Goal: Task Accomplishment & Management: Manage account settings

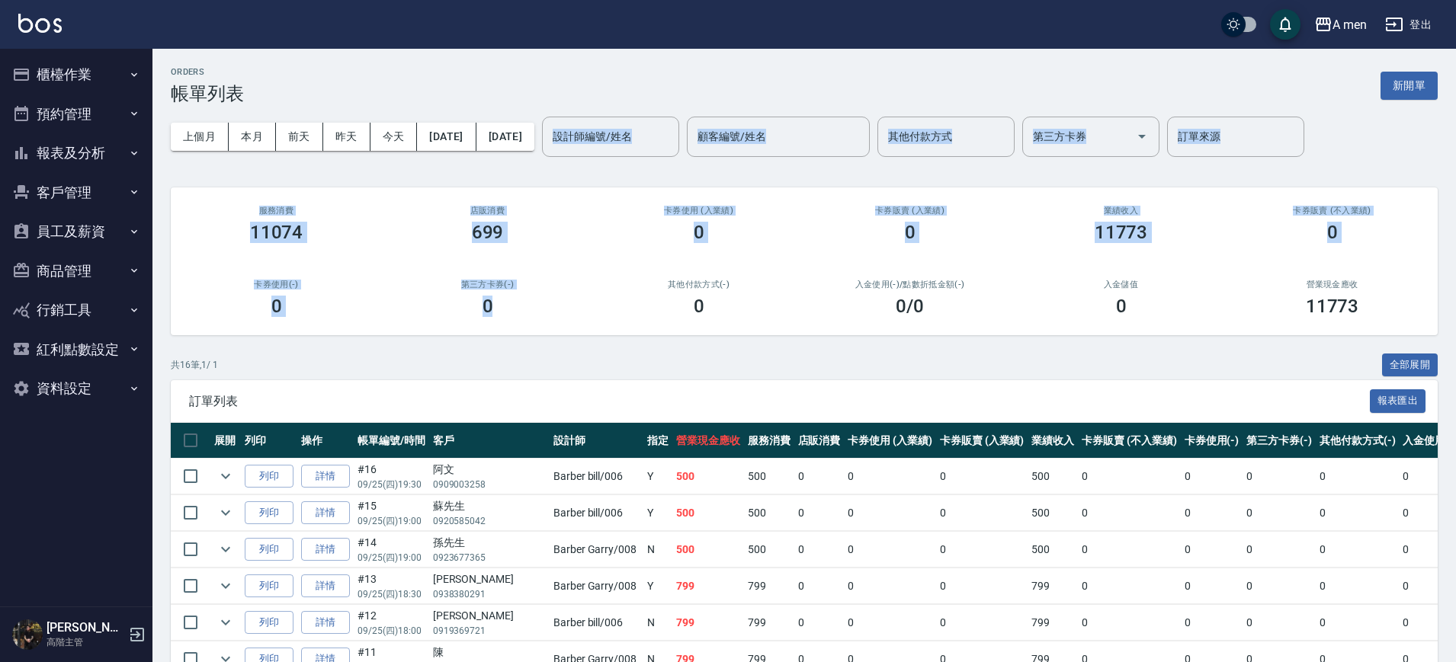
drag, startPoint x: 543, startPoint y: 292, endPoint x: 446, endPoint y: 159, distance: 164.2
click at [446, 159] on div "ORDERS 帳單列表 新開單 上個月 本月 [DATE] [DATE] [DATE] [DATE] [DATE] 設計師編號/姓名 設計師編號/姓名 顧客編…" at bounding box center [803, 576] width 1303 height 1055
click at [89, 70] on button "櫃檯作業" at bounding box center [76, 75] width 140 height 40
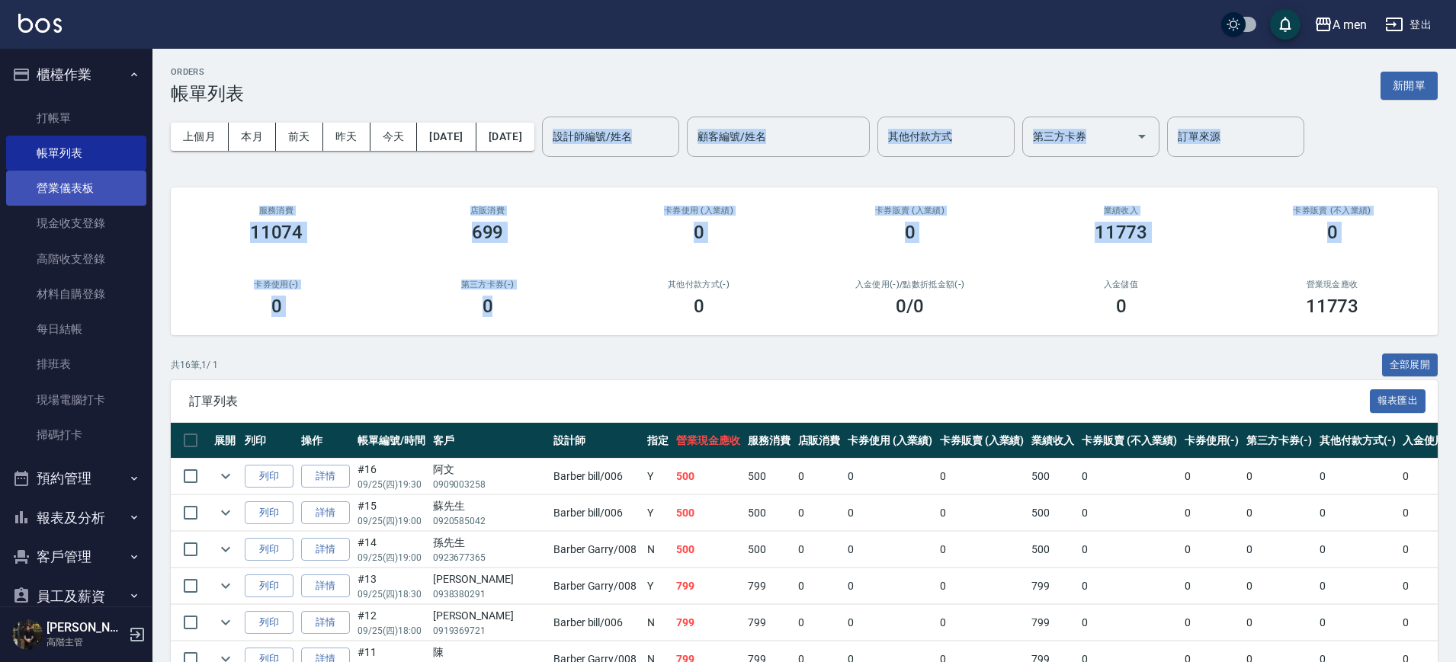
click at [69, 183] on link "營業儀表板" at bounding box center [76, 188] width 140 height 35
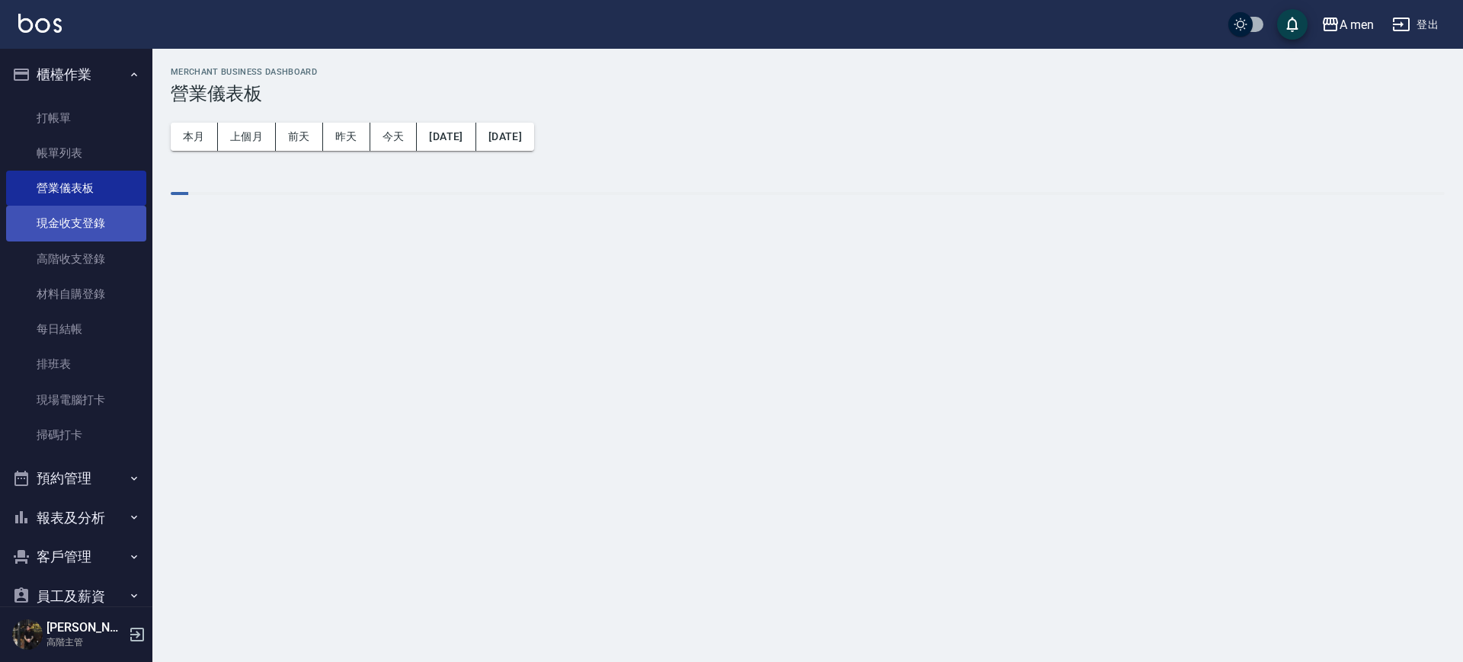
click at [88, 229] on link "現金收支登錄" at bounding box center [76, 223] width 140 height 35
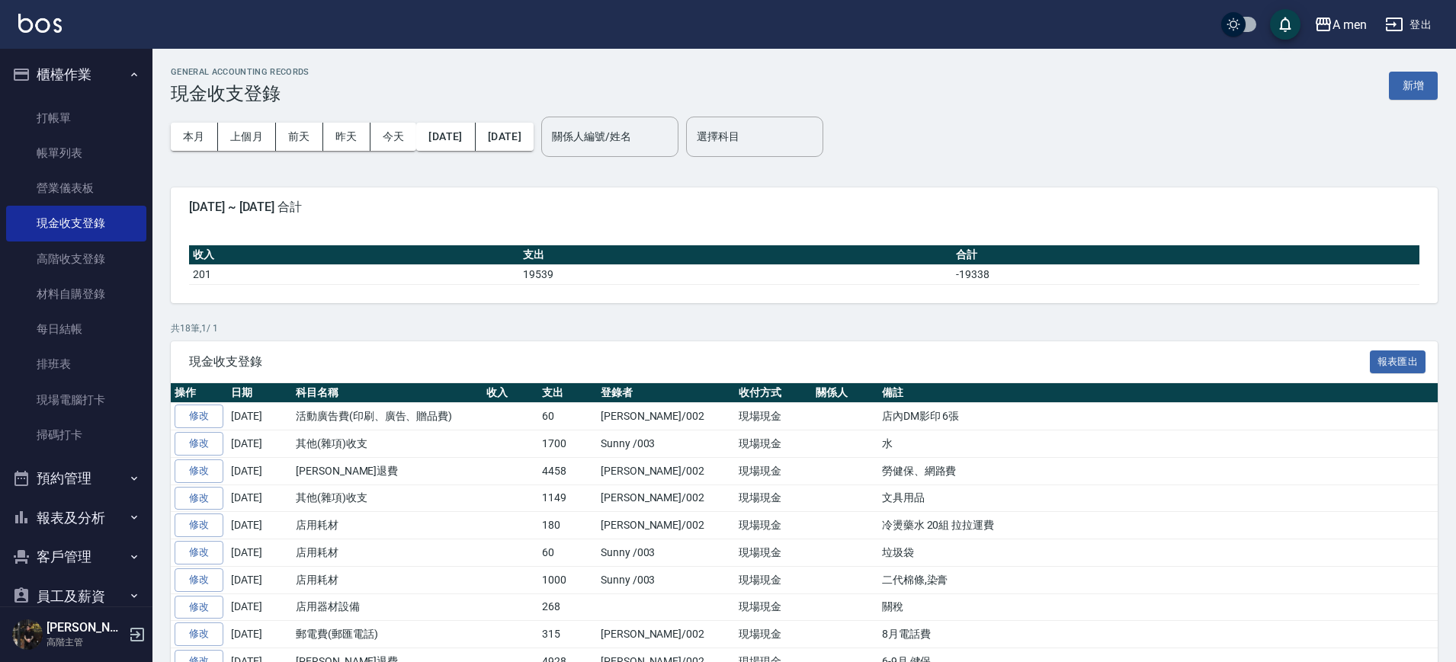
click at [1422, 67] on div "GENERAL ACCOUNTING RECORDS 現金收支登錄 新增" at bounding box center [804, 85] width 1267 height 37
click at [1415, 91] on button "新增" at bounding box center [1413, 86] width 49 height 28
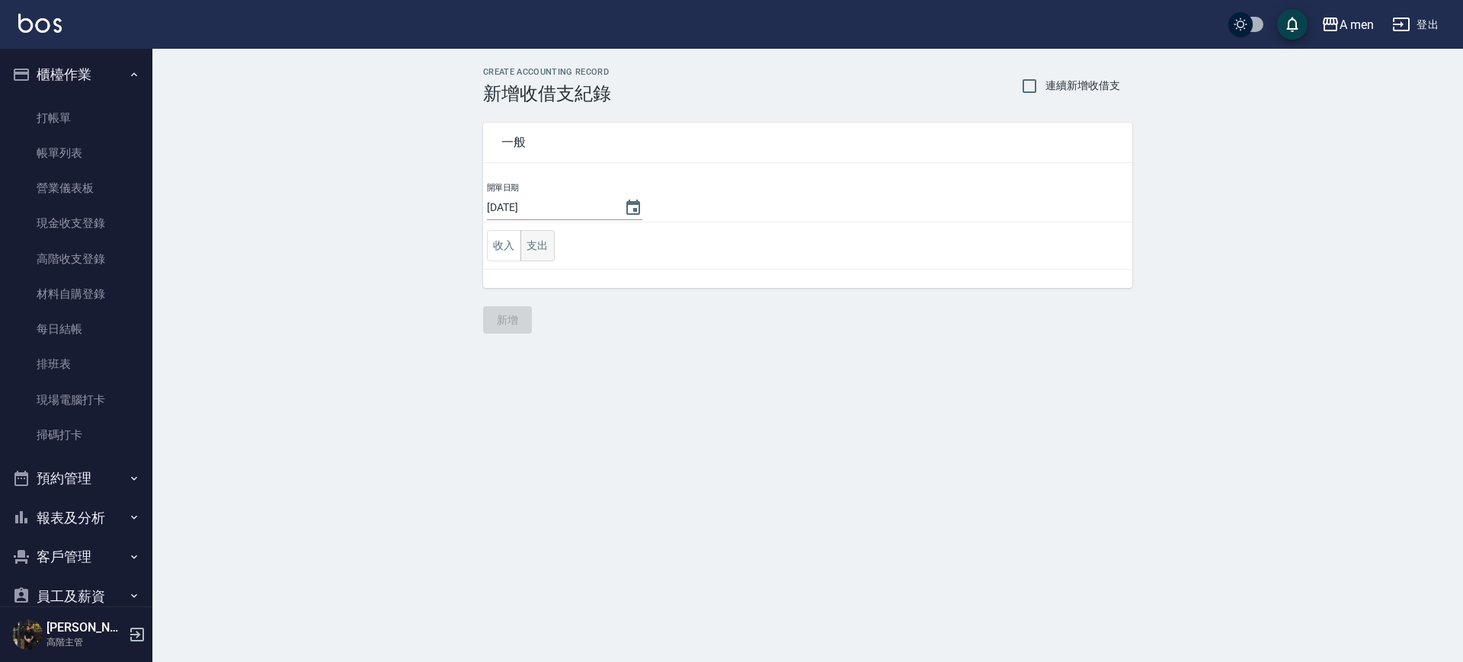
click at [543, 242] on button "支出" at bounding box center [538, 245] width 34 height 31
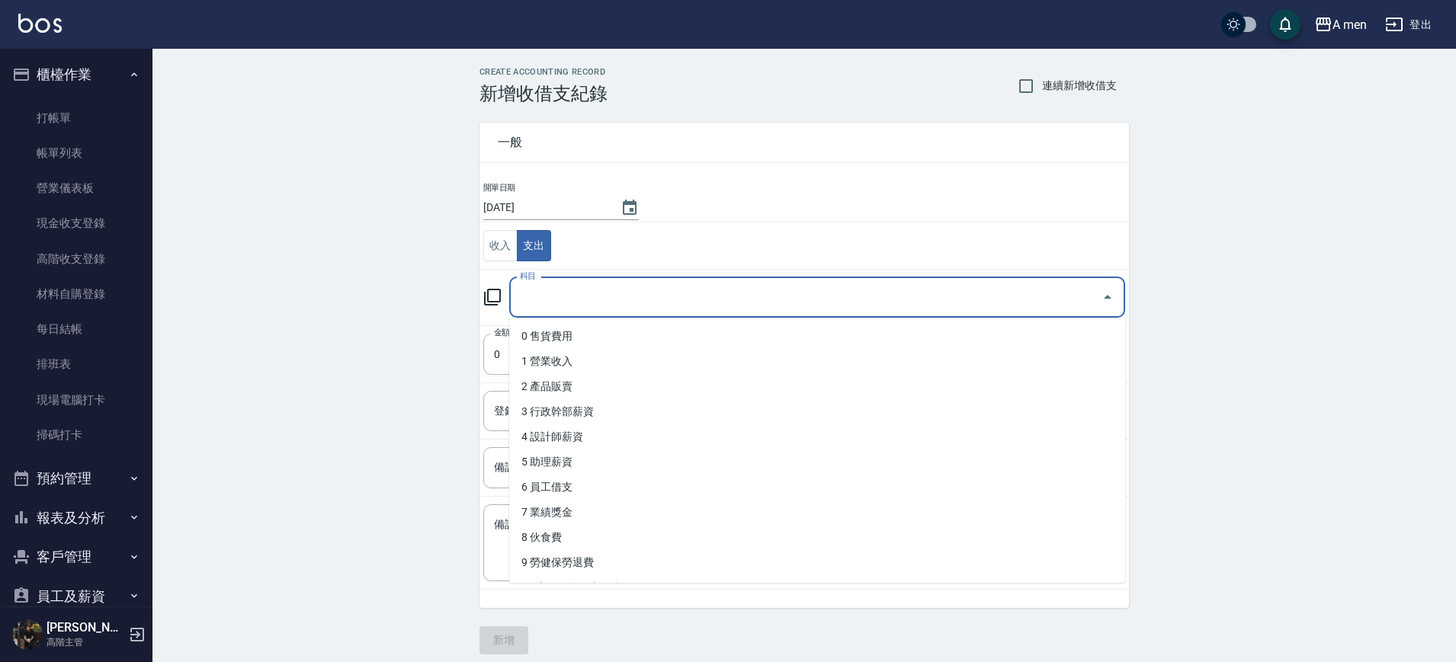
click at [601, 299] on input "科目" at bounding box center [805, 297] width 579 height 27
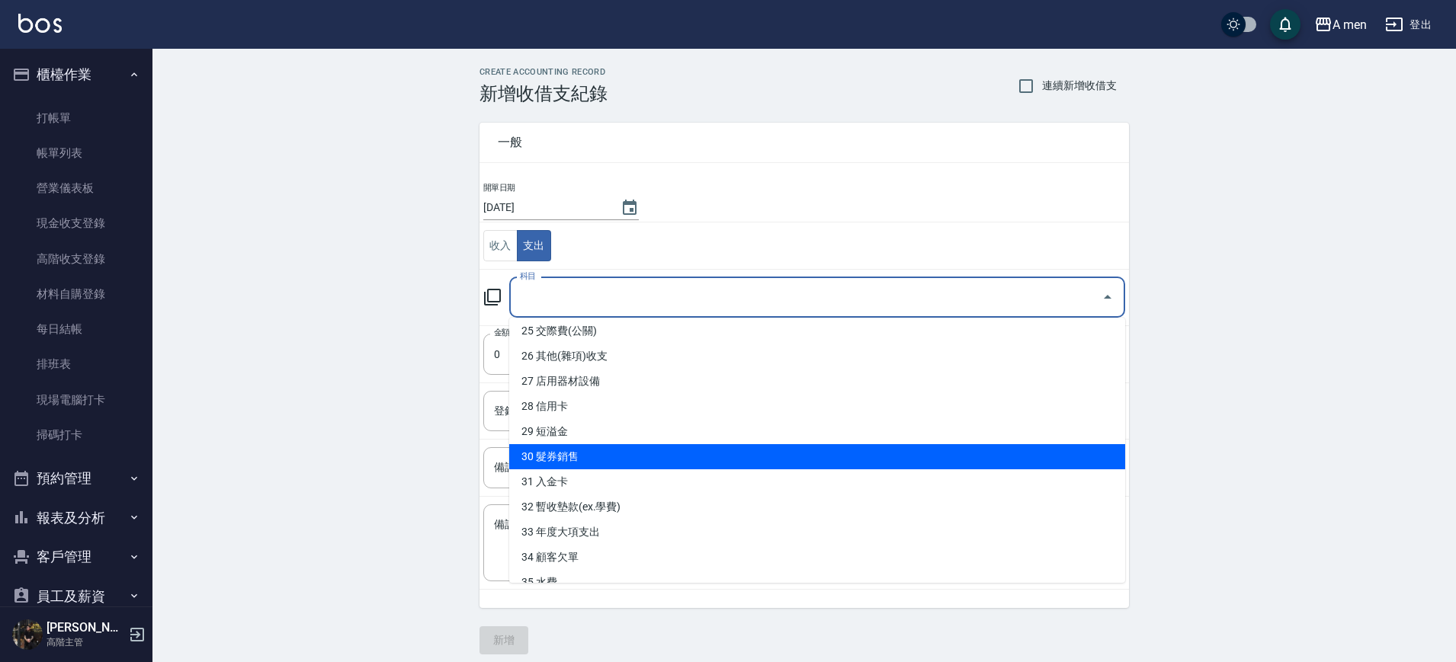
scroll to position [667, 0]
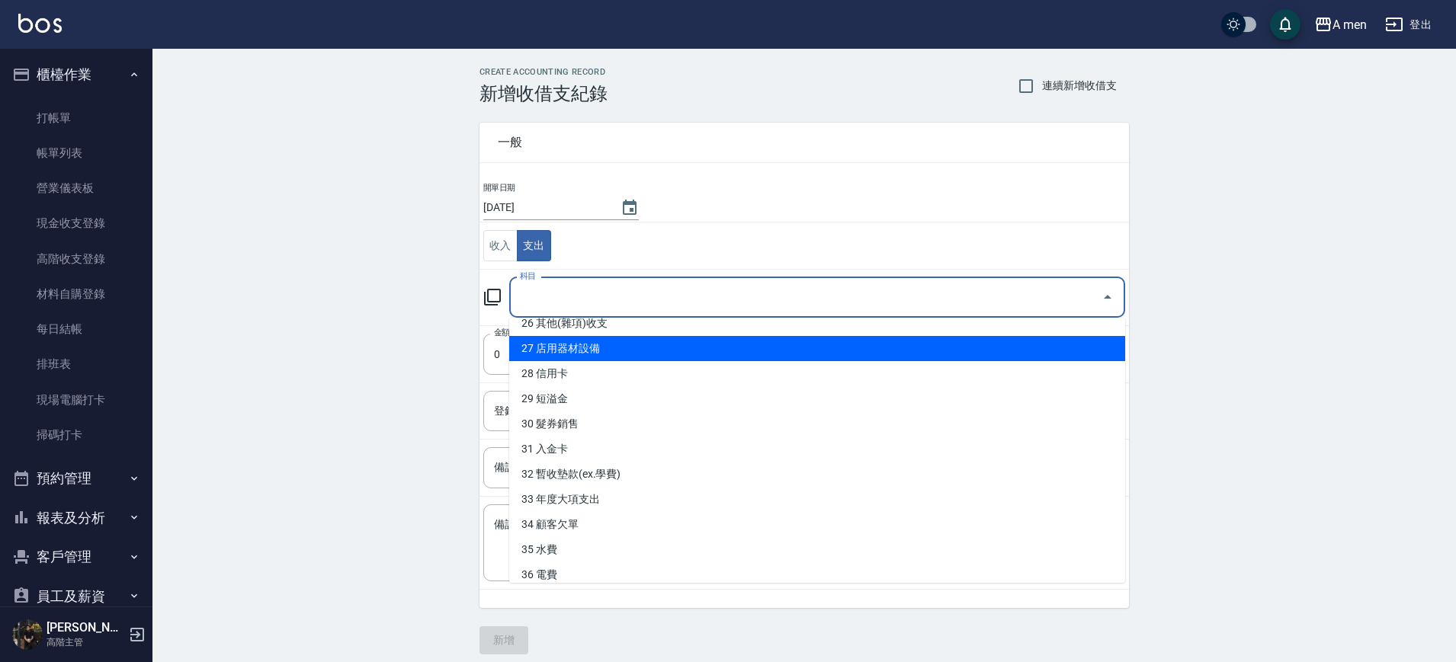
click at [649, 348] on li "27 店用器材設備" at bounding box center [817, 348] width 616 height 25
type input "27 店用器材設備"
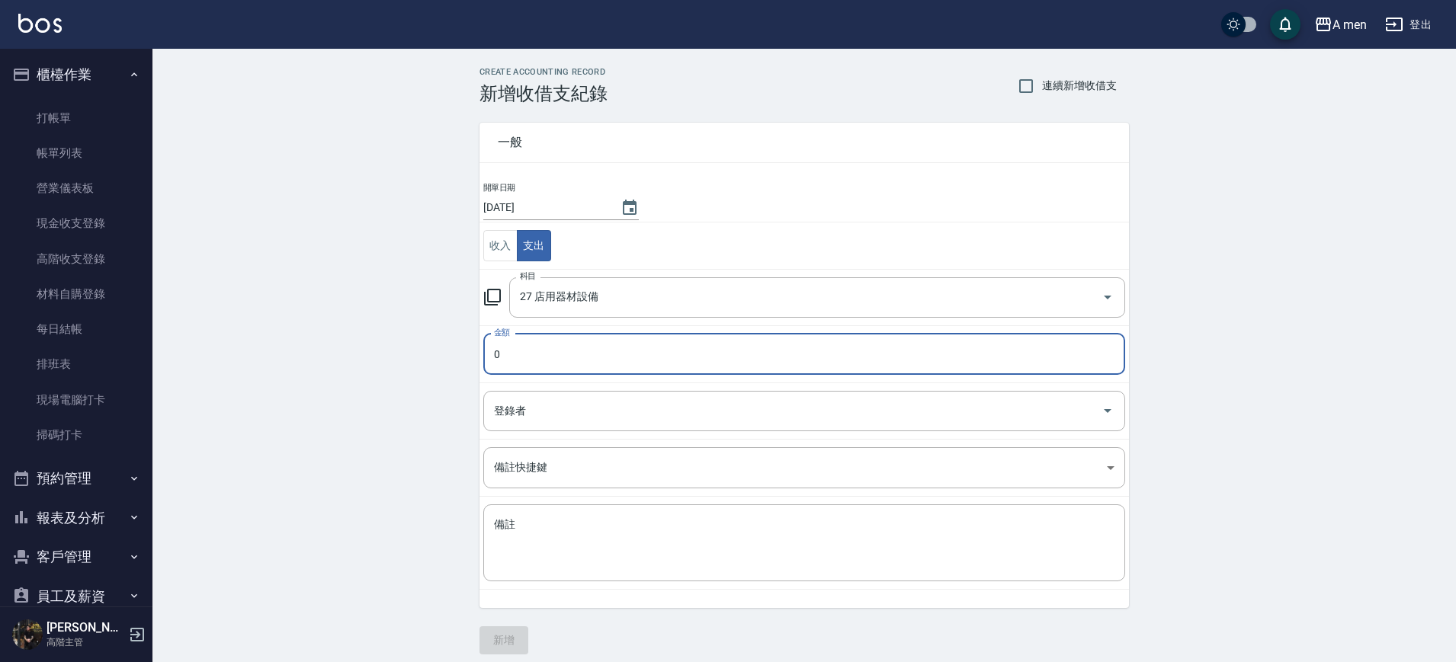
click at [604, 373] on input "0" at bounding box center [804, 354] width 642 height 41
type input "2934"
click at [654, 377] on td "金額 2934 金額" at bounding box center [803, 353] width 649 height 57
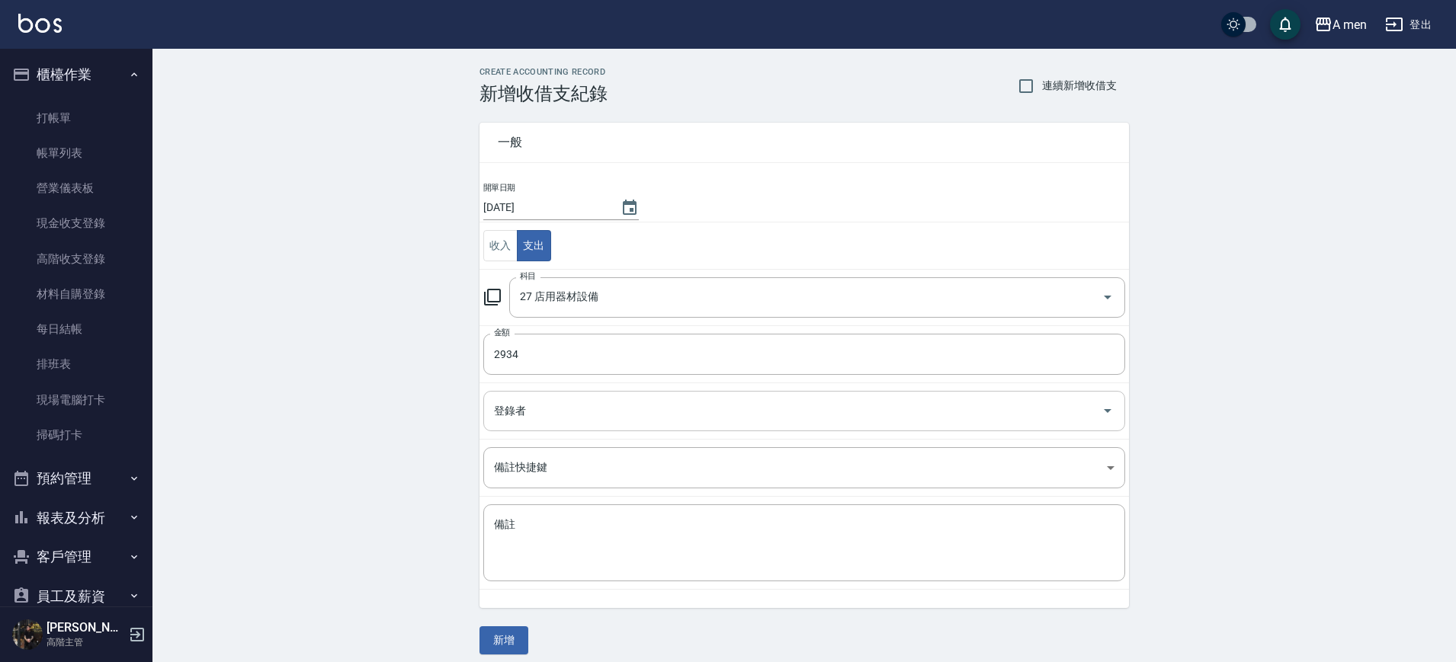
click at [643, 396] on div "登錄者" at bounding box center [804, 411] width 642 height 40
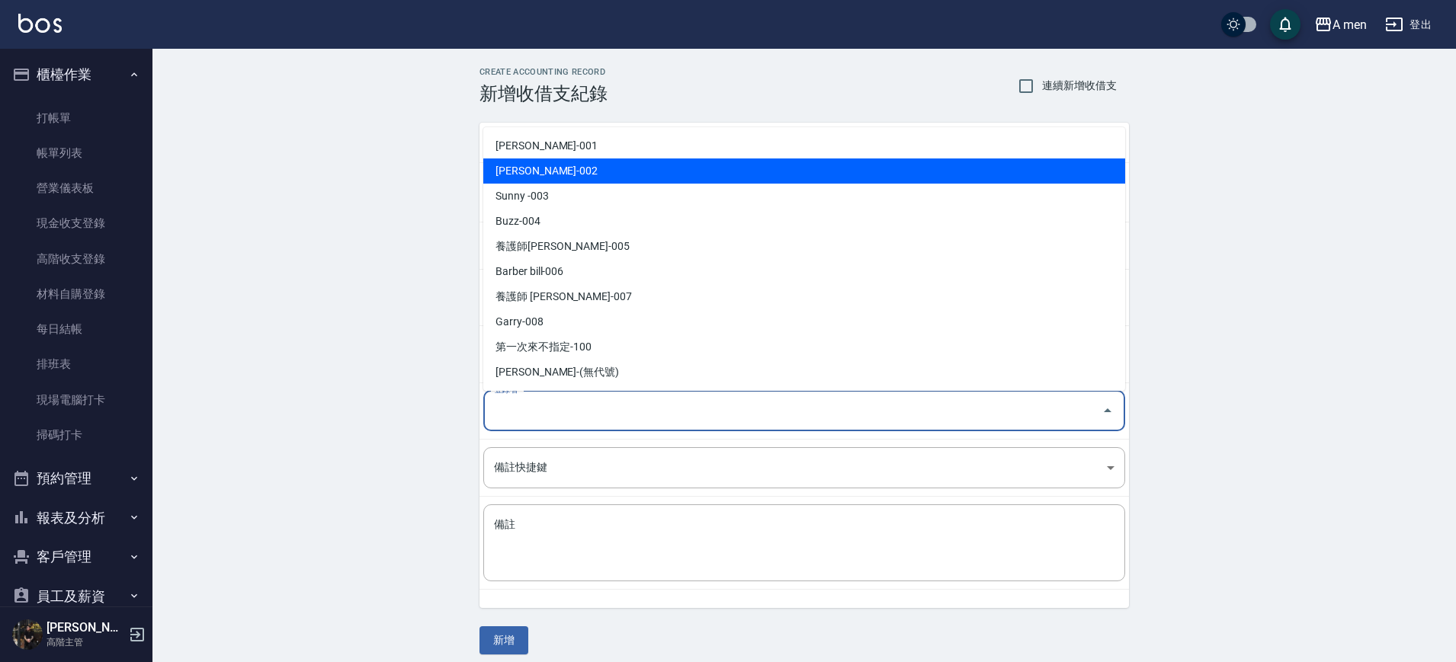
click at [643, 170] on li "陳汶駿-002" at bounding box center [804, 171] width 642 height 25
type input "陳汶駿-002"
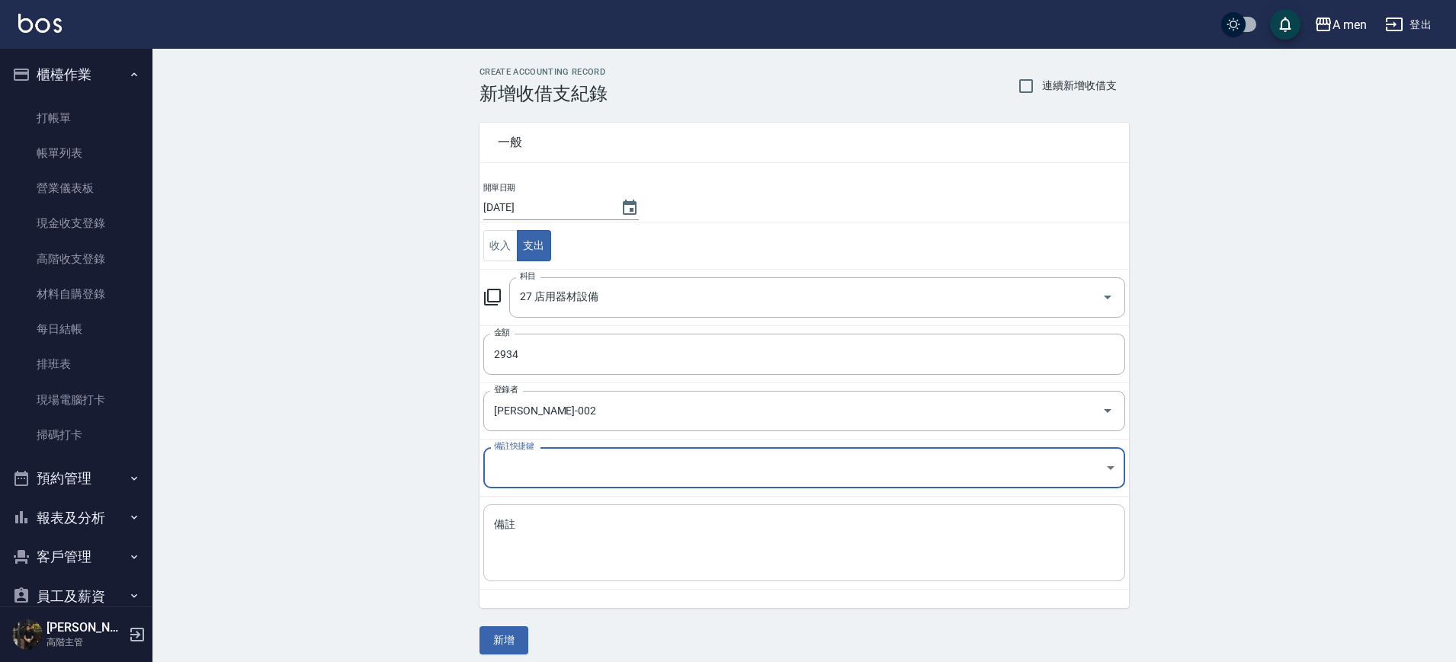
click at [608, 547] on textarea "備註" at bounding box center [804, 544] width 620 height 52
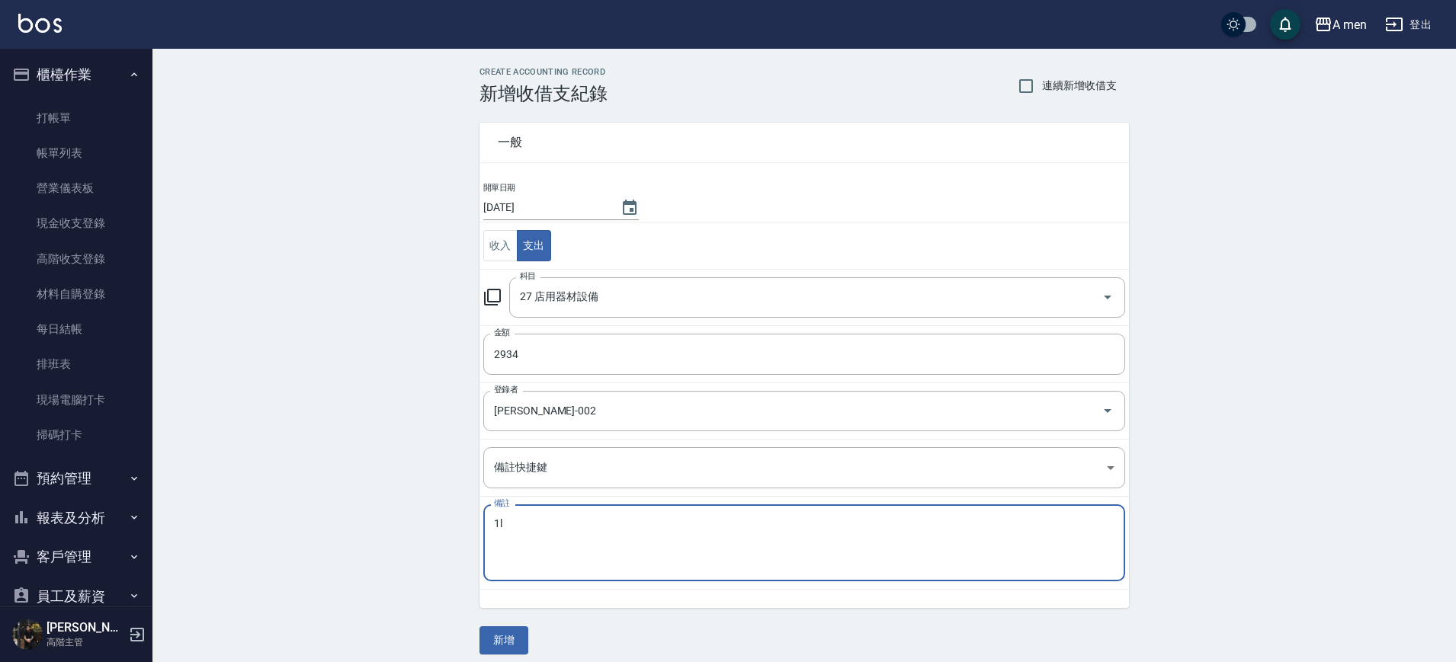
type textarea "1"
type textarea "保險箱"
click at [509, 647] on button "新增" at bounding box center [503, 641] width 49 height 28
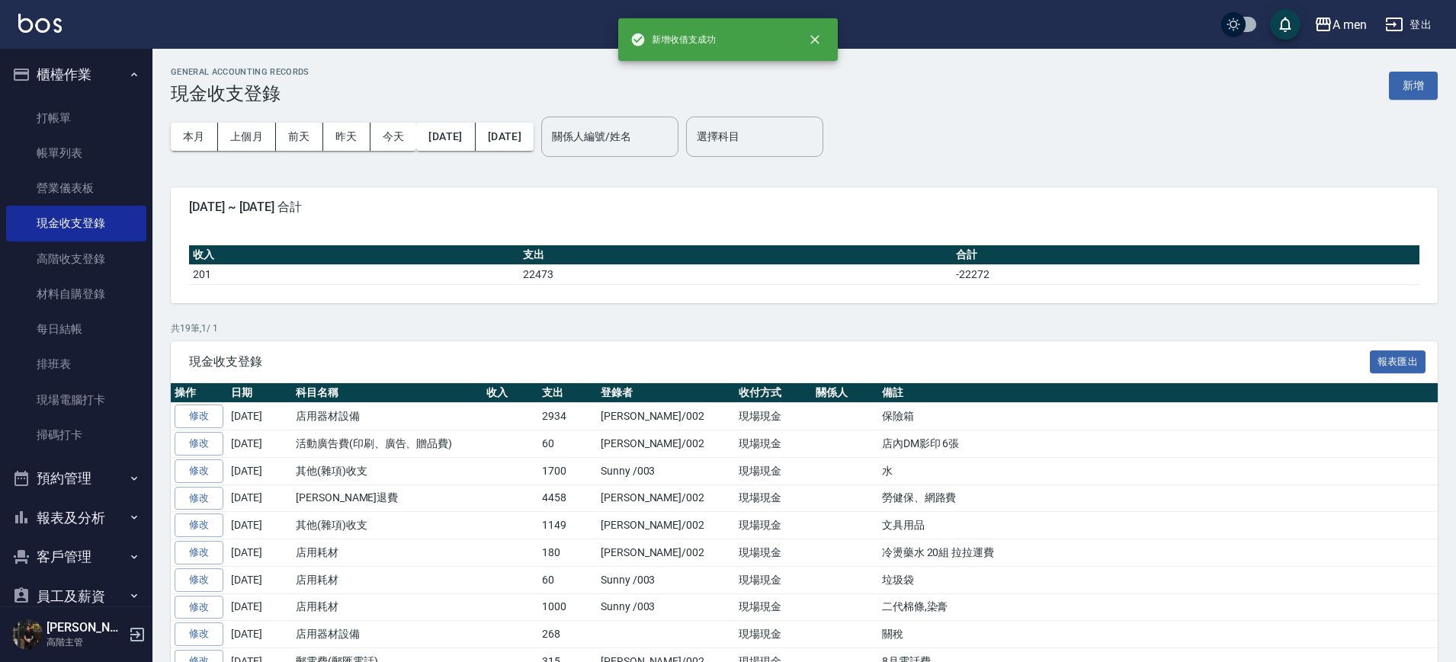
click at [675, 318] on div "GENERAL ACCOUNTING RECORDS 現金收支登錄 新增 本月 上個月 前天 昨天 今天 2025/09/01 2025/09/25 關係人編…" at bounding box center [803, 515] width 1303 height 932
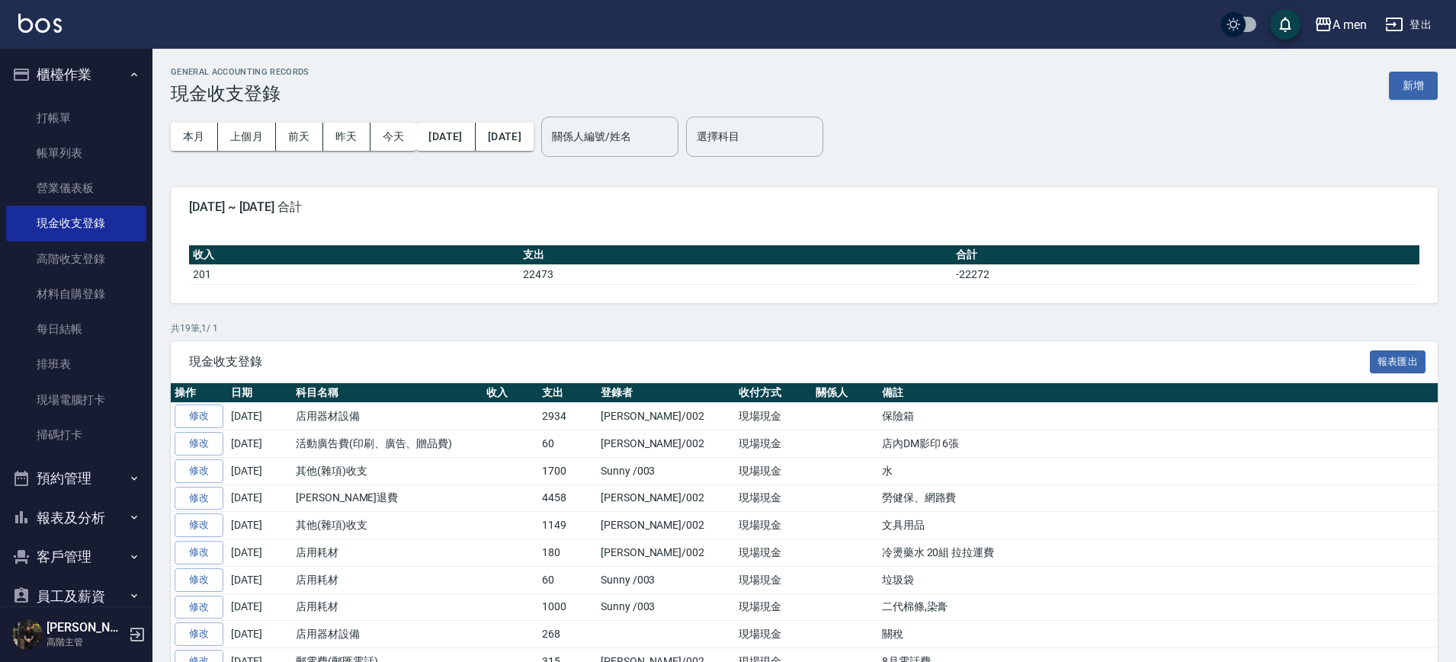
drag, startPoint x: 101, startPoint y: 148, endPoint x: 384, endPoint y: 300, distance: 321.6
click at [101, 148] on link "帳單列表" at bounding box center [76, 153] width 140 height 35
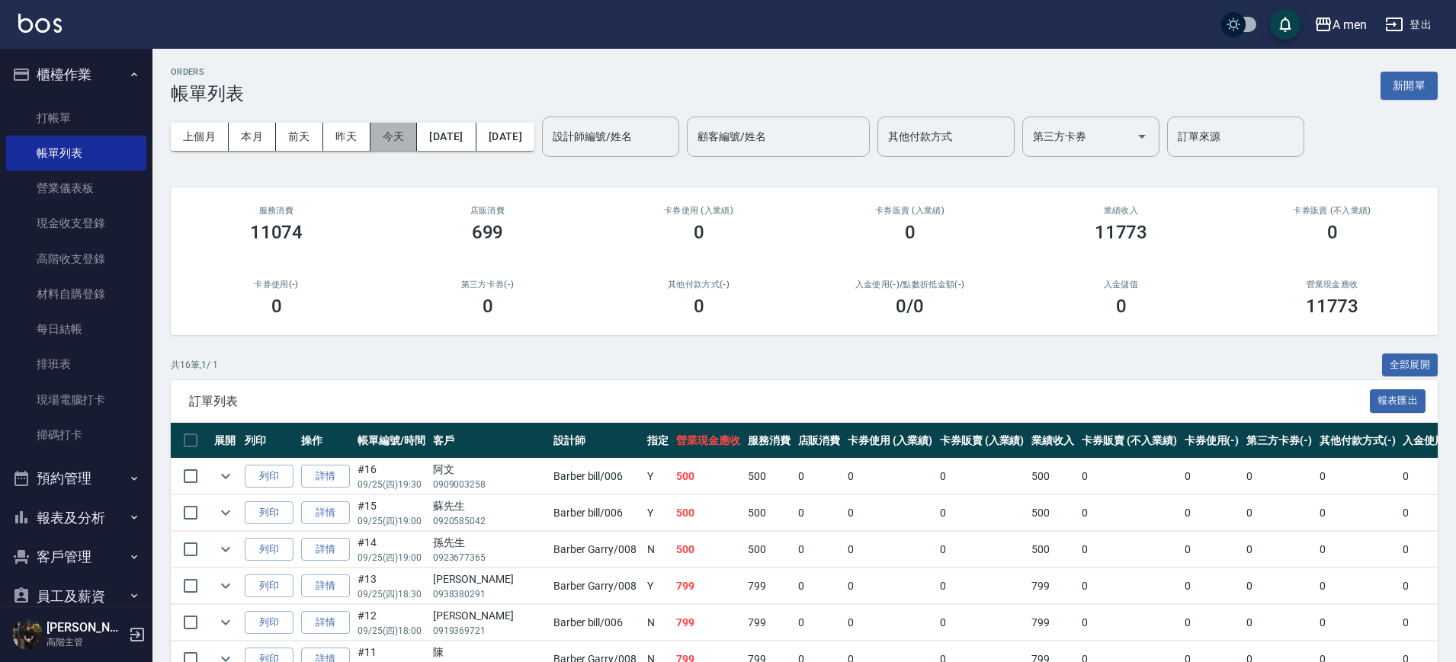
click at [401, 133] on button "今天" at bounding box center [393, 137] width 47 height 28
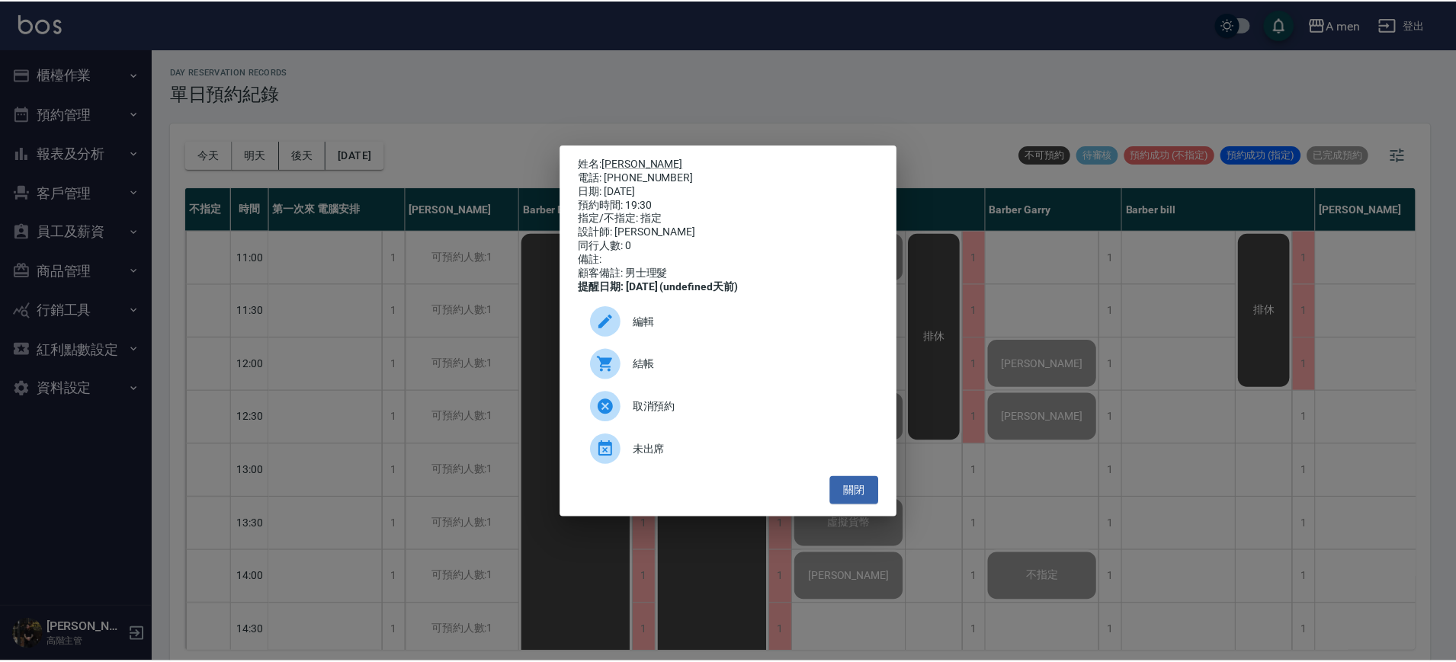
scroll to position [691, 0]
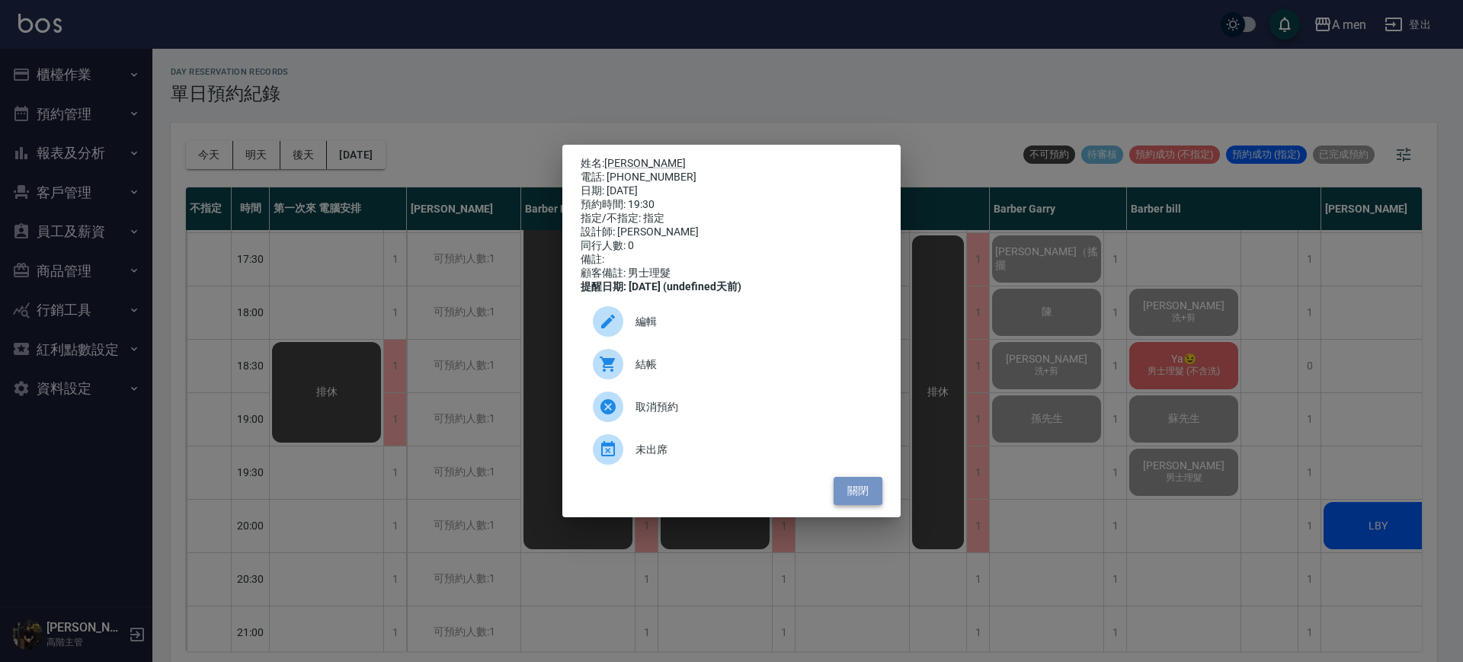
click at [862, 505] on button "關閉" at bounding box center [858, 491] width 49 height 28
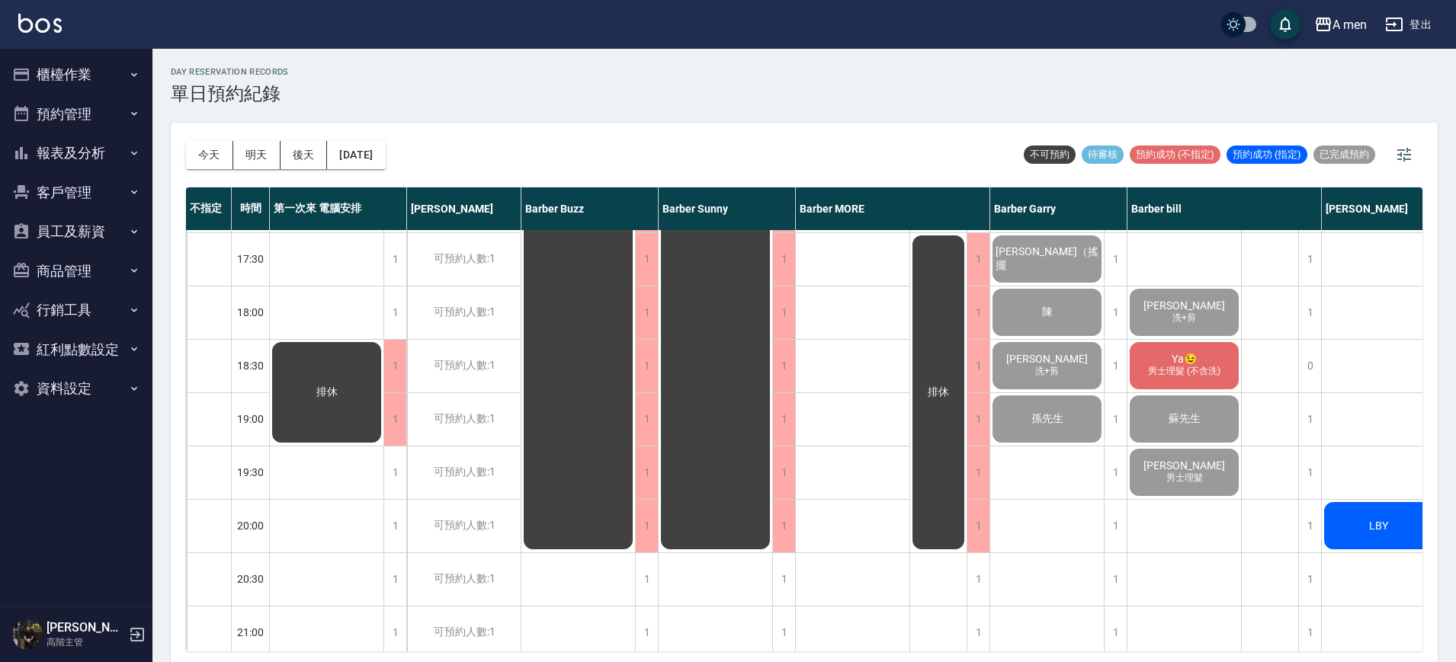
click at [1169, 371] on span "男士理髮 (不含洗)" at bounding box center [1184, 371] width 79 height 13
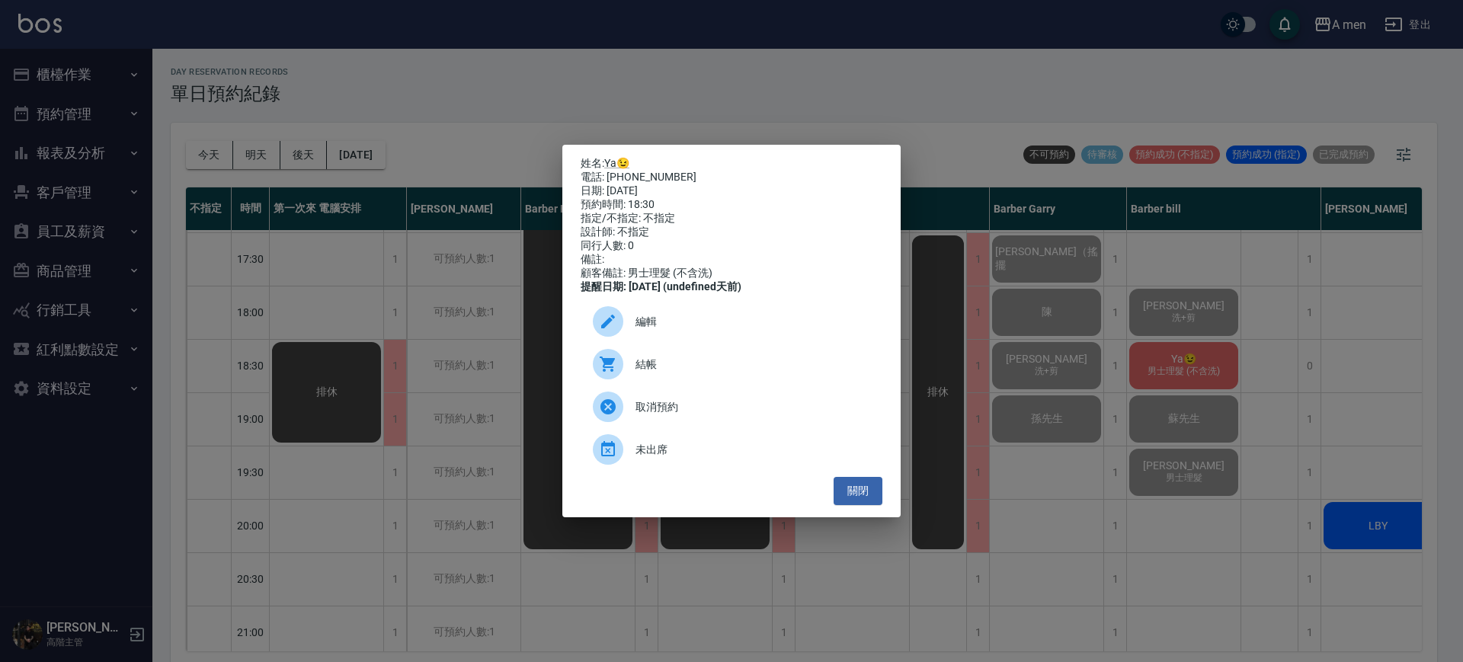
click at [723, 380] on div "結帳" at bounding box center [732, 364] width 302 height 43
click at [854, 491] on button "關閉" at bounding box center [858, 491] width 49 height 28
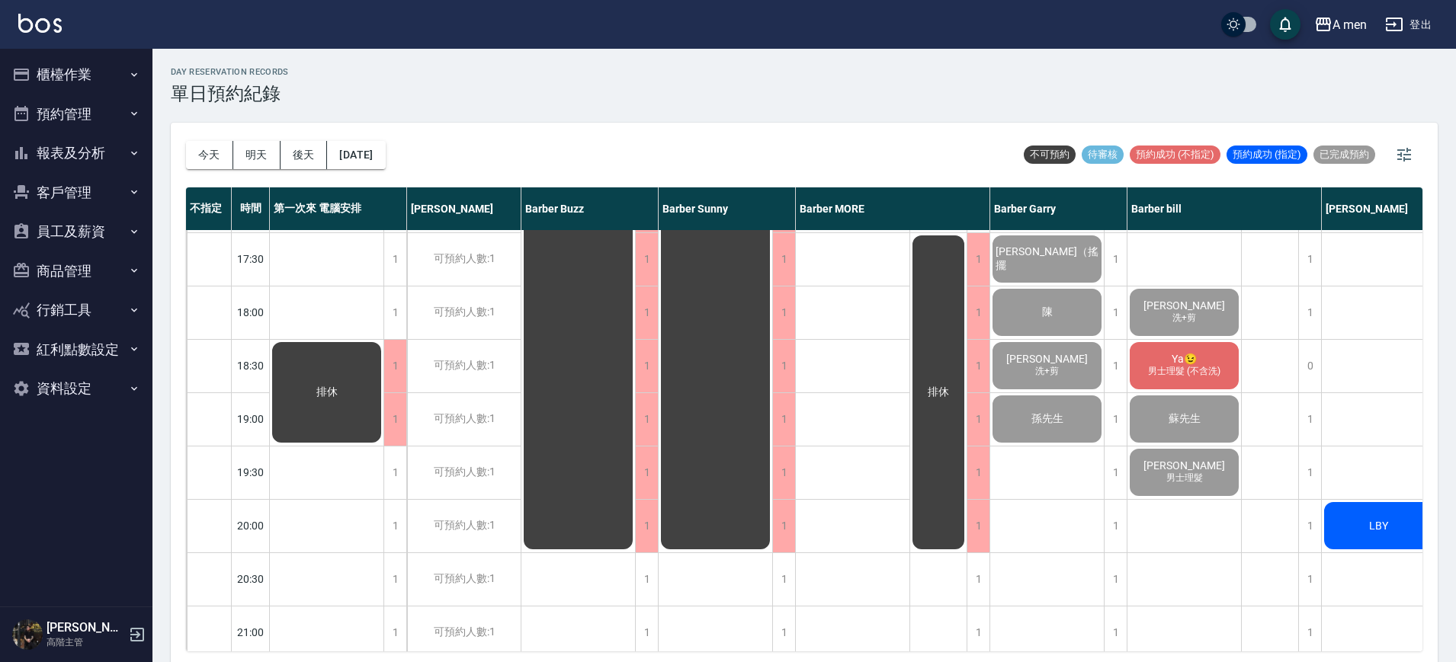
click at [60, 72] on button "櫃檯作業" at bounding box center [76, 75] width 140 height 40
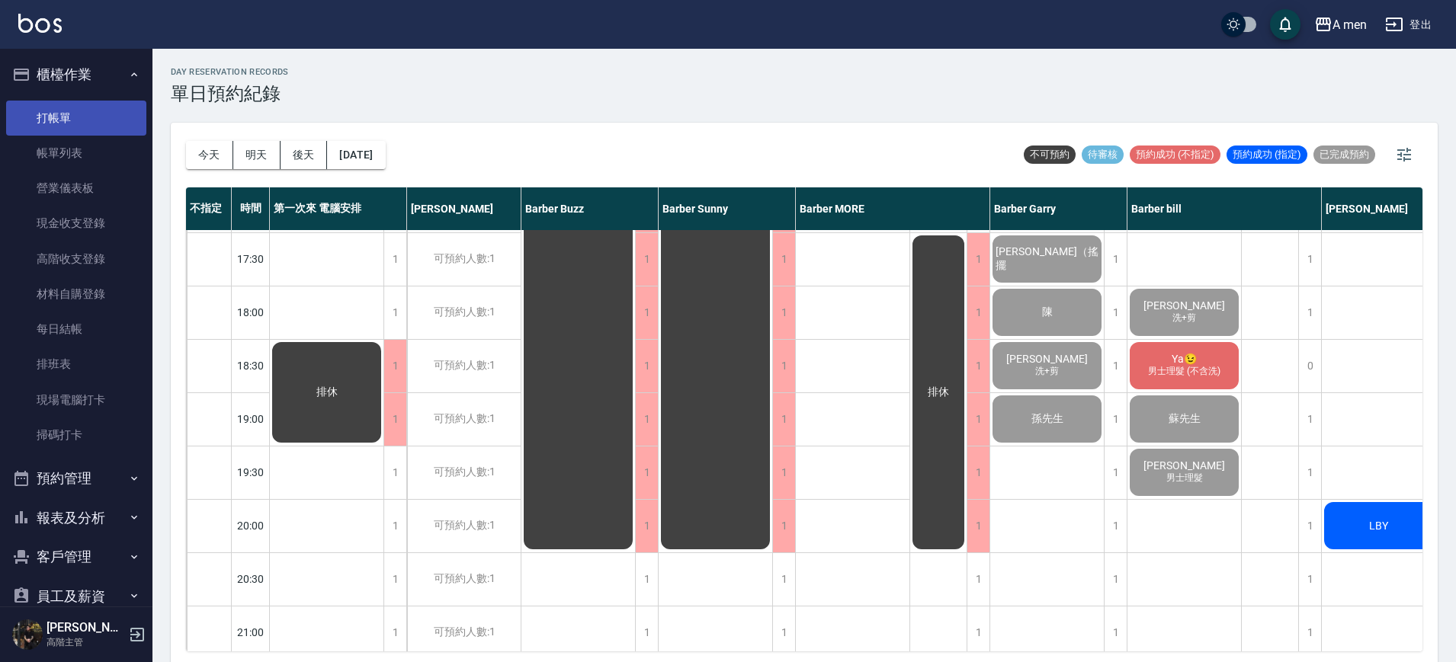
click at [101, 133] on link "打帳單" at bounding box center [76, 118] width 140 height 35
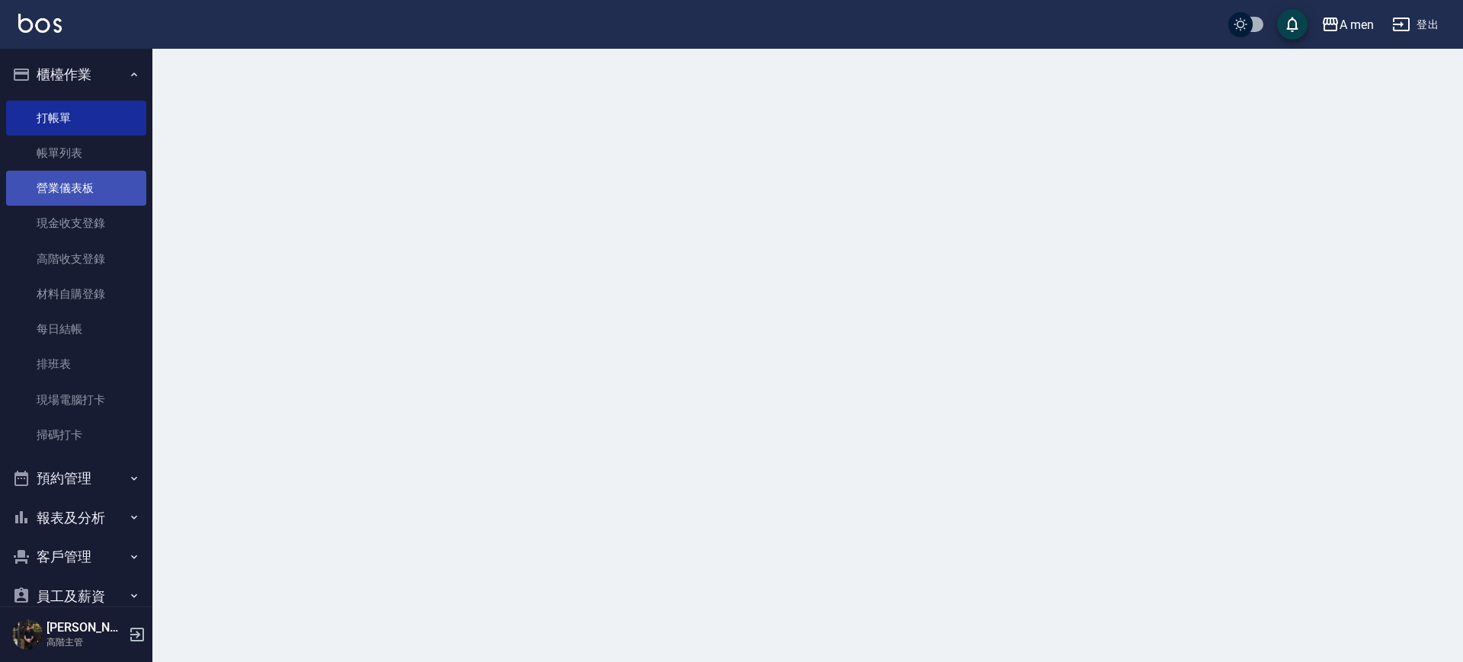
click at [97, 176] on link "營業儀表板" at bounding box center [76, 188] width 140 height 35
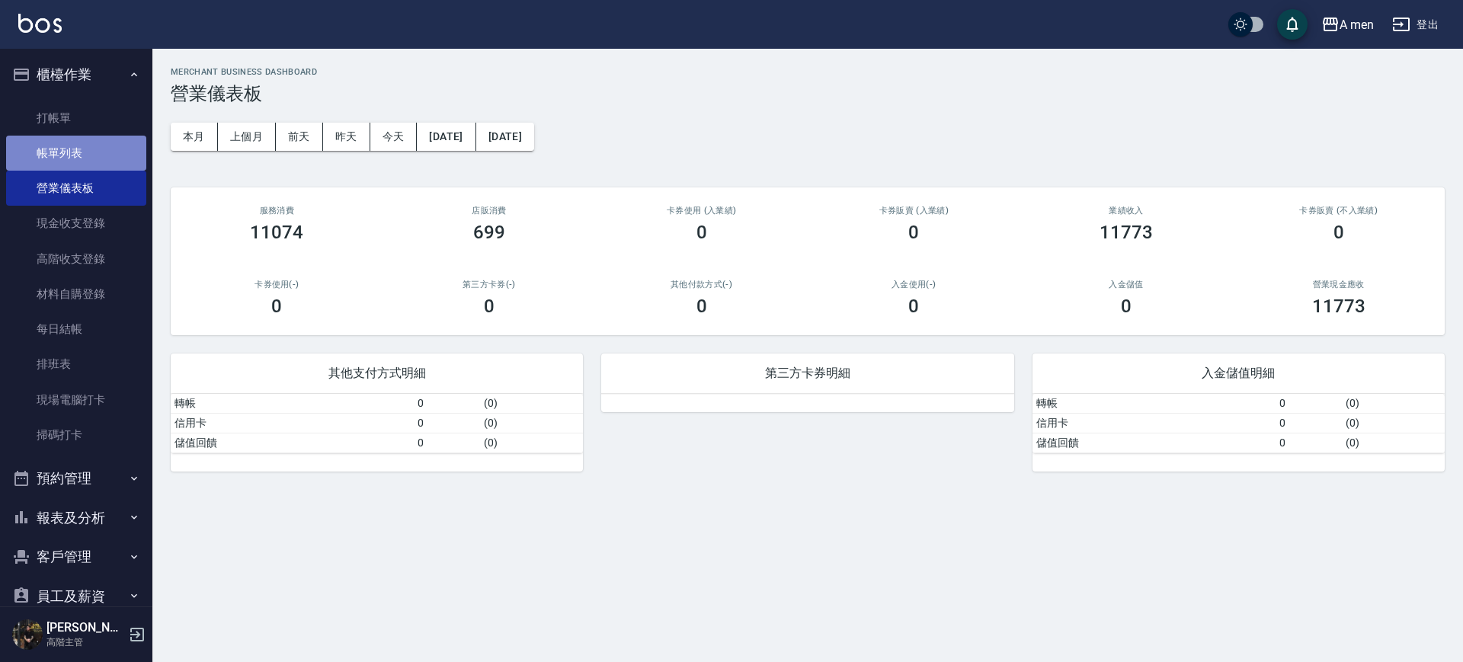
click at [101, 156] on link "帳單列表" at bounding box center [76, 153] width 140 height 35
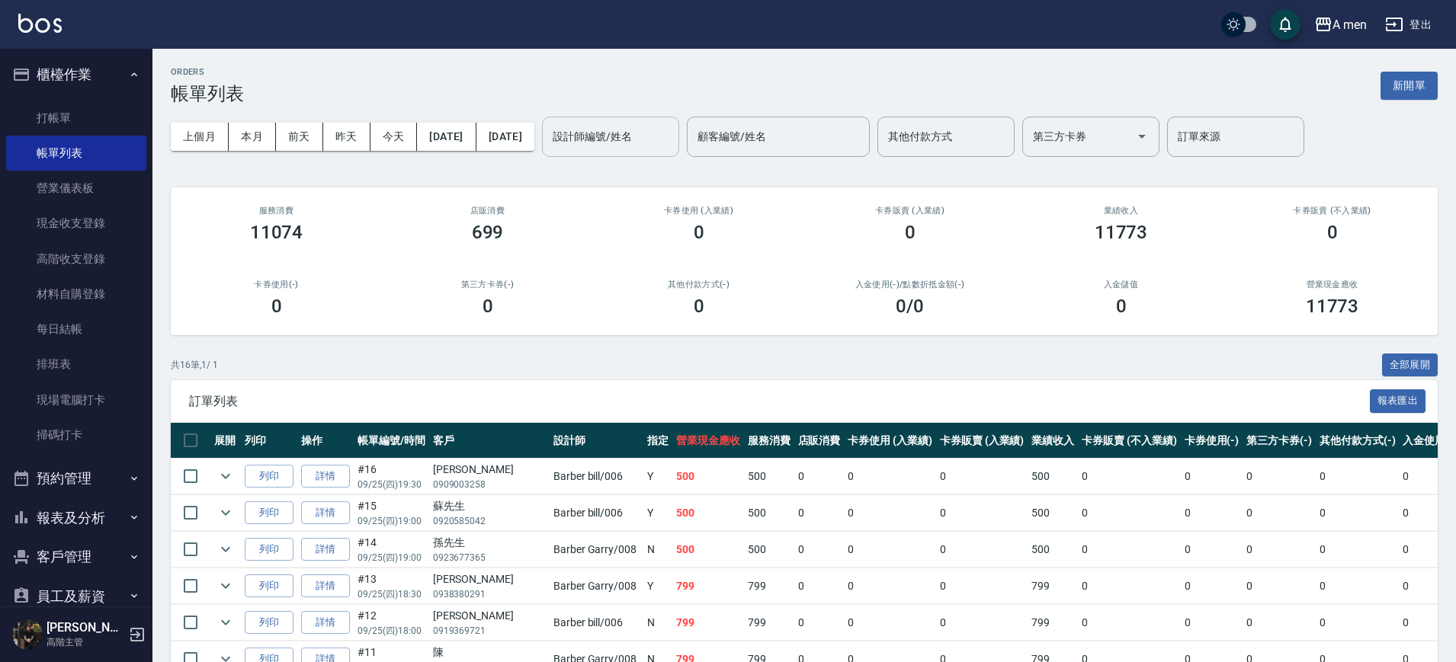
click at [652, 144] on input "設計師編號/姓名" at bounding box center [610, 136] width 123 height 27
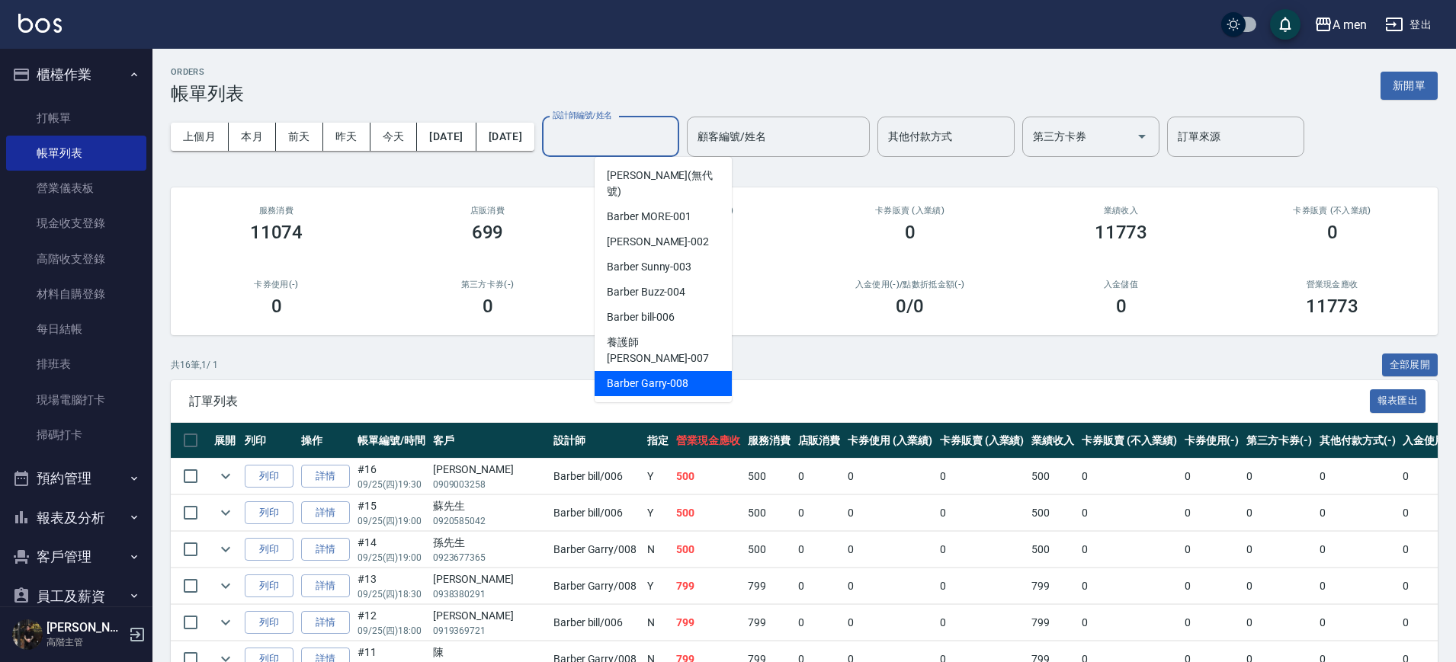
click at [679, 376] on span "Barber Garry -008" at bounding box center [648, 384] width 82 height 16
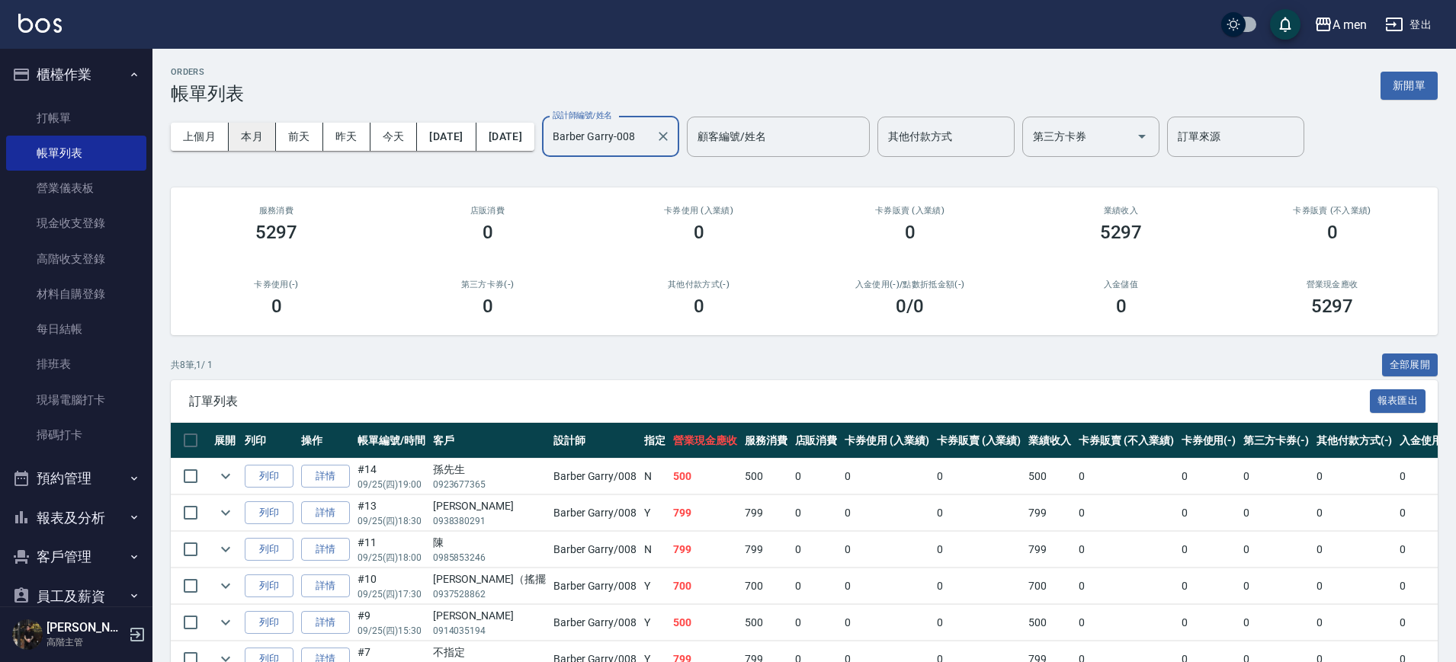
click at [232, 136] on button "本月" at bounding box center [252, 137] width 47 height 28
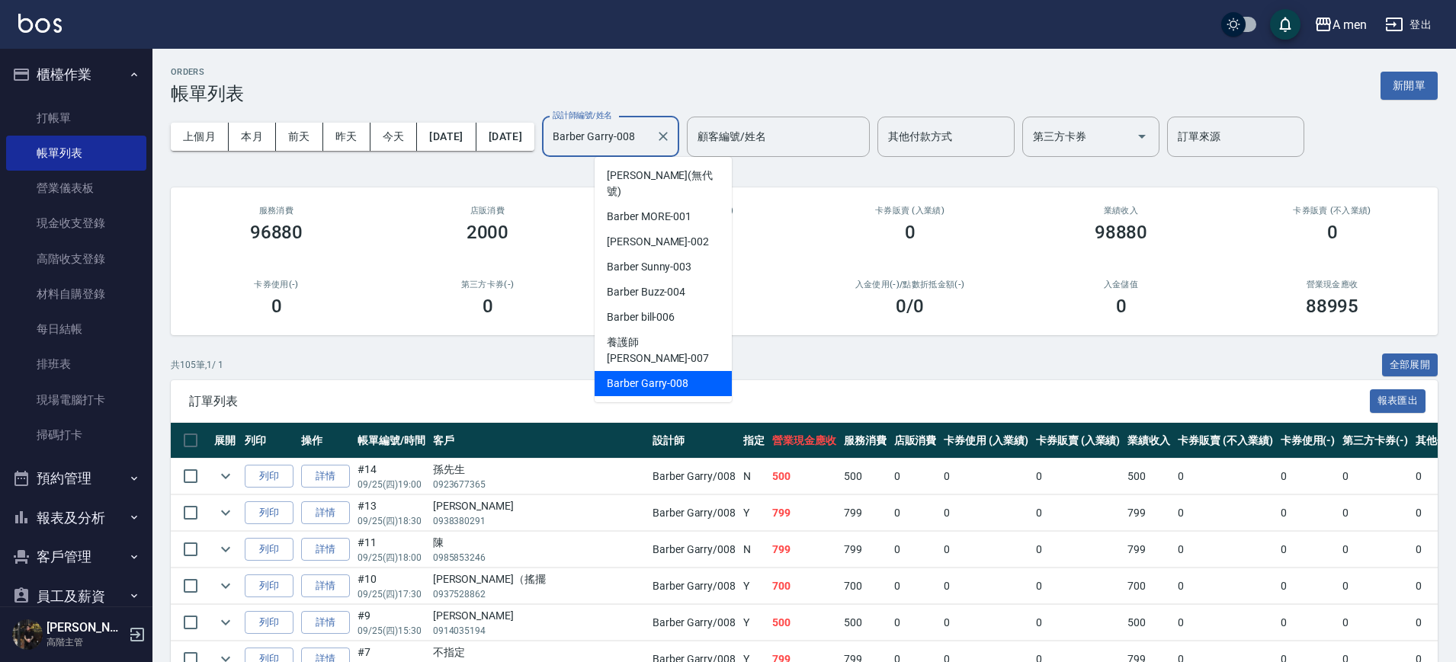
click at [649, 137] on input "Barber Garry-008" at bounding box center [599, 136] width 101 height 27
click at [670, 259] on span "Barber Sunny -003" at bounding box center [649, 267] width 85 height 16
type input "Barber Sunny -003"
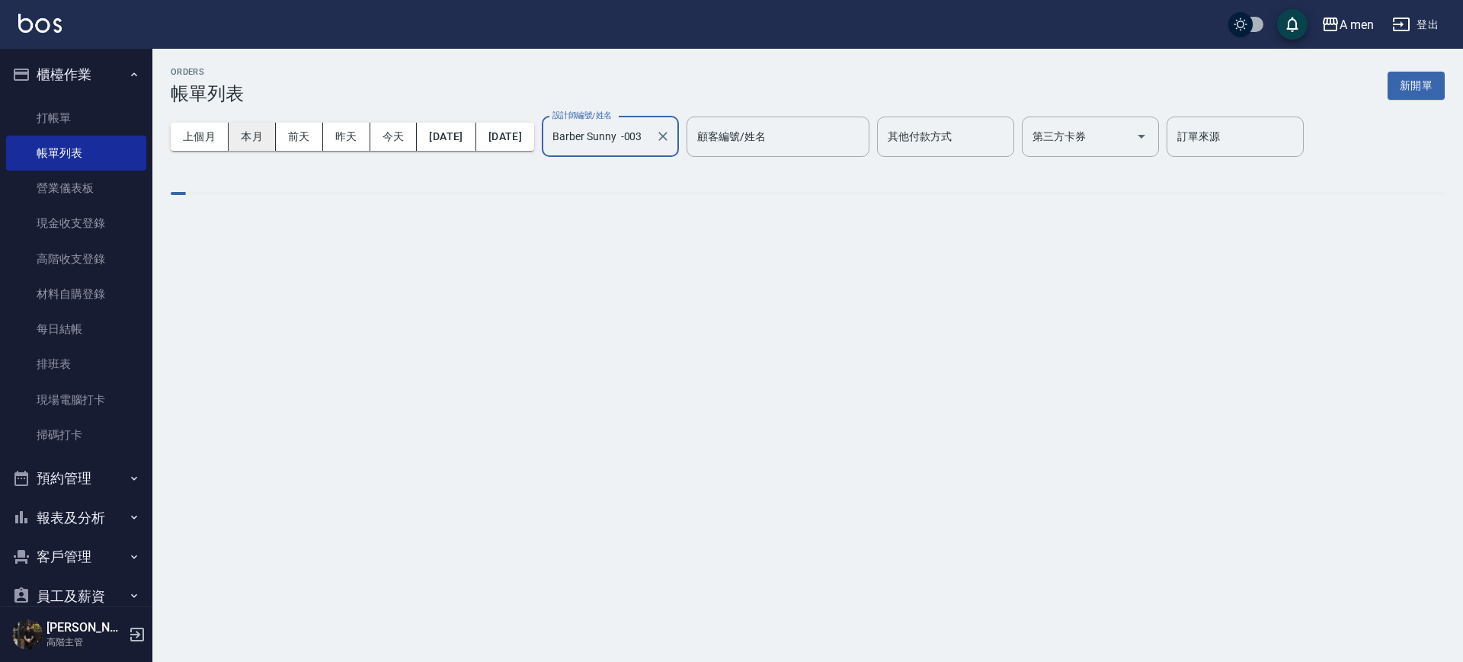
click at [250, 134] on button "本月" at bounding box center [252, 137] width 47 height 28
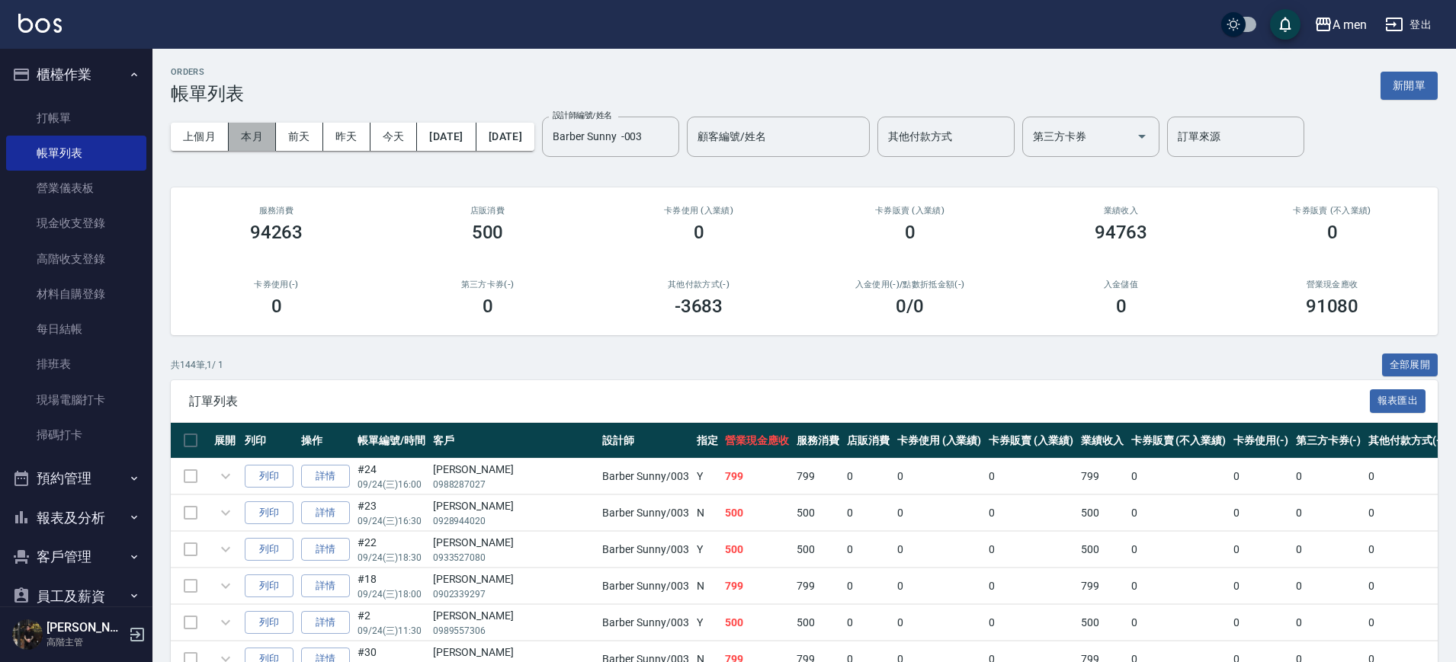
click at [250, 134] on button "本月" at bounding box center [252, 137] width 47 height 28
drag, startPoint x: 239, startPoint y: 231, endPoint x: 570, endPoint y: 239, distance: 330.9
click at [570, 239] on div "服務消費 94263 店販消費 500 卡券使用 (入業績) 0 卡券販賣 (入業績) 0 業績收入 94763 卡券販賣 (不入業績) 0 卡券使用(-) …" at bounding box center [804, 262] width 1267 height 148
click at [327, 239] on div "94263" at bounding box center [276, 232] width 175 height 21
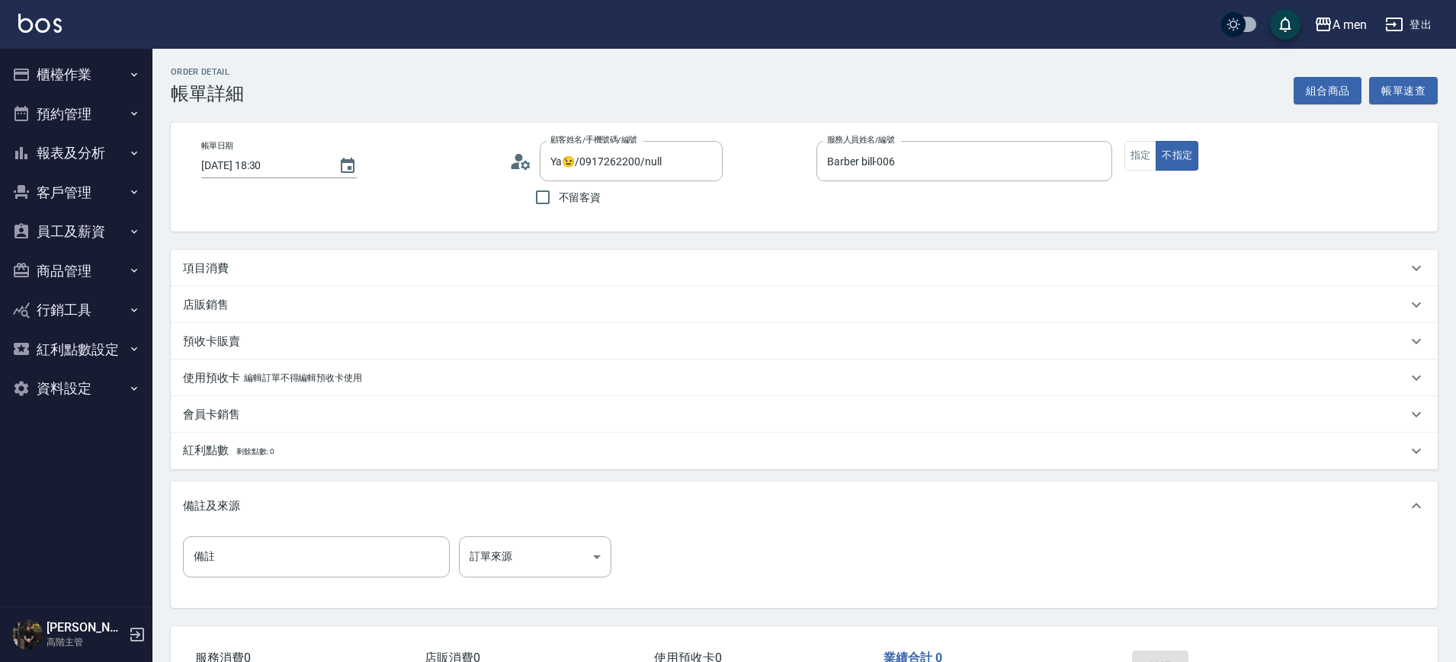
click at [595, 265] on div "項目消費" at bounding box center [795, 269] width 1224 height 16
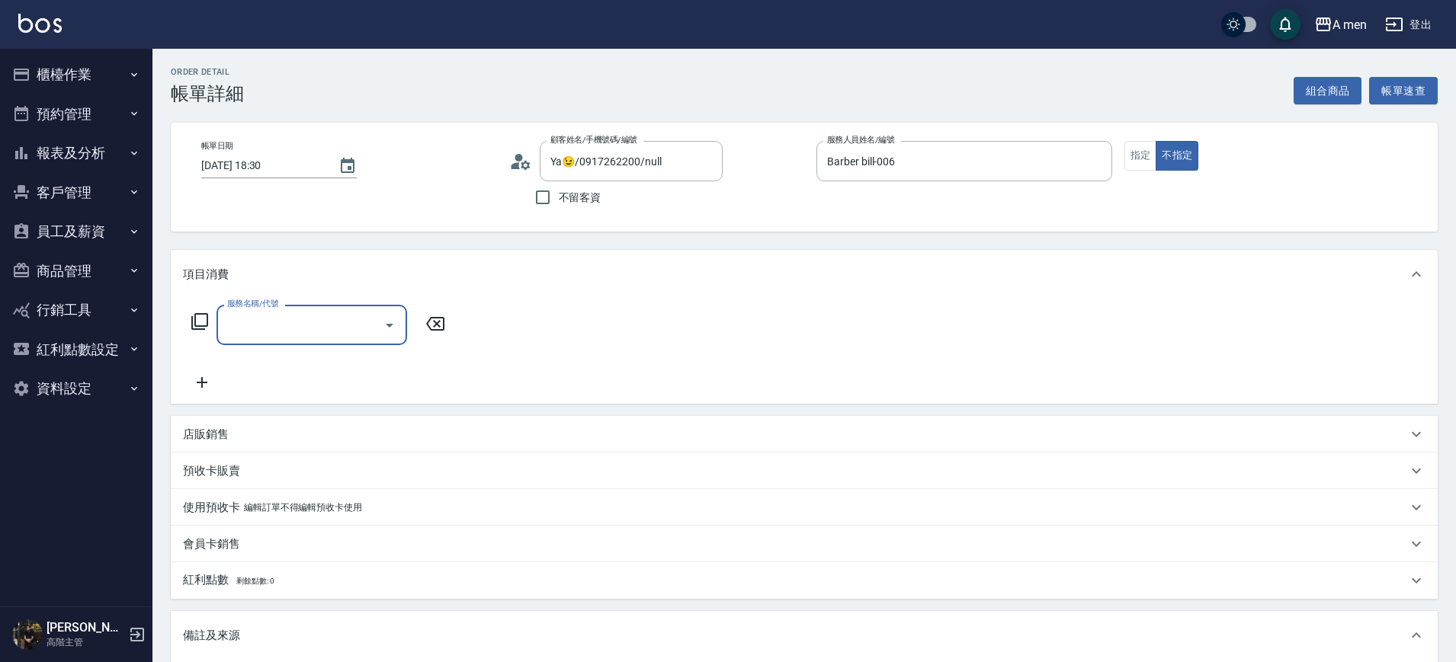
click at [350, 322] on input "服務名稱/代號" at bounding box center [300, 325] width 154 height 27
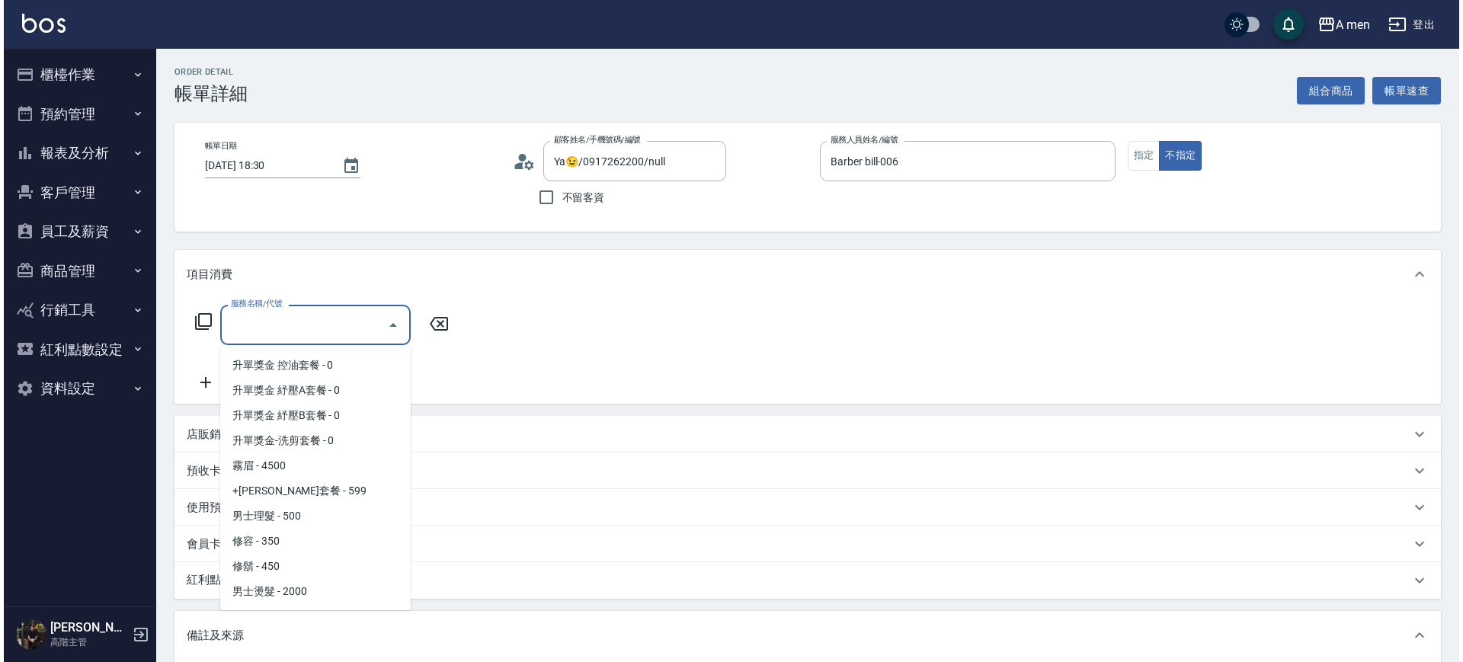
scroll to position [286, 0]
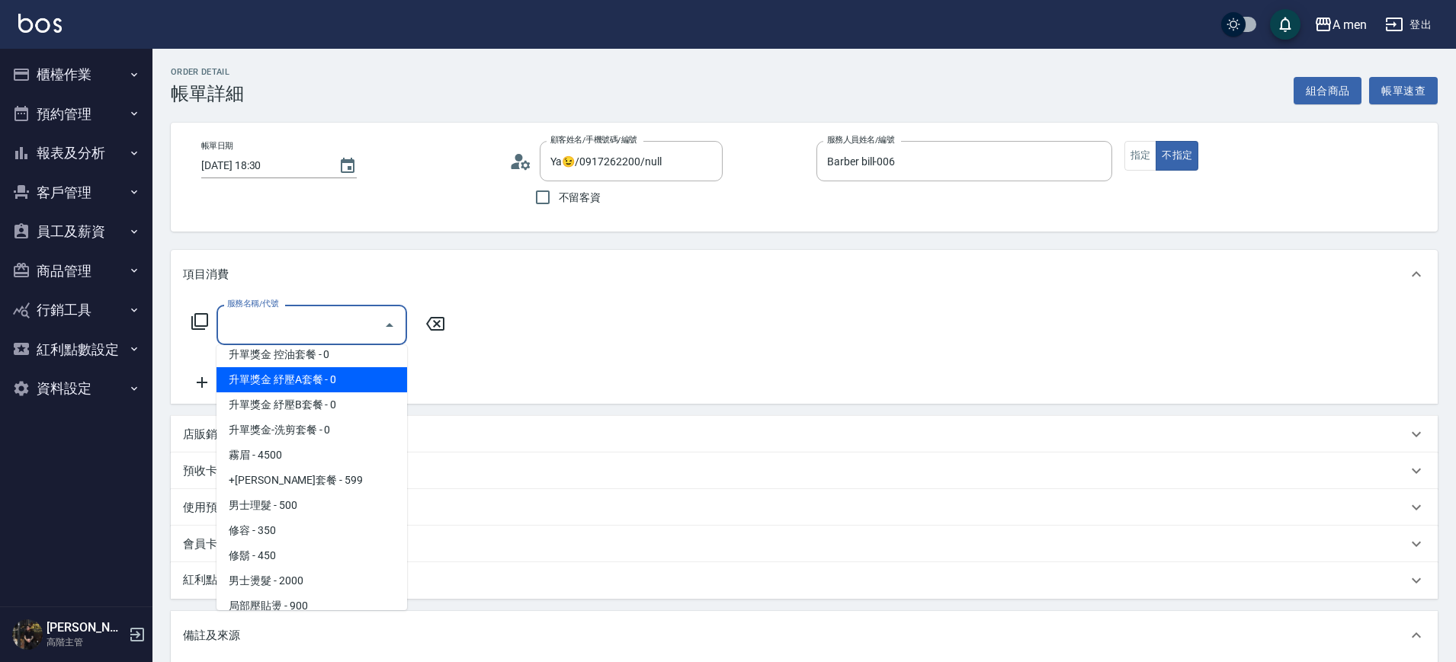
drag, startPoint x: 359, startPoint y: 325, endPoint x: 346, endPoint y: 334, distance: 15.4
click at [361, 325] on input "服務名稱/代號" at bounding box center [300, 325] width 154 height 27
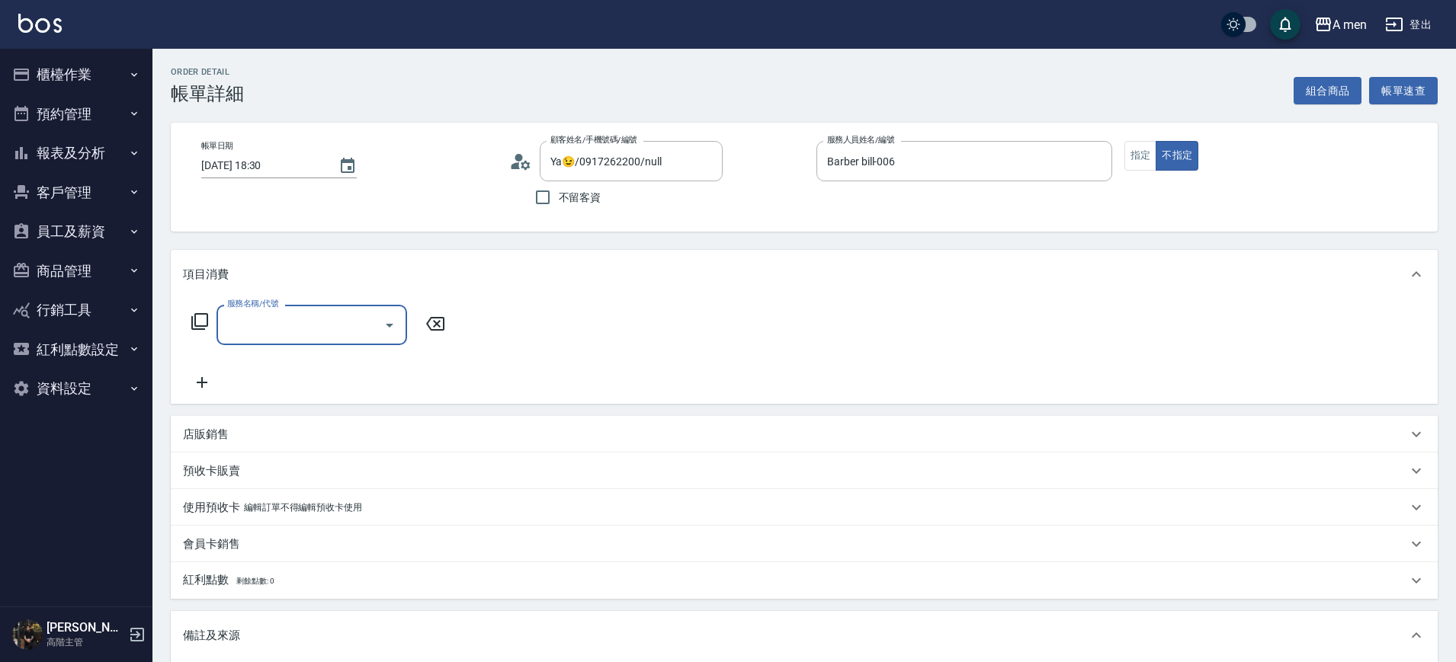
click at [93, 272] on button "商品管理" at bounding box center [76, 272] width 140 height 40
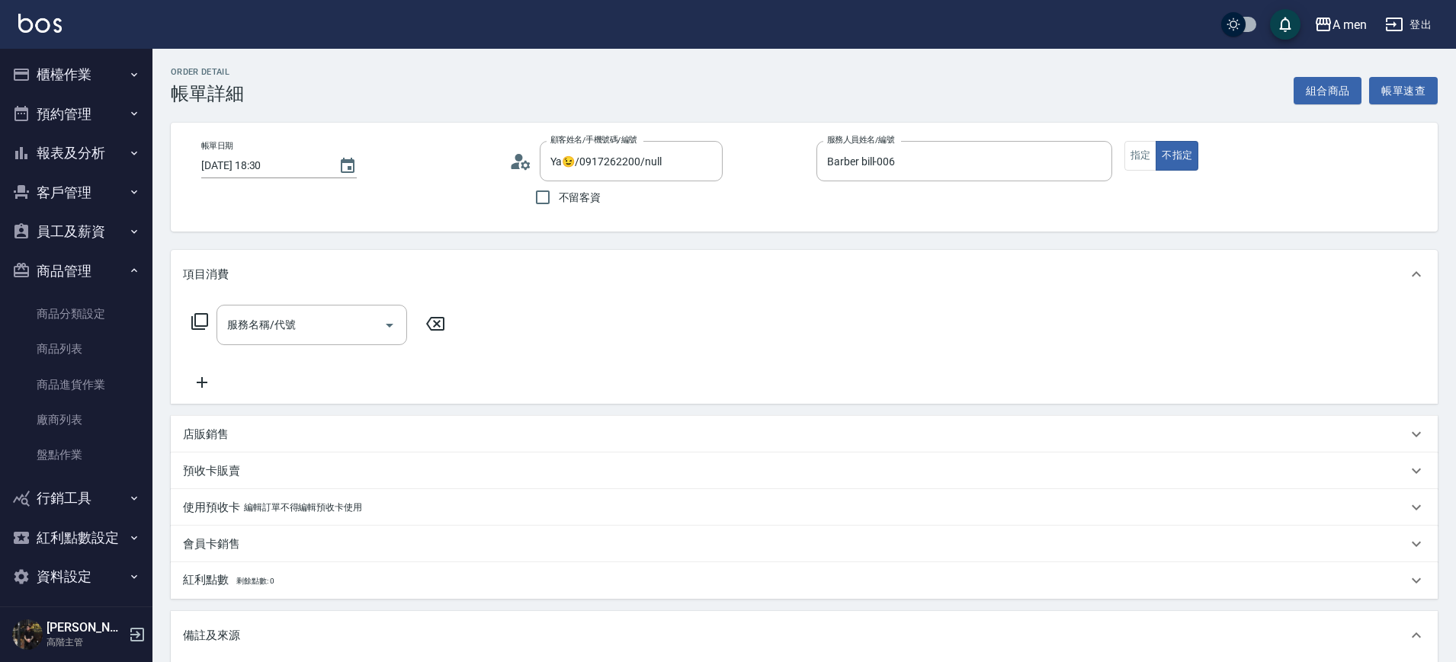
drag, startPoint x: 40, startPoint y: 220, endPoint x: 108, endPoint y: 264, distance: 81.0
click at [40, 220] on button "員工及薪資" at bounding box center [76, 232] width 140 height 40
click at [96, 230] on button "員工及薪資" at bounding box center [76, 232] width 140 height 40
click at [90, 267] on button "商品管理" at bounding box center [76, 272] width 140 height 40
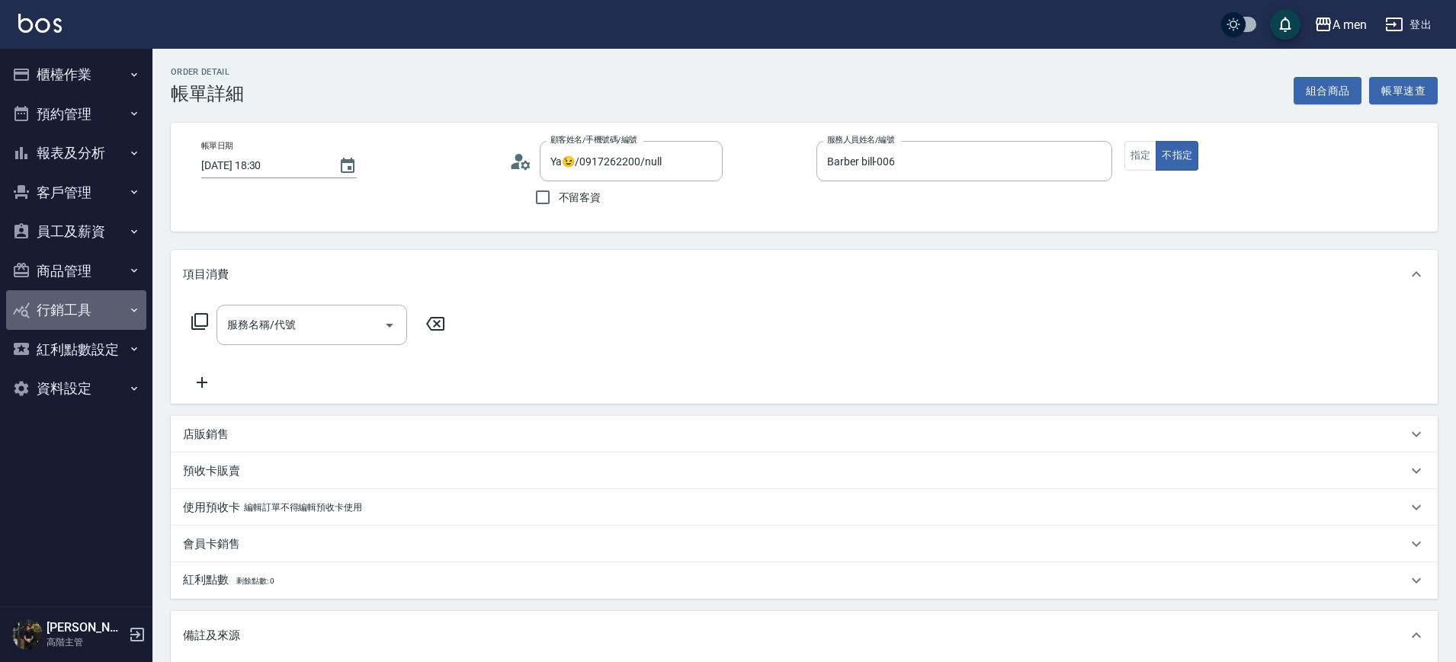
click at [107, 309] on button "行銷工具" at bounding box center [76, 310] width 140 height 40
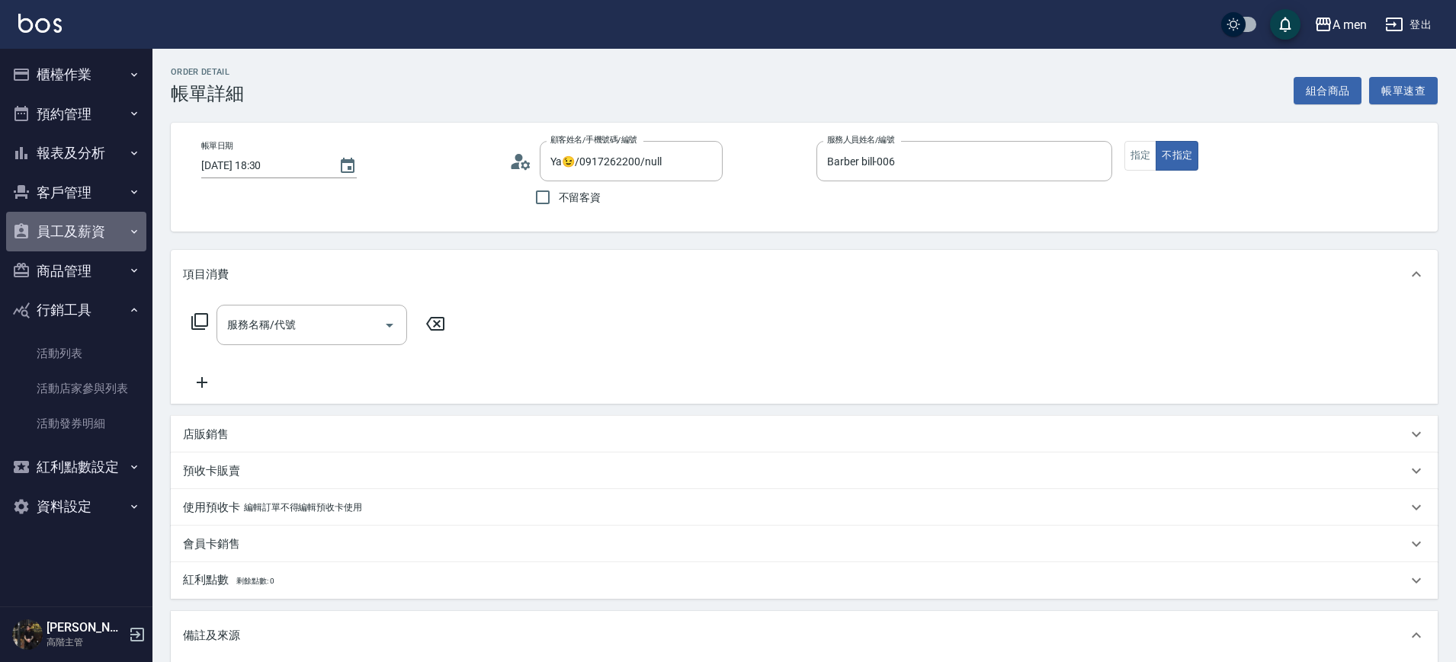
click at [91, 223] on button "員工及薪資" at bounding box center [76, 232] width 140 height 40
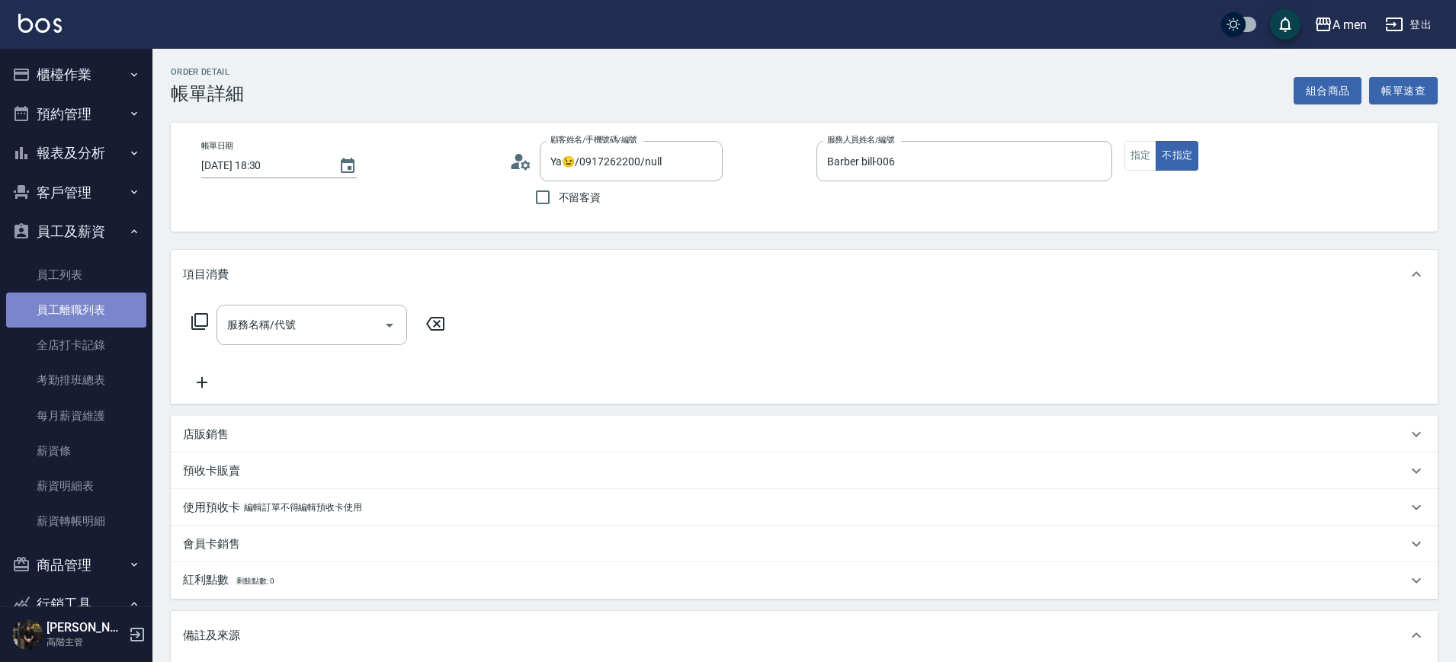
click at [96, 297] on link "員工離職列表" at bounding box center [76, 310] width 140 height 35
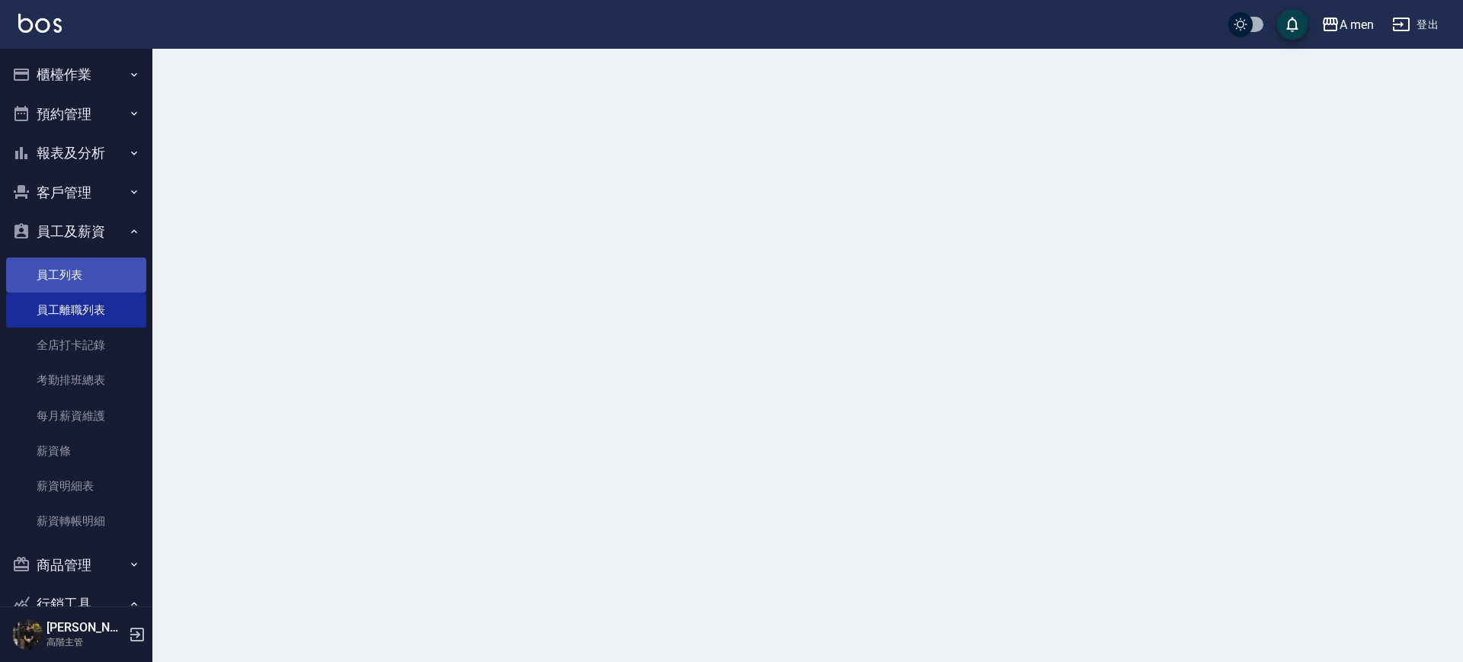
click at [95, 277] on link "員工列表" at bounding box center [76, 275] width 140 height 35
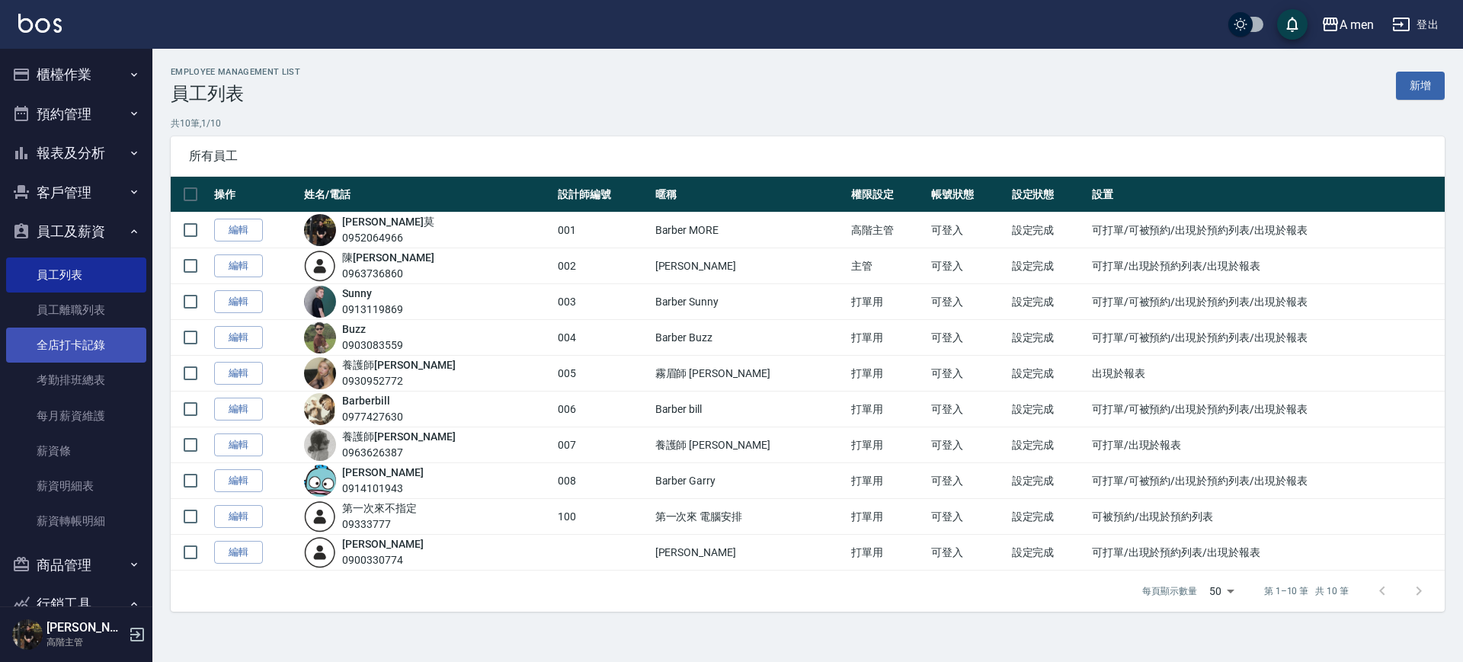
scroll to position [191, 0]
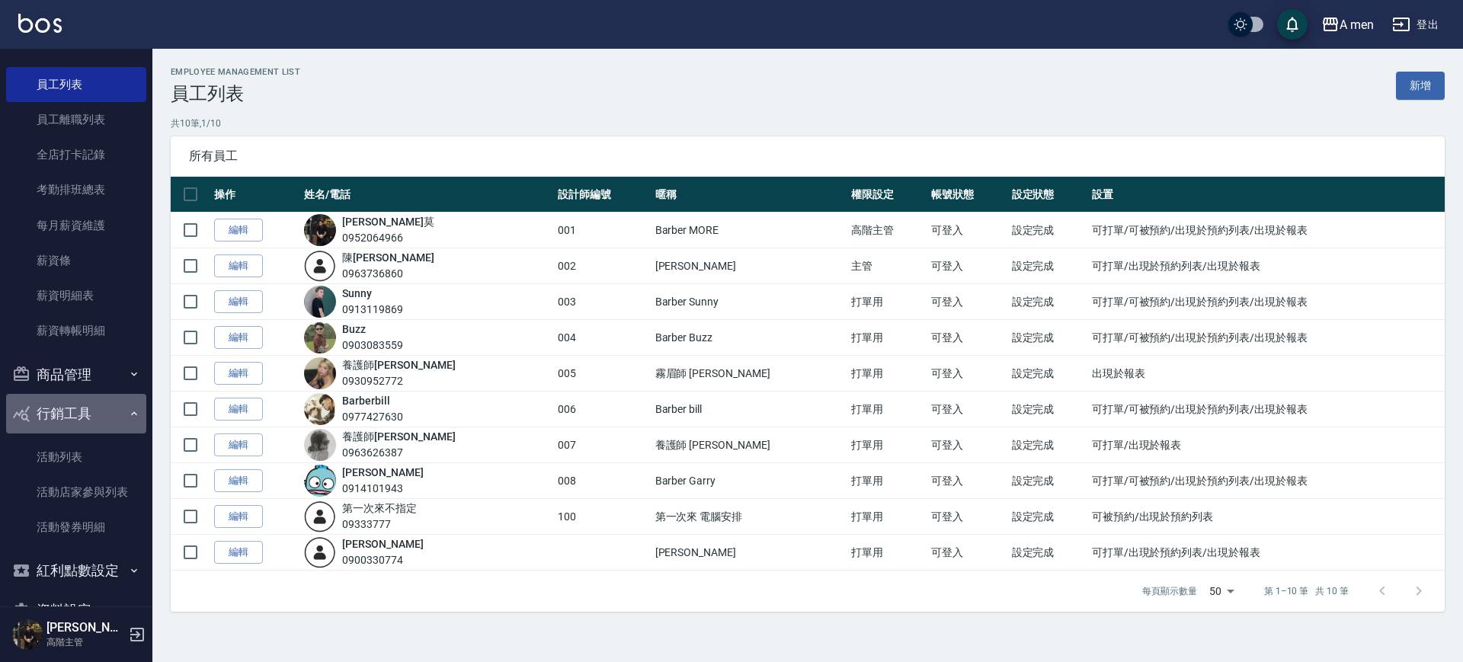
click at [89, 431] on button "行銷工具" at bounding box center [76, 414] width 140 height 40
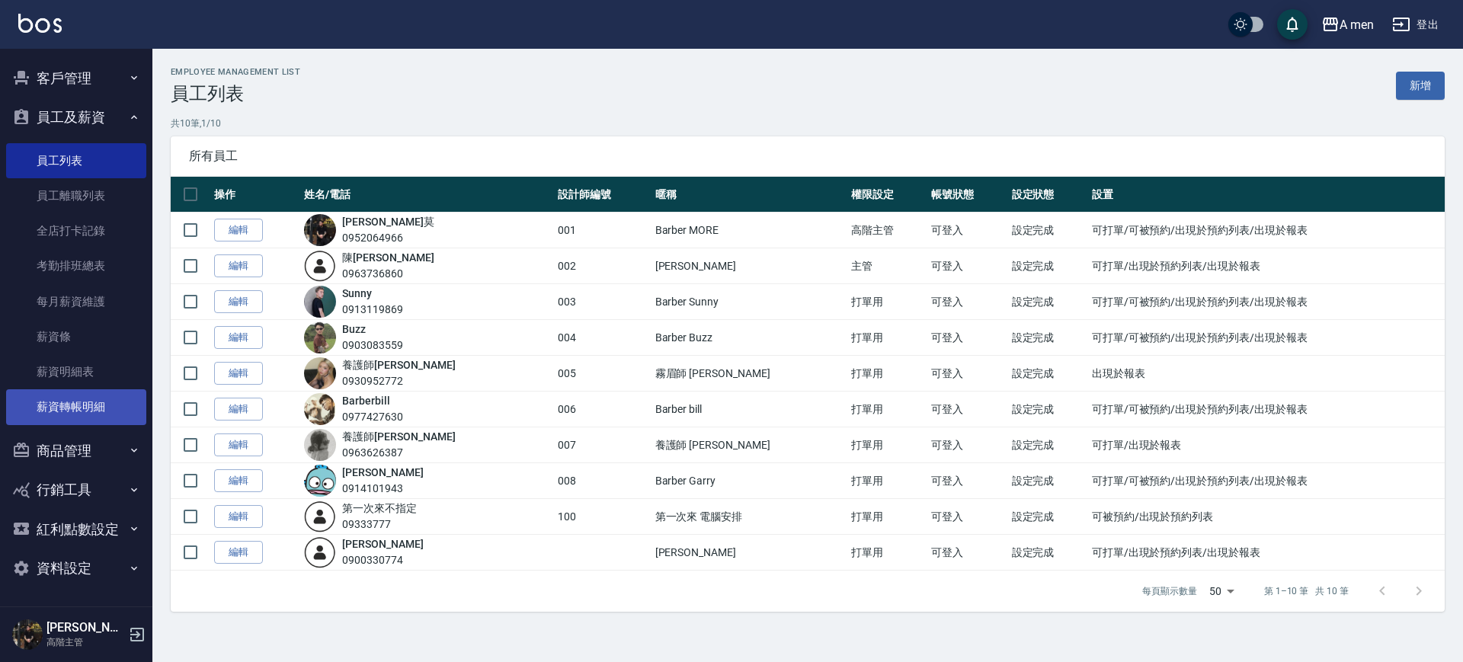
scroll to position [114, 0]
click at [84, 451] on button "商品管理" at bounding box center [76, 451] width 140 height 40
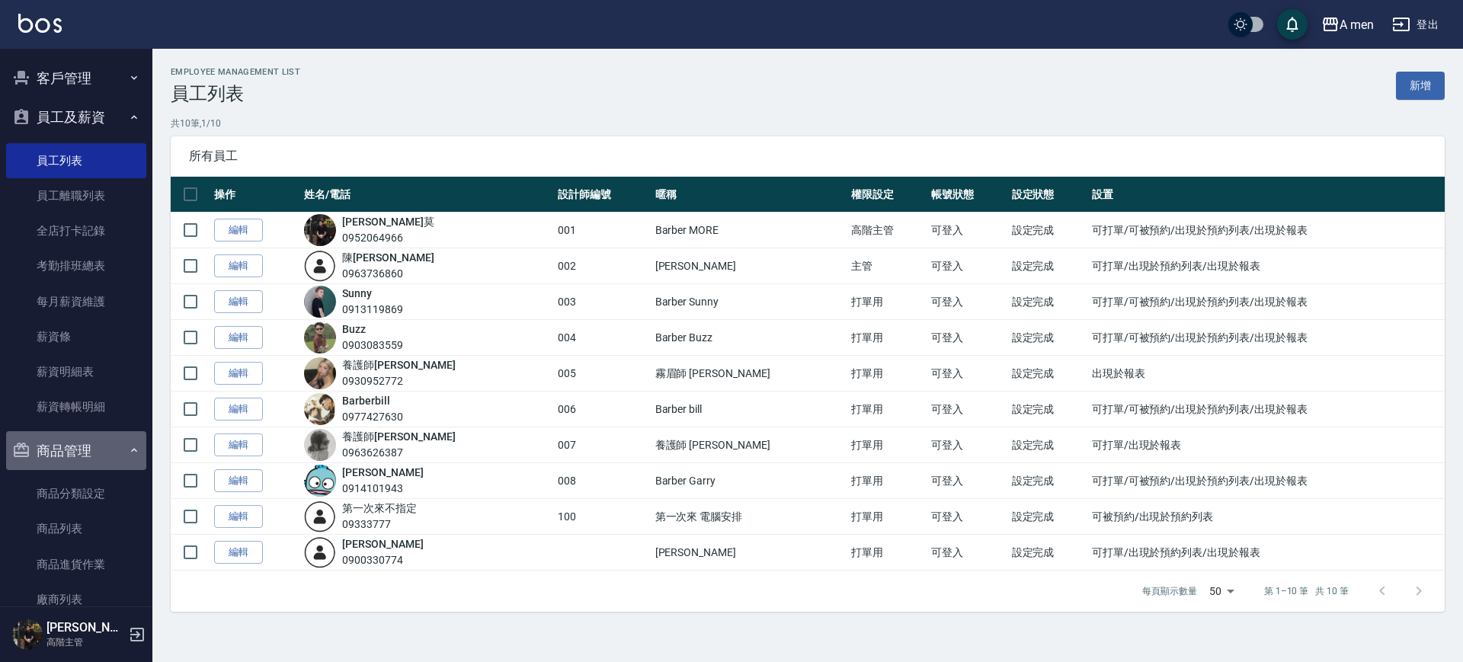
click at [92, 452] on button "商品管理" at bounding box center [76, 451] width 140 height 40
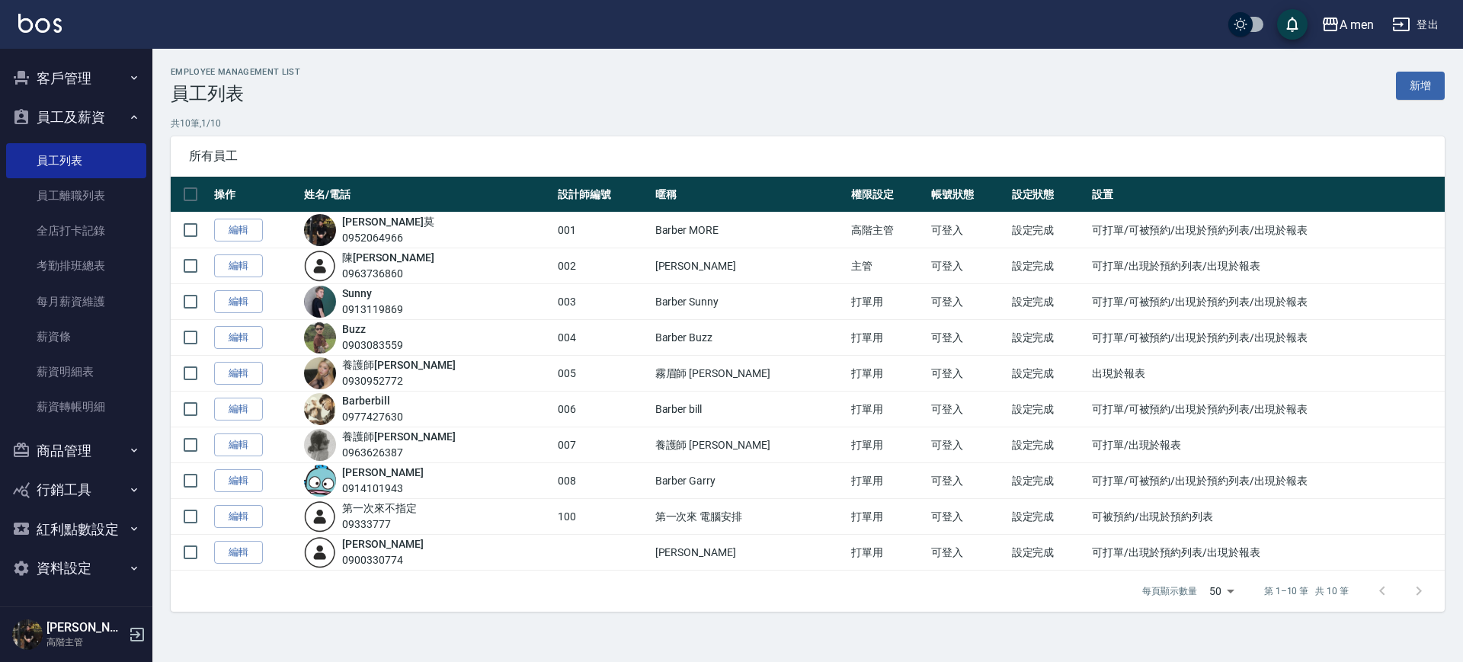
click at [88, 572] on button "資料設定" at bounding box center [76, 569] width 140 height 40
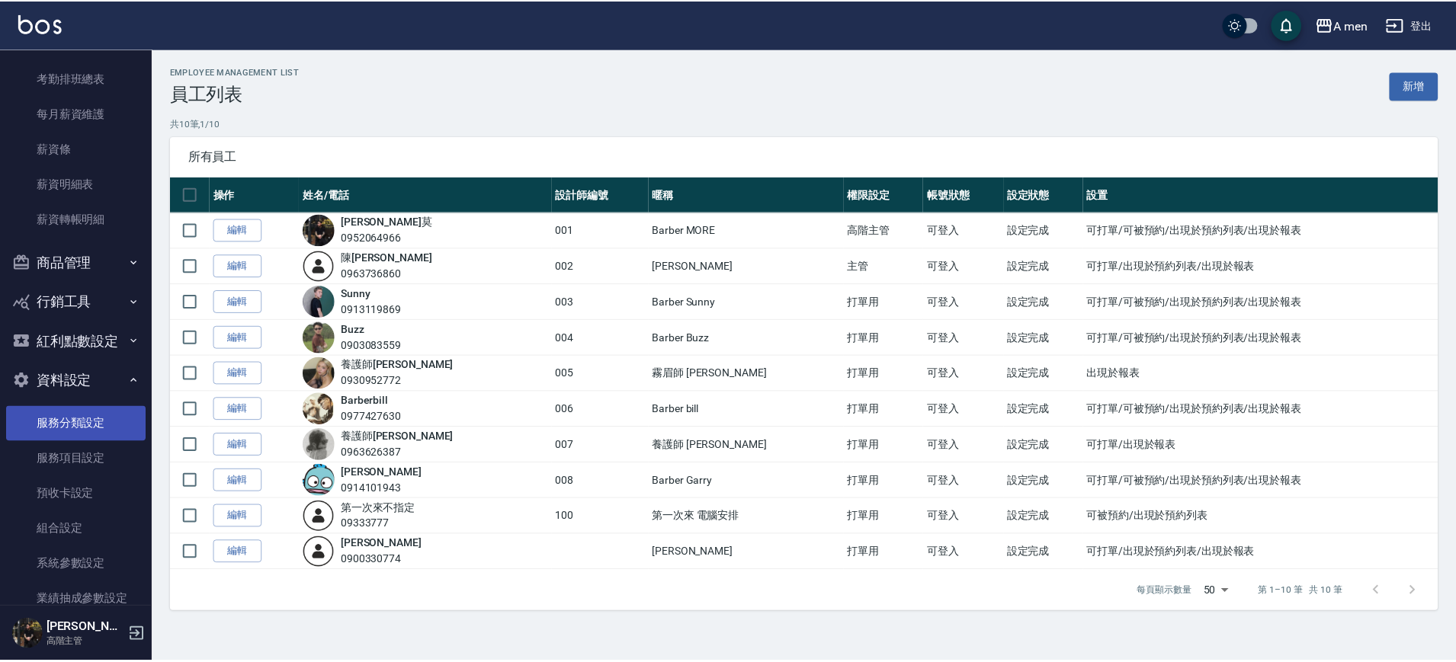
scroll to position [305, 0]
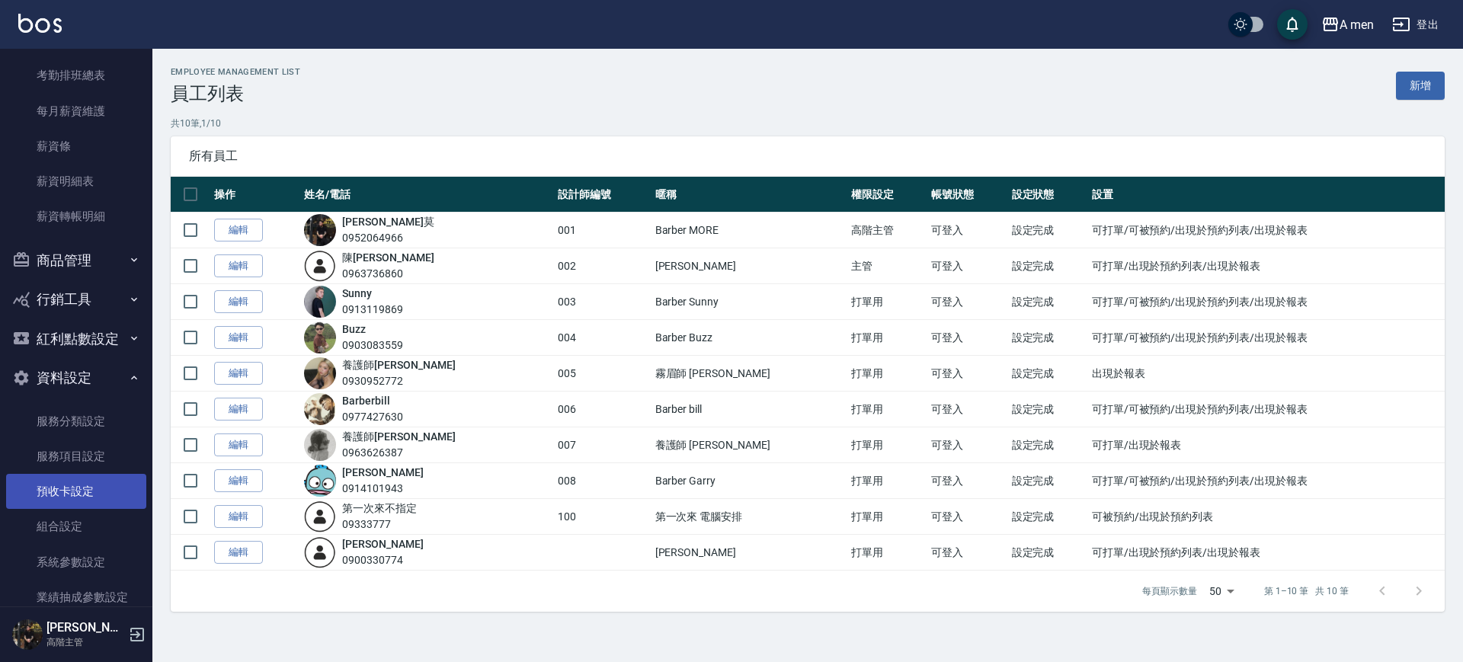
click at [79, 490] on link "預收卡設定" at bounding box center [76, 491] width 140 height 35
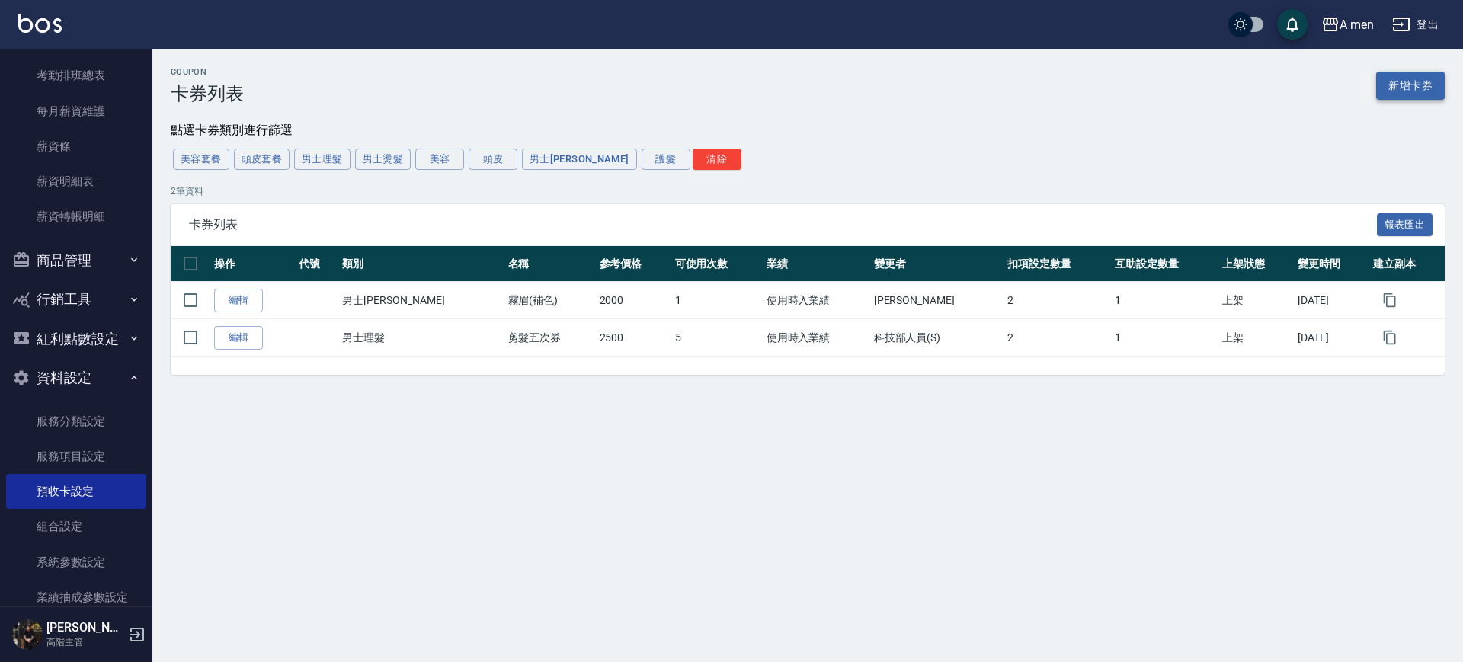
click at [1399, 92] on link "新增卡券" at bounding box center [1411, 86] width 69 height 28
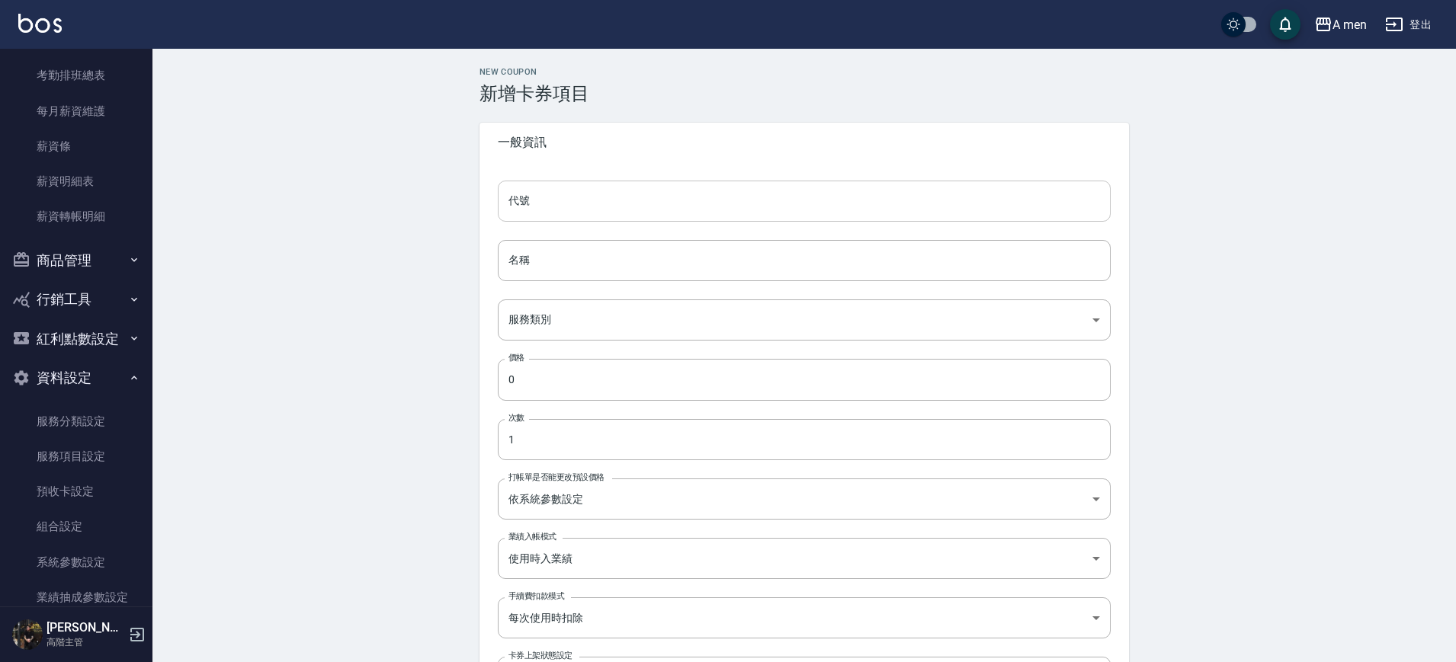
click at [575, 194] on input "代號" at bounding box center [804, 201] width 613 height 41
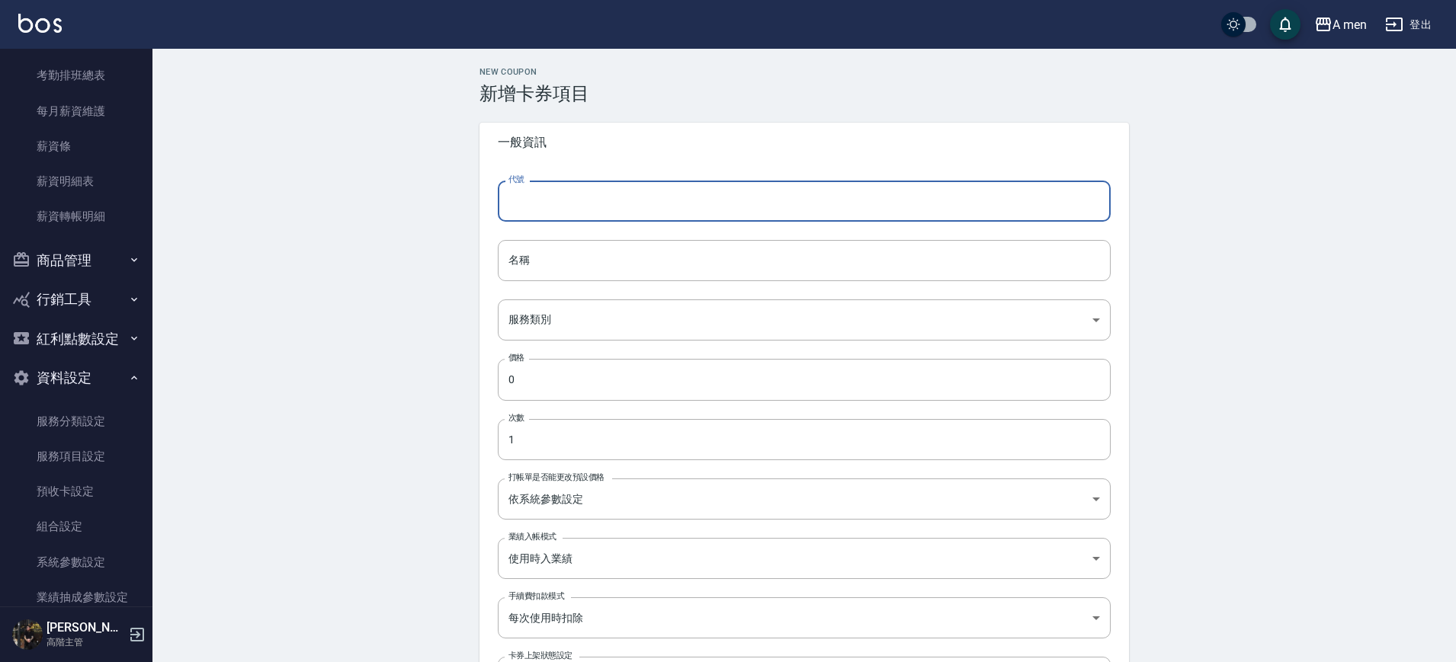
type input "ㄑ"
type input "ㄏ"
type input "ㄢ"
type input "0005"
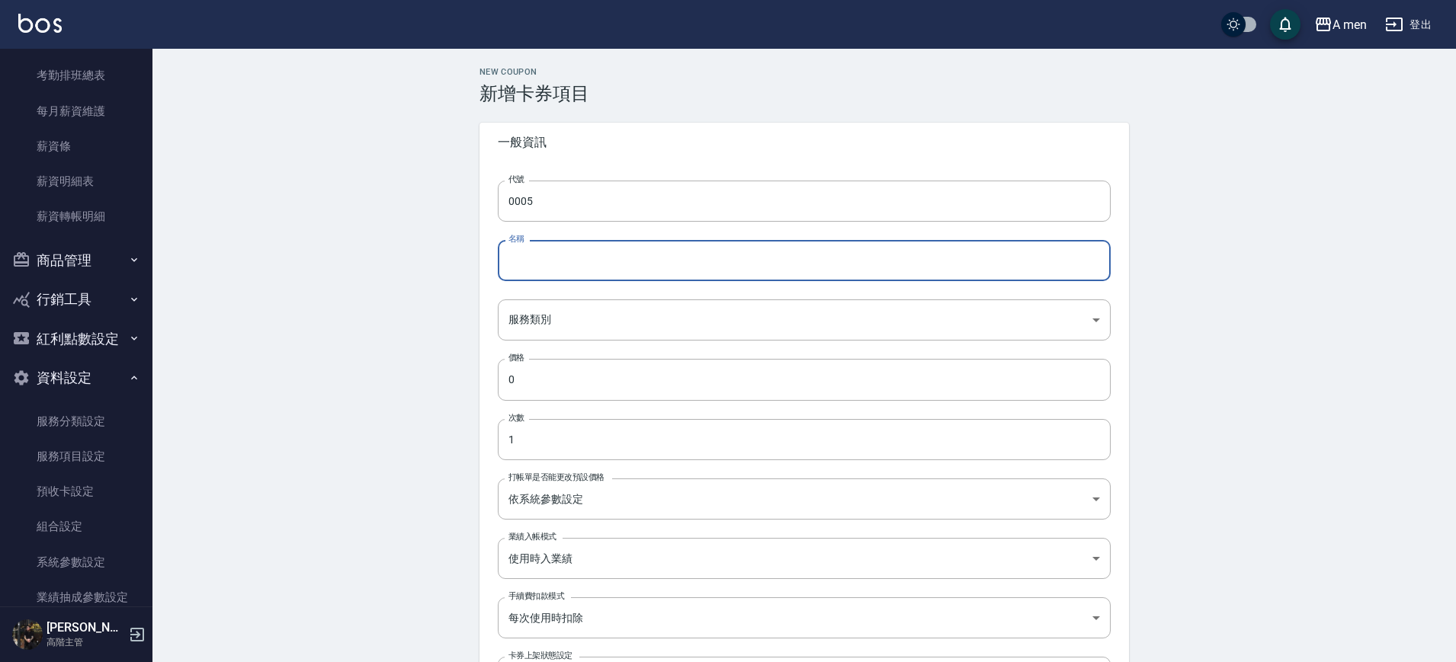
click at [598, 241] on input "名稱" at bounding box center [804, 260] width 613 height 41
type input "c"
type input "韓式修容"
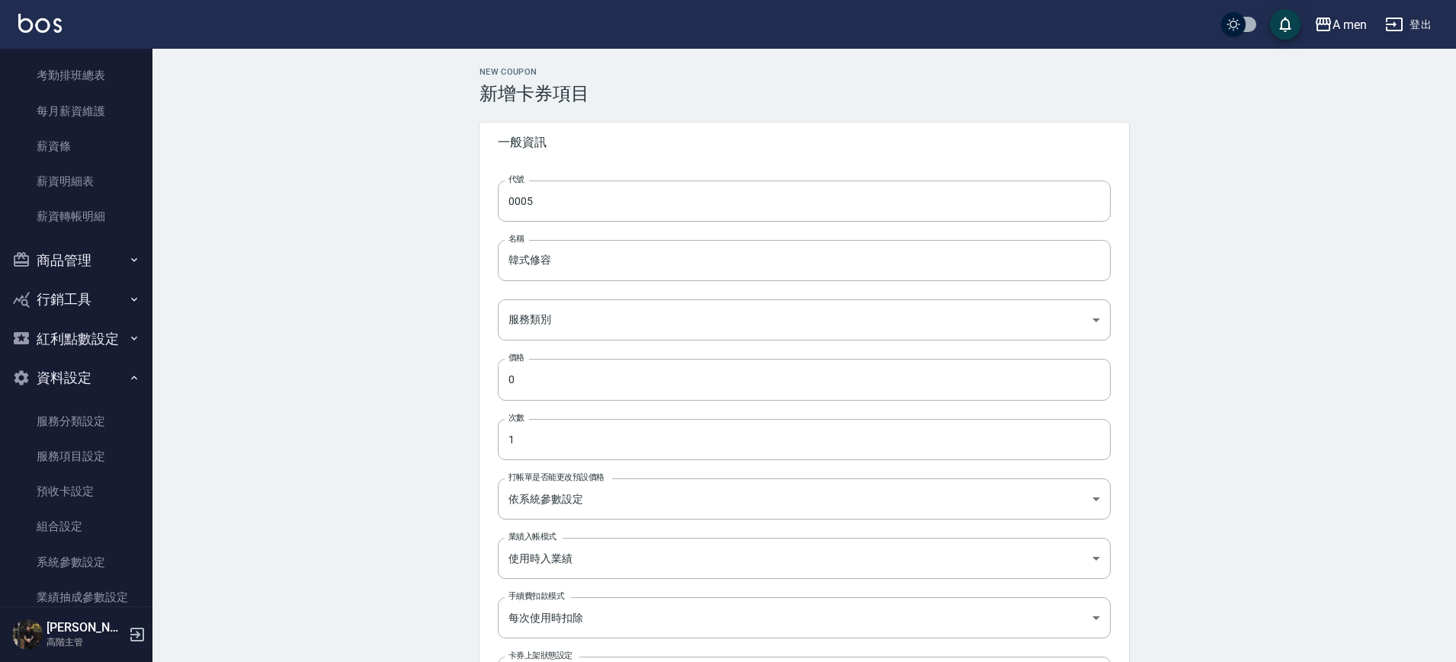
click at [690, 342] on div "代號 0005 代號 名稱 韓式修容 名稱 服務類別 ​ 服務類別 價格 0 價格 次數 1 次數 打帳單是否能更改預設價格 依系統參數設定 UNSET 打帳…" at bounding box center [803, 448] width 649 height 572
click at [693, 329] on body "A men 登出 櫃檯作業 打帳單 帳單列表 營業儀表板 現金收支登錄 高階收支登錄 材料自購登錄 每日結帳 排班表 現場電腦打卡 掃碼打卡 預約管理 預約管…" at bounding box center [728, 648] width 1456 height 1297
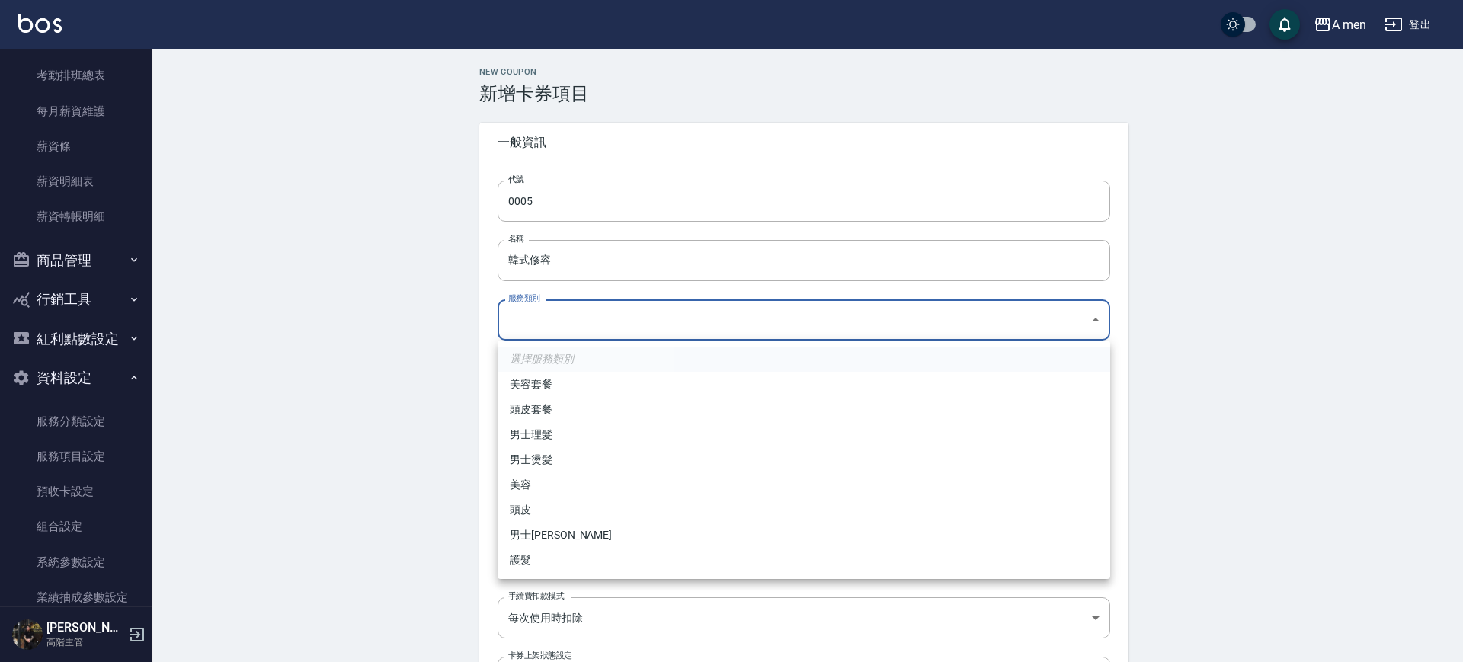
click at [694, 311] on div at bounding box center [731, 331] width 1463 height 662
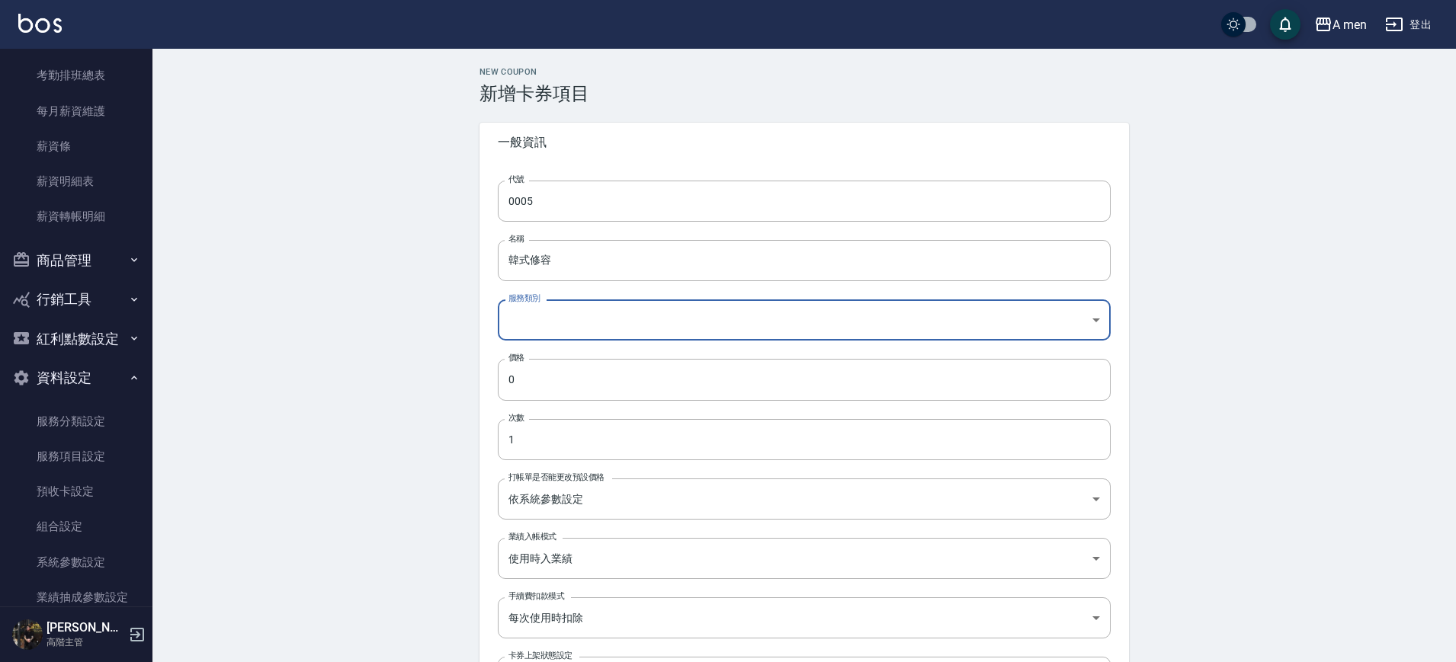
click at [35, 383] on button "資料設定" at bounding box center [76, 378] width 140 height 40
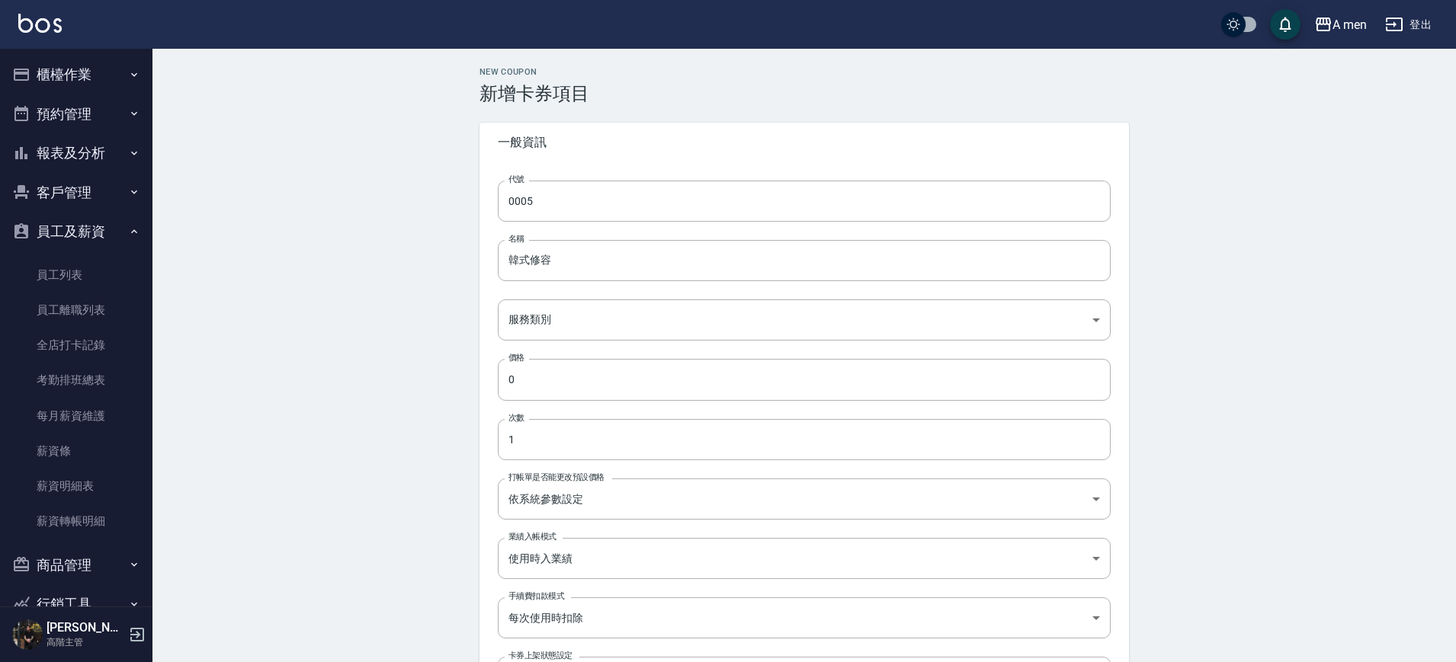
drag, startPoint x: 101, startPoint y: 240, endPoint x: 99, endPoint y: 227, distance: 13.2
click at [101, 240] on button "員工及薪資" at bounding box center [76, 232] width 140 height 40
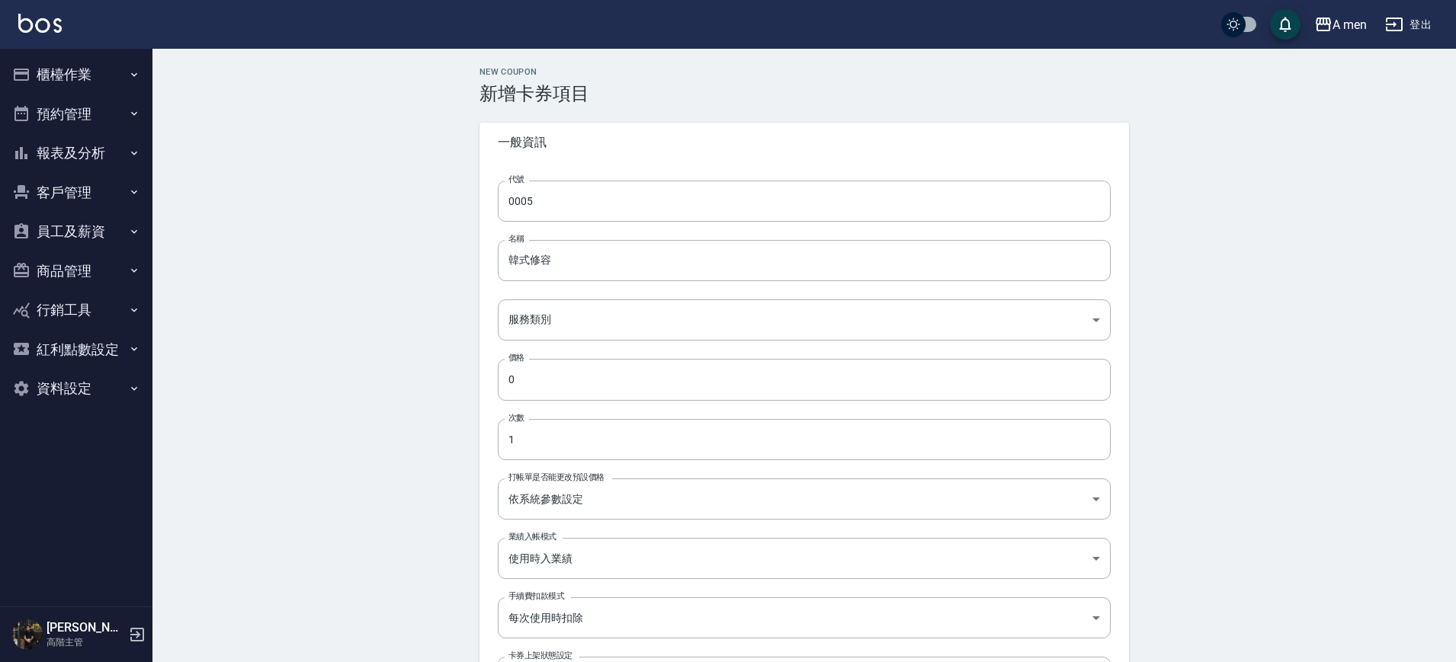
click at [110, 103] on button "預約管理" at bounding box center [76, 115] width 140 height 40
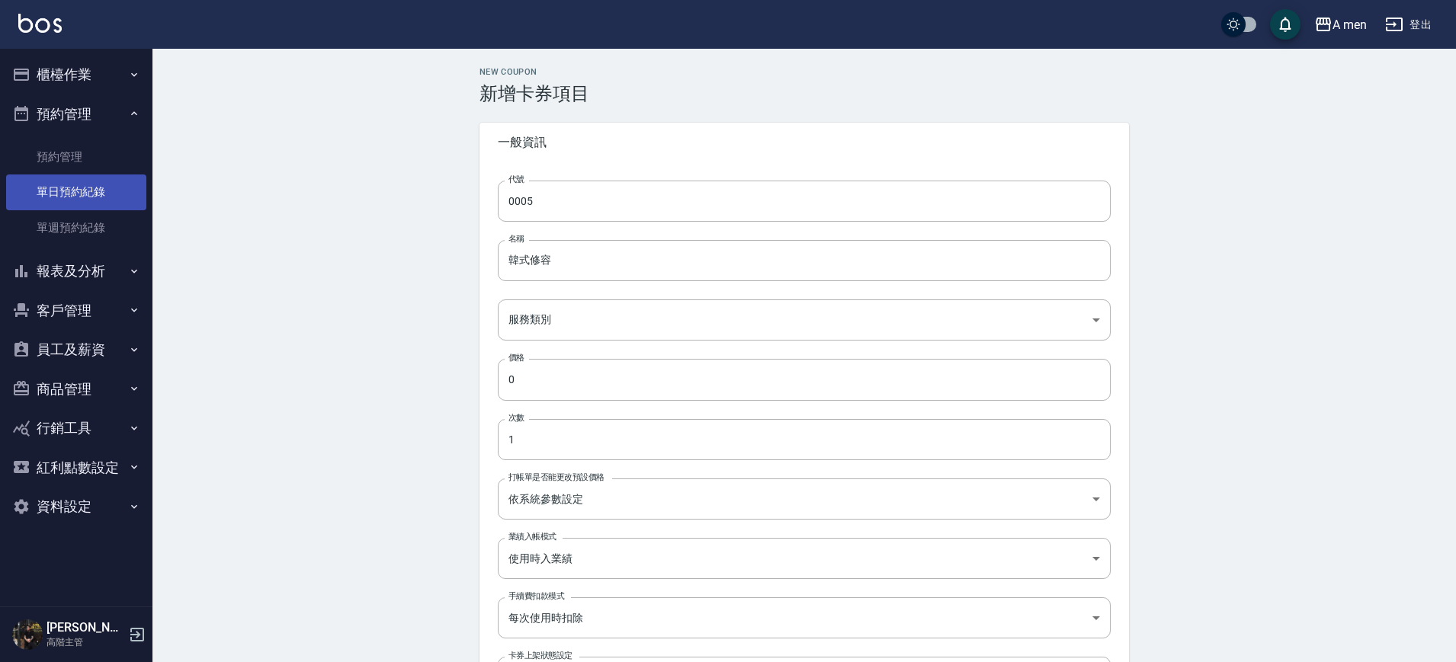
click at [108, 177] on link "單日預約紀錄" at bounding box center [76, 192] width 140 height 35
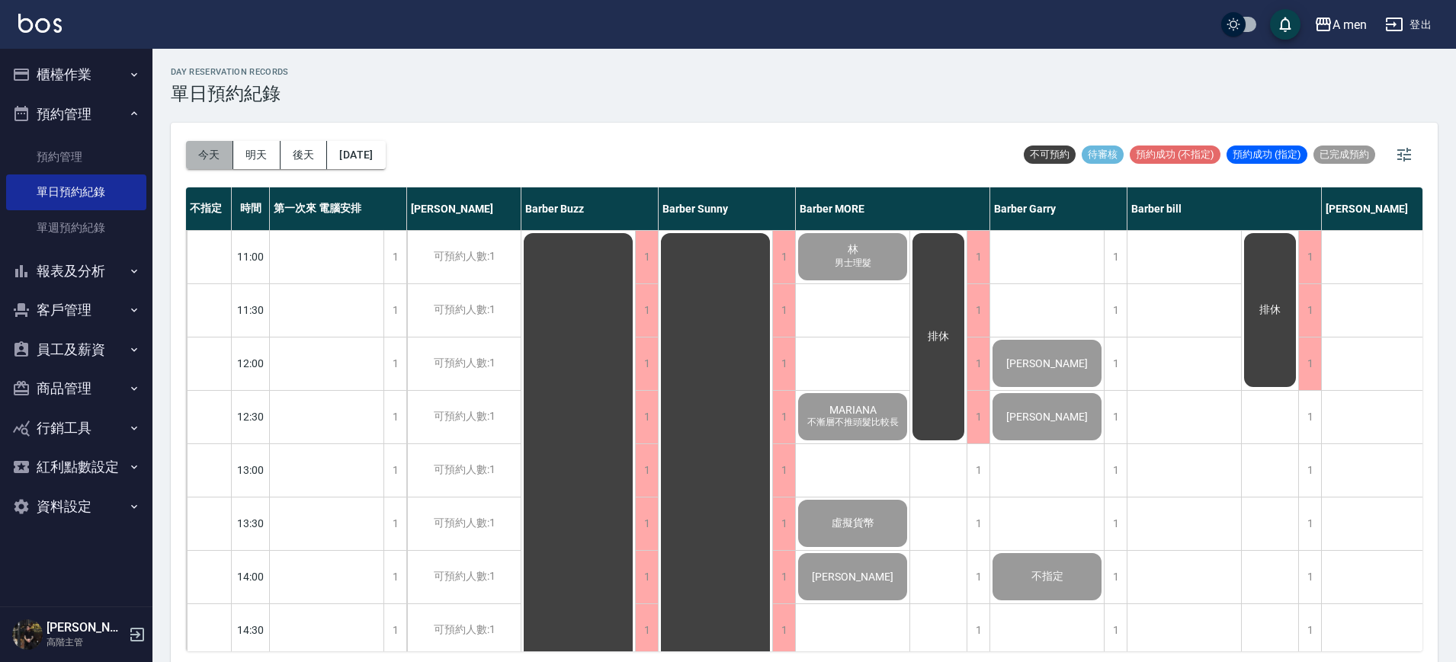
click at [205, 154] on button "今天" at bounding box center [209, 155] width 47 height 28
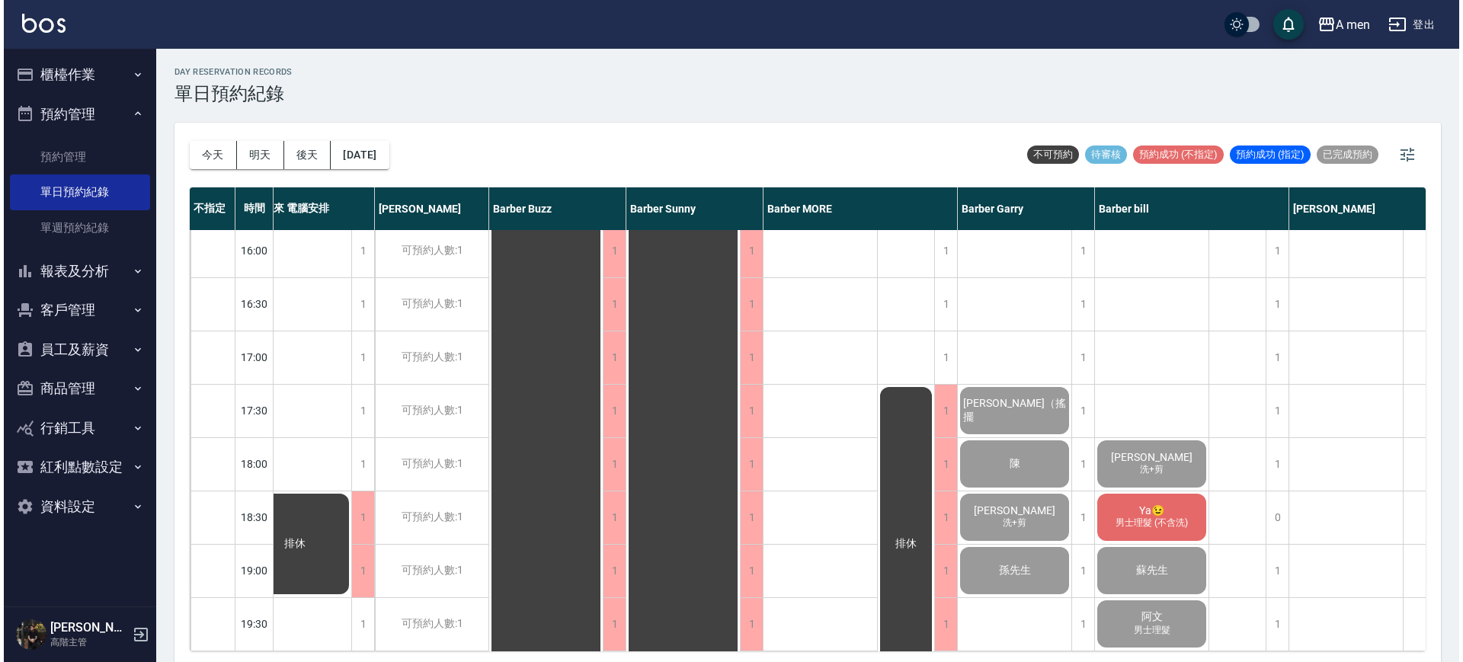
scroll to position [762, 36]
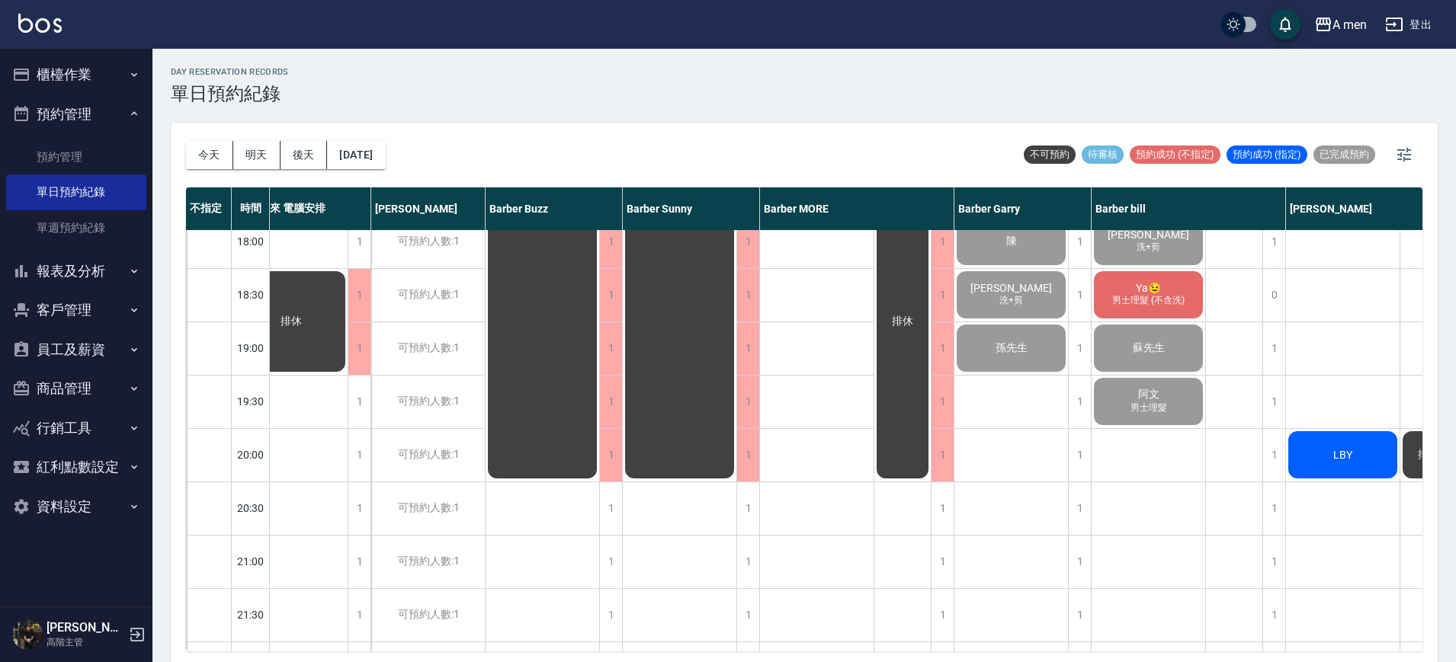
click at [1149, 300] on span "男士理髮 (不含洗)" at bounding box center [1148, 300] width 79 height 13
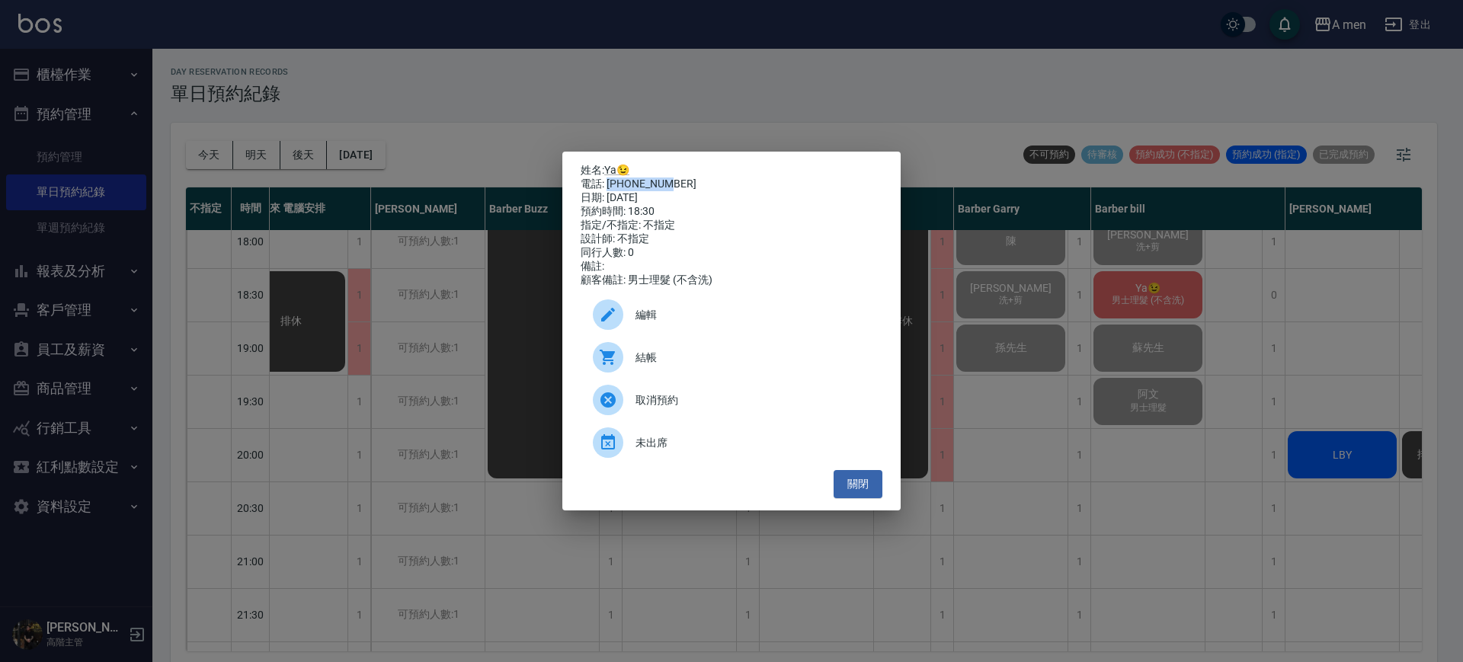
drag, startPoint x: 607, startPoint y: 178, endPoint x: 736, endPoint y: 175, distance: 129.6
click at [736, 178] on div "電話: 0917262200" at bounding box center [732, 185] width 302 height 14
click at [739, 178] on div "電話: 0917262200" at bounding box center [732, 185] width 302 height 14
click at [765, 366] on span "結帳" at bounding box center [753, 358] width 235 height 16
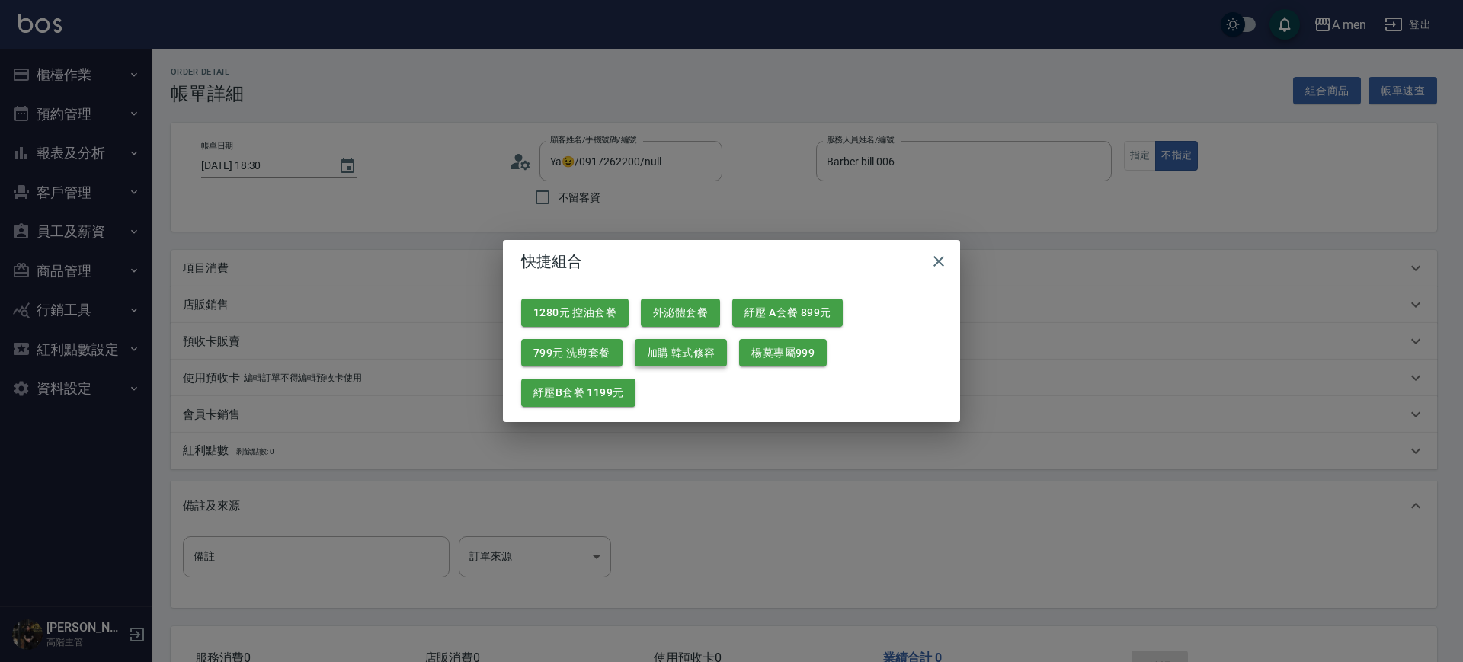
click at [704, 353] on button "加購 韓式修容" at bounding box center [681, 353] width 93 height 28
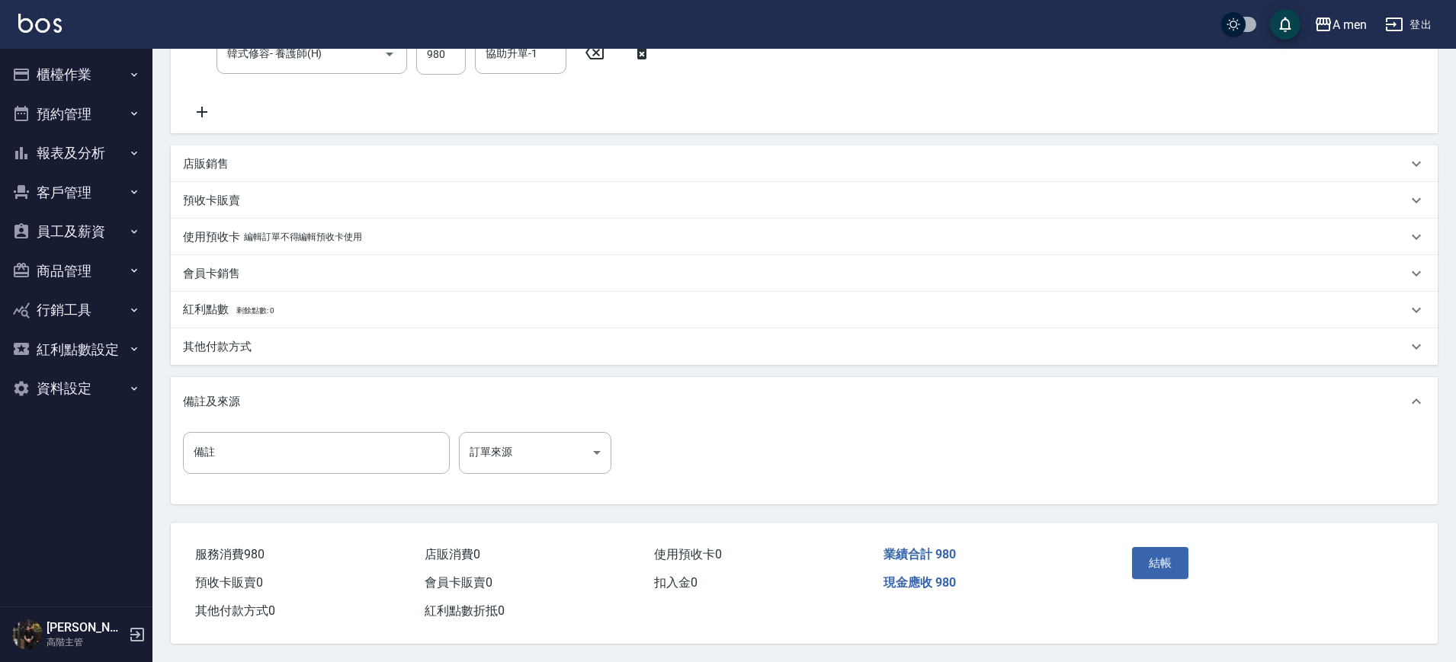
click at [857, 501] on div "Order detail 帳單詳細 組合商品 帳單速查 帳單日期 2025/09/25 18:30 顧客姓名/手機號碼/編號 Ya😉/0917262200/n…" at bounding box center [803, 190] width 1303 height 944
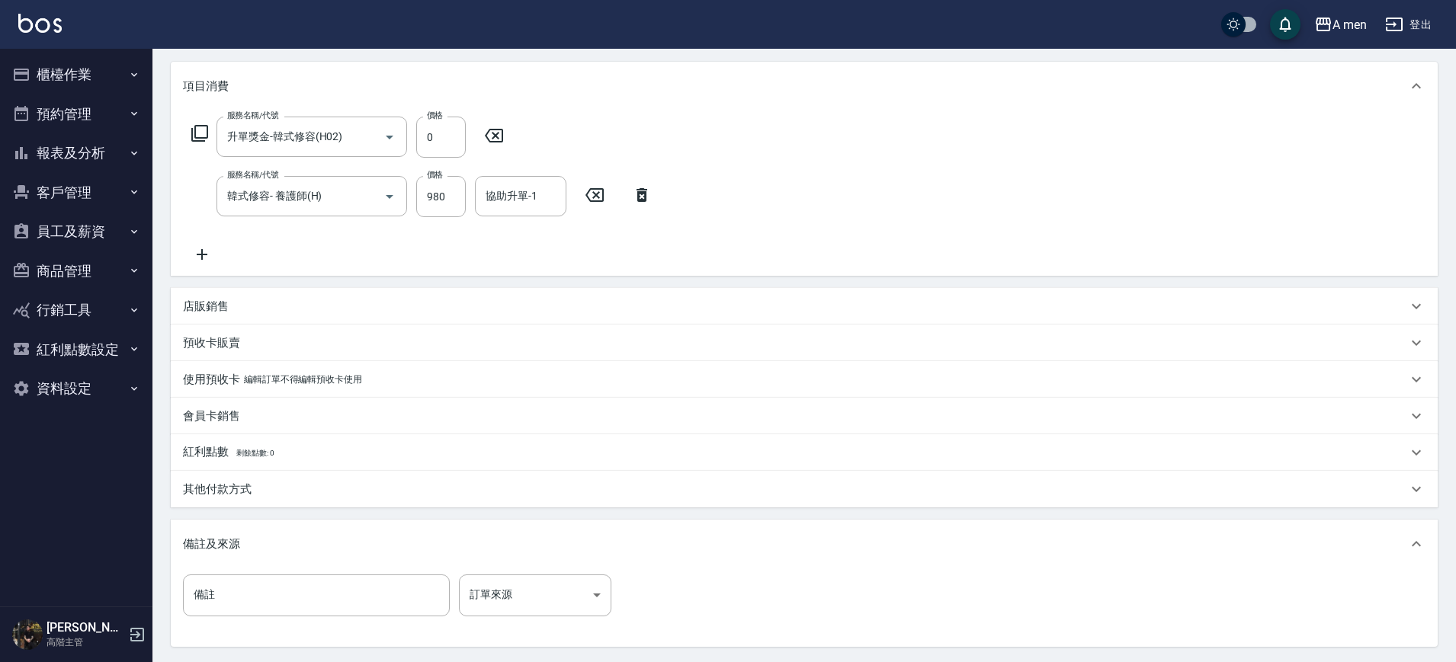
scroll to position [52, 0]
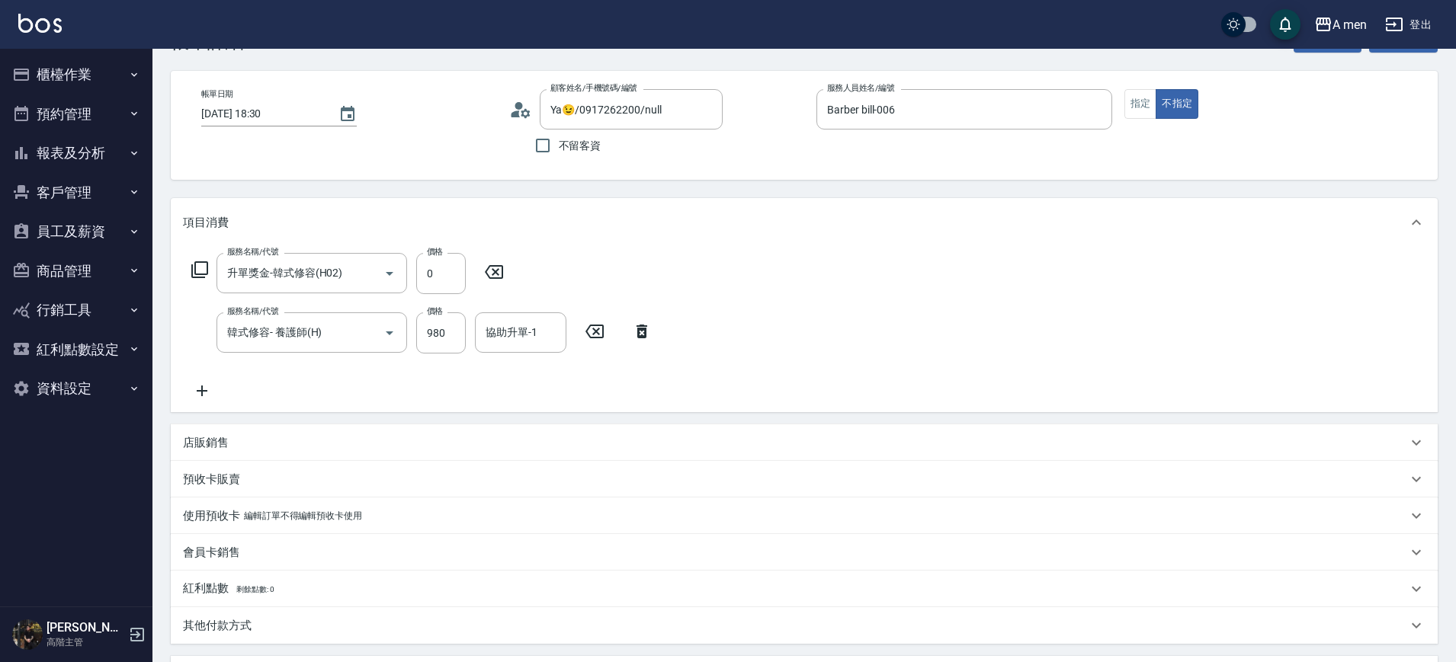
click at [852, 345] on div "服務名稱/代號 升單獎金-韓式修容(H02) 服務名稱/代號 價格 0 價格 服務名稱/代號 韓式修容- 養護師(H) 服務名稱/代號 價格 980 價格 協…" at bounding box center [804, 329] width 1267 height 165
click at [184, 388] on div "服務名稱/代號 升單獎金-韓式修容(H02) 服務名稱/代號 價格 0 價格 服務名稱/代號 韓式修容- 養護師(H) 服務名稱/代號 價格 980 價格 協…" at bounding box center [804, 329] width 1267 height 165
click at [189, 388] on icon at bounding box center [202, 391] width 38 height 18
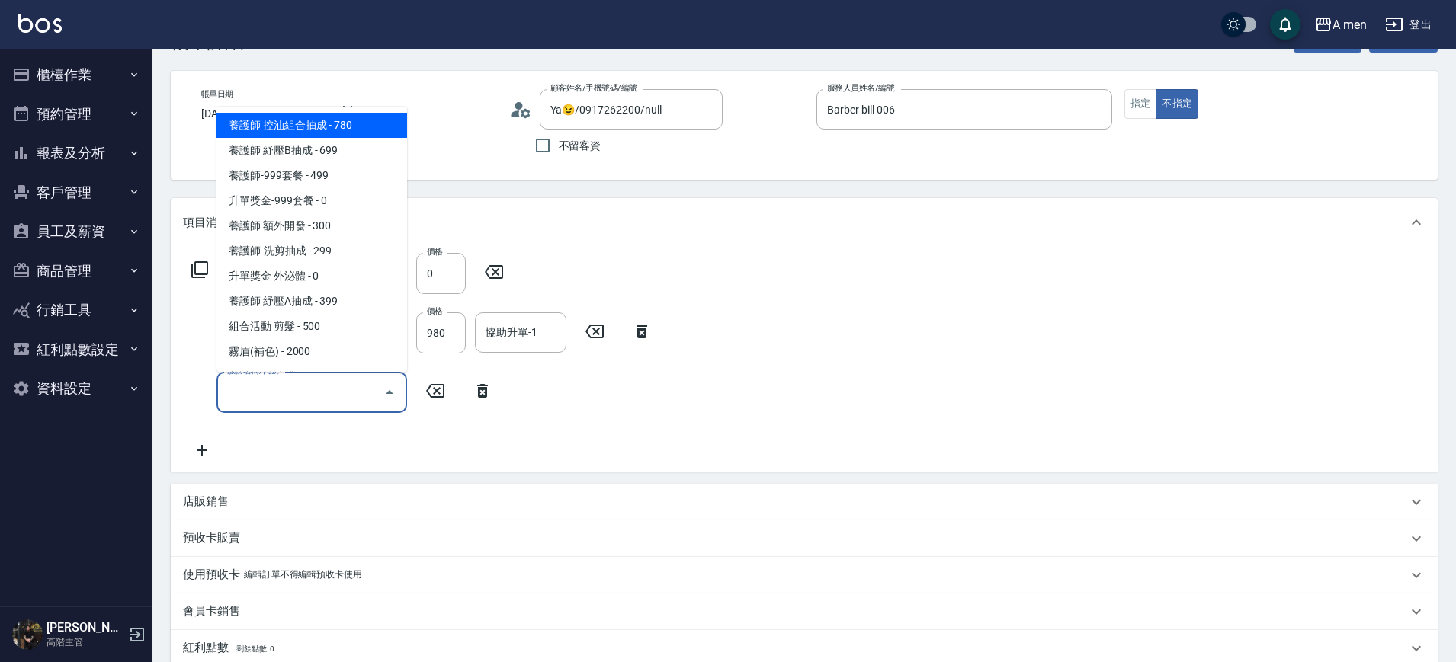
click at [266, 393] on input "服務名稱/代號" at bounding box center [300, 392] width 154 height 27
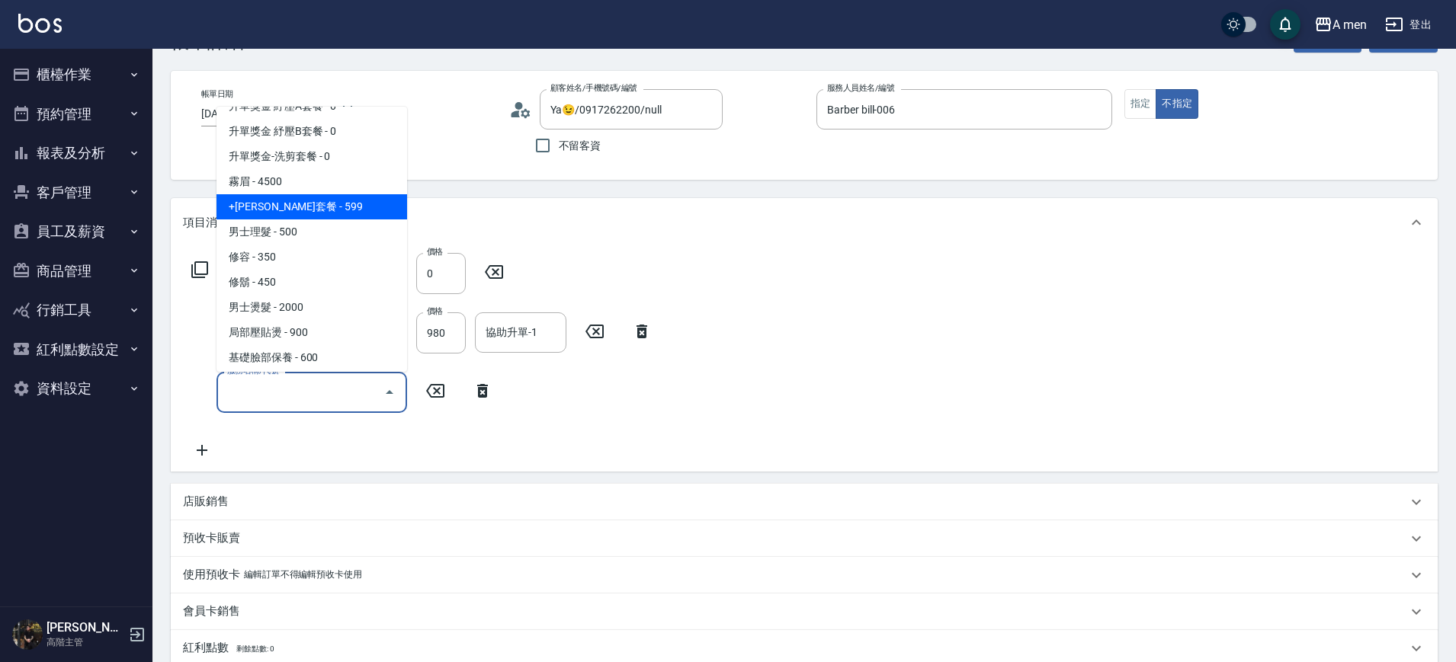
scroll to position [381, 0]
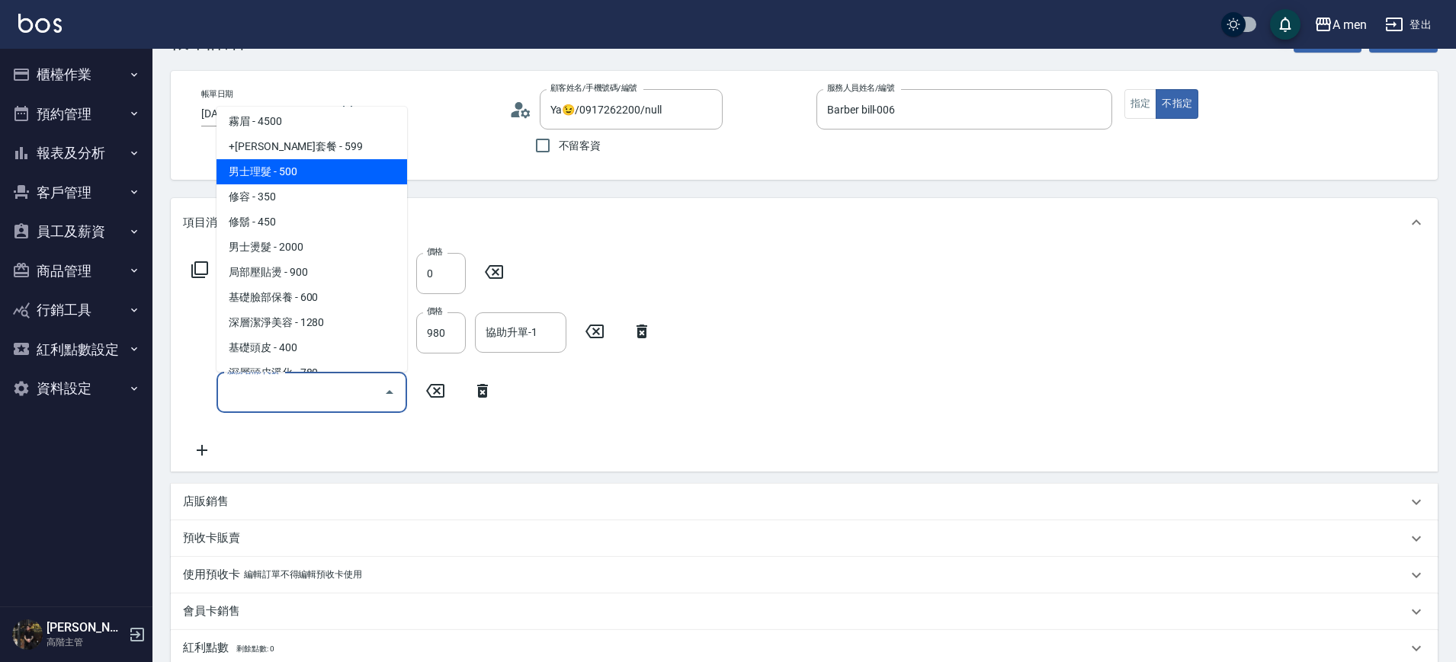
click at [290, 168] on span "男士理髮 - 500" at bounding box center [311, 171] width 191 height 25
type input "男士理髮(A01)"
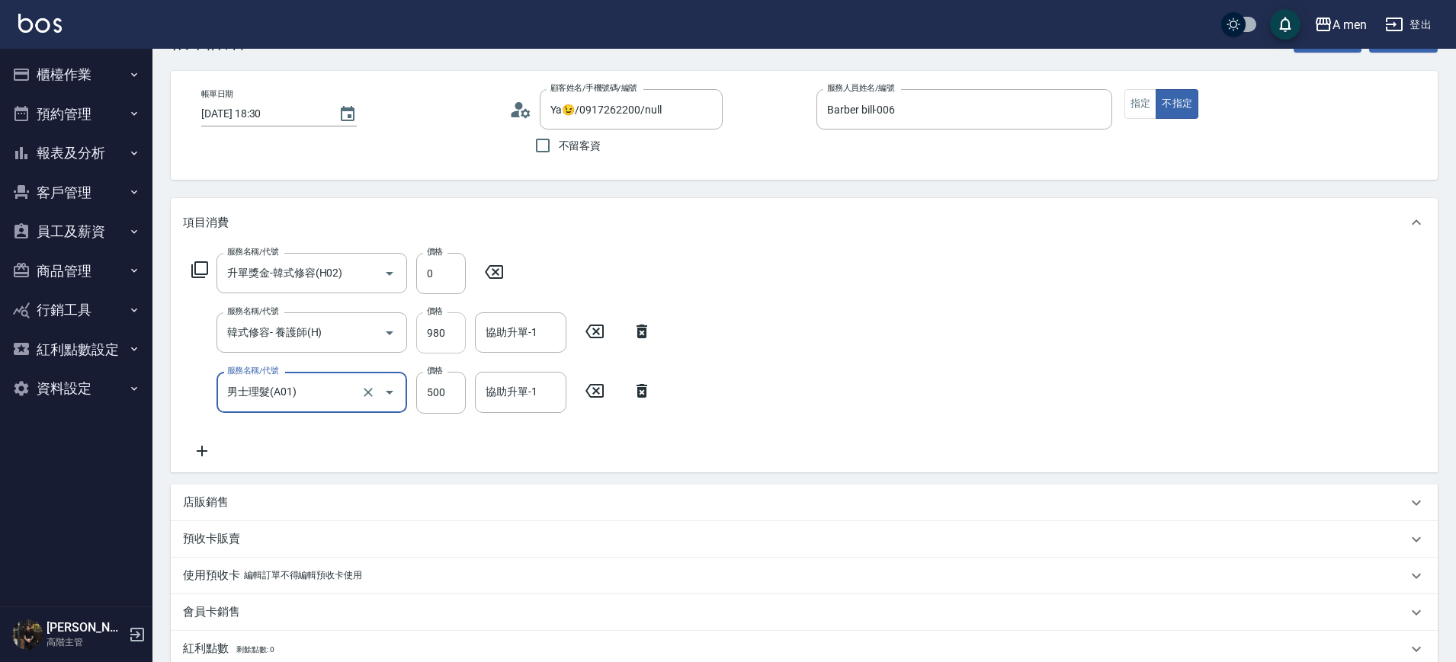
click at [446, 338] on input "980" at bounding box center [441, 333] width 50 height 41
click at [468, 343] on div "服務名稱/代號 韓式修容- 養護師(H) 服務名稱/代號 價格 0 價格 協助升單-1 協助升單-1" at bounding box center [422, 333] width 478 height 41
type input "480"
click at [515, 338] on input "協助升單-1" at bounding box center [521, 332] width 78 height 27
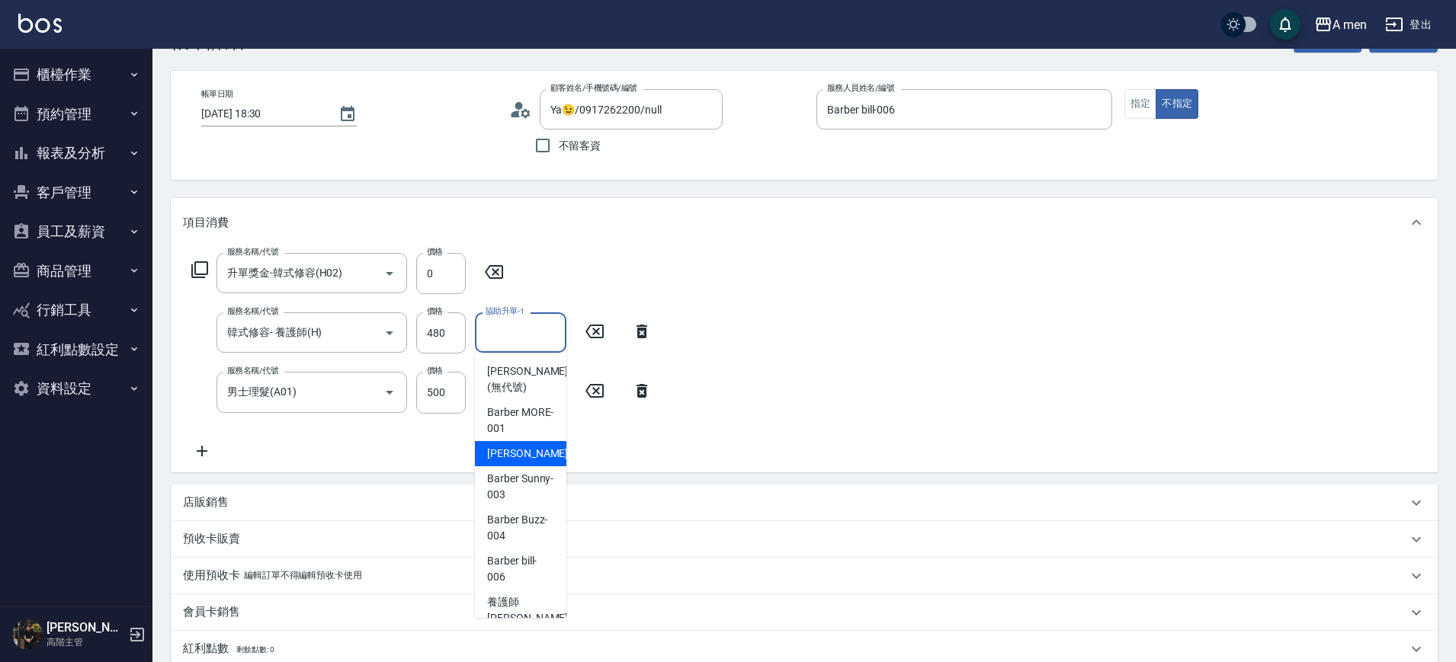
click at [534, 440] on div "Barber MORE -001" at bounding box center [520, 420] width 91 height 41
type input "Barber MORE-001"
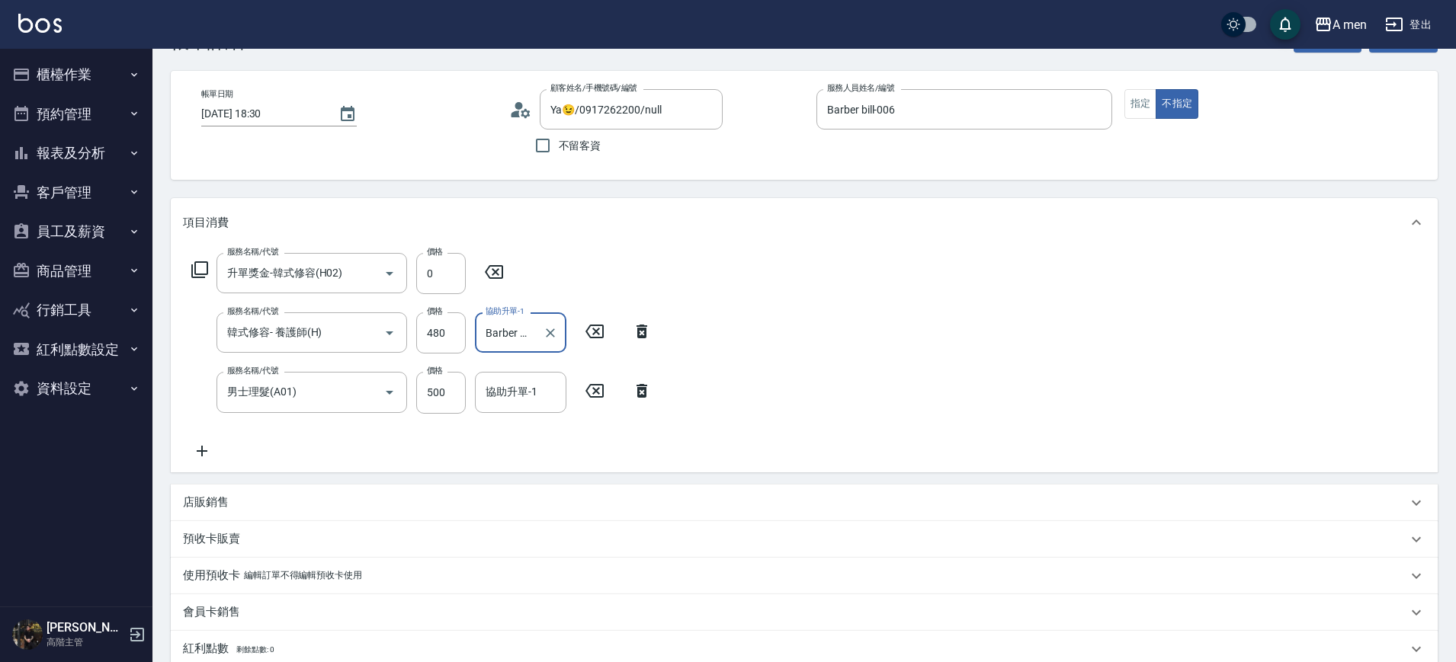
click at [538, 332] on div "Barber MORE-001 協助升單-1" at bounding box center [520, 333] width 91 height 40
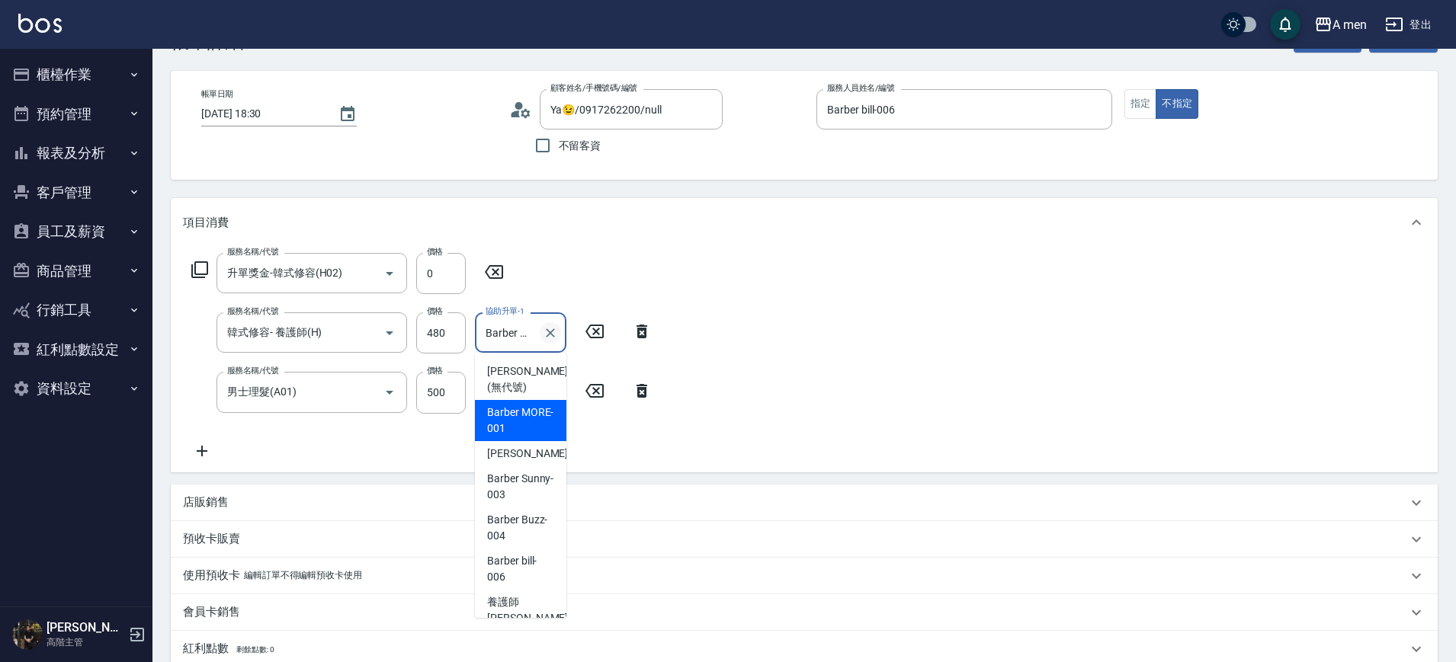
click at [545, 332] on icon "Clear" at bounding box center [550, 332] width 15 height 15
click at [519, 335] on input "協助升單-1" at bounding box center [521, 332] width 78 height 27
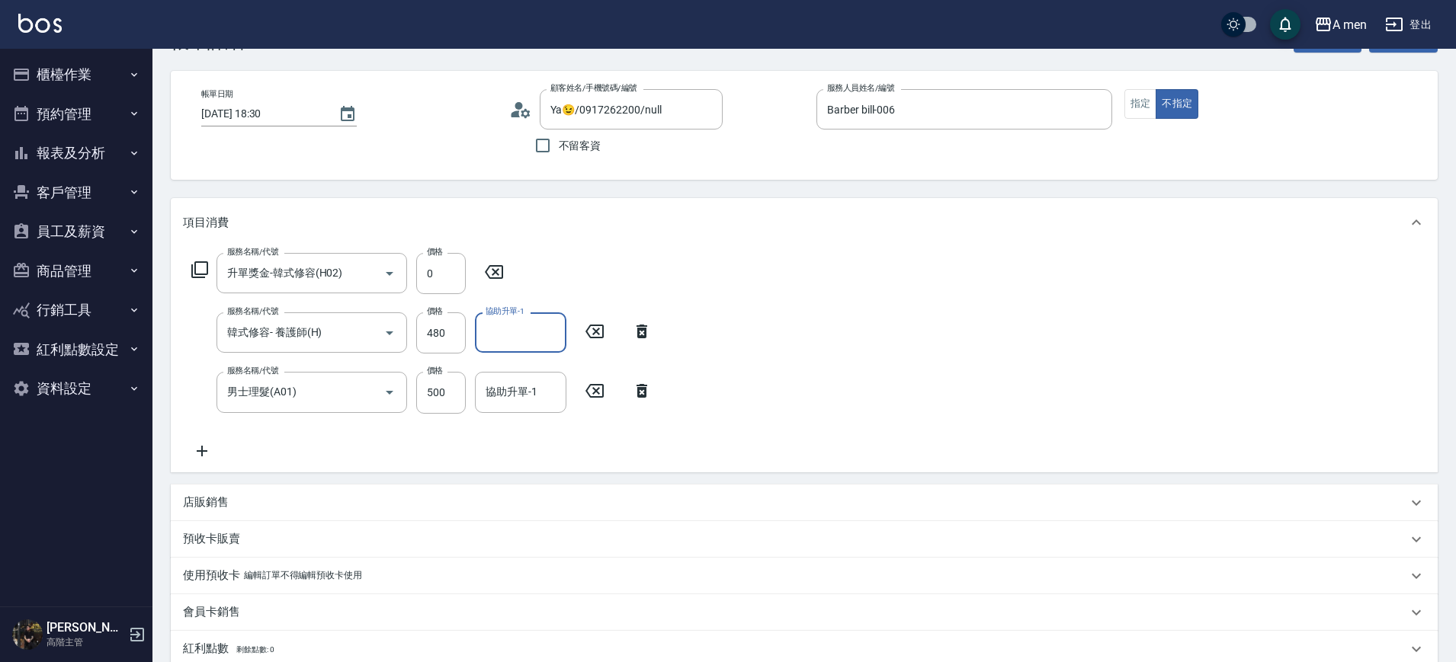
click at [537, 345] on input "協助升單-1" at bounding box center [521, 332] width 78 height 27
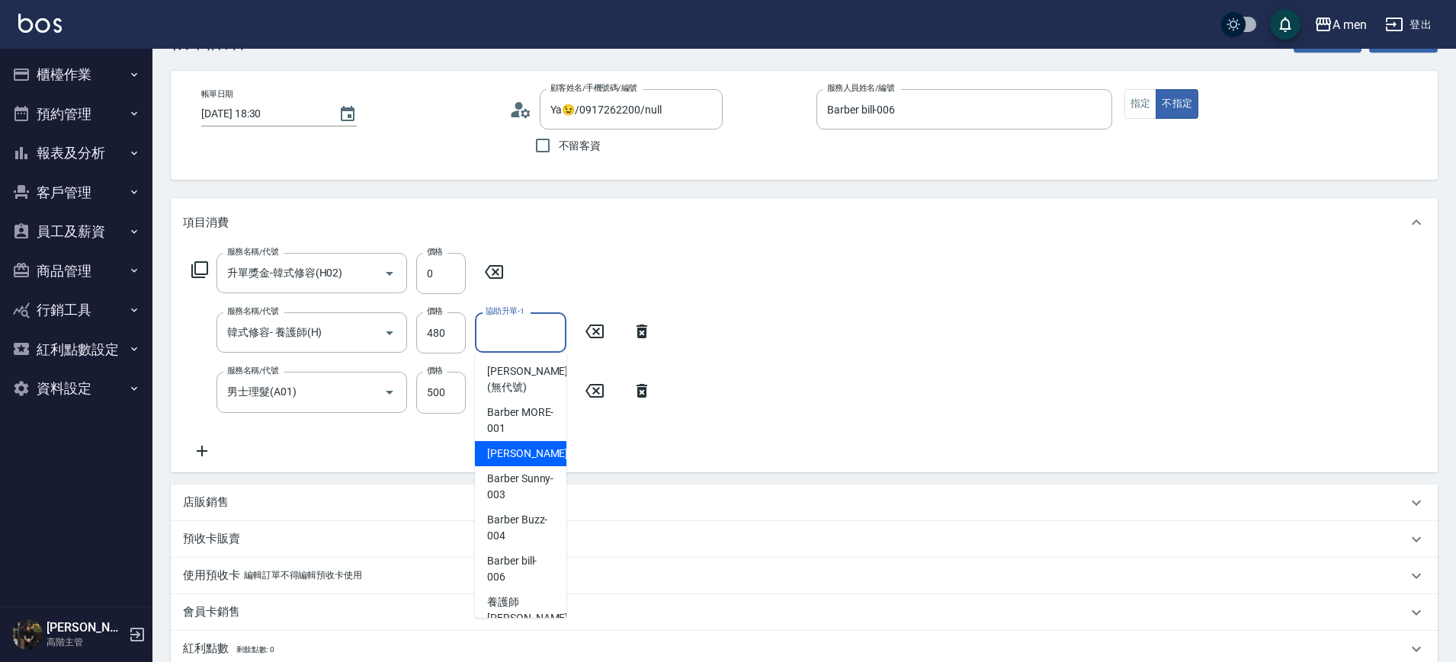
click at [533, 458] on div "小陳 -002" at bounding box center [520, 453] width 91 height 25
type input "小陳-002"
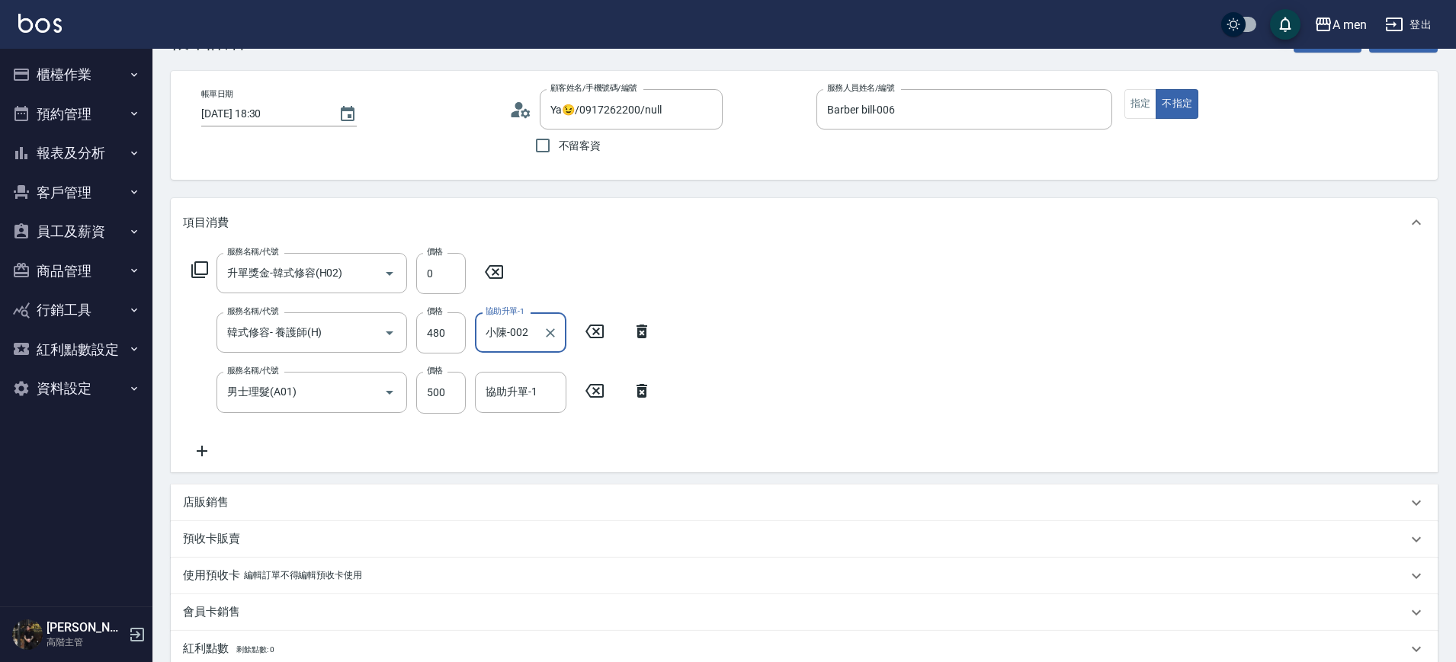
click at [759, 376] on div "服務名稱/代號 升單獎金-韓式修容(H02) 服務名稱/代號 價格 0 價格 服務名稱/代號 韓式修容- 養護師(H) 服務名稱/代號 價格 480 價格 協…" at bounding box center [804, 359] width 1267 height 225
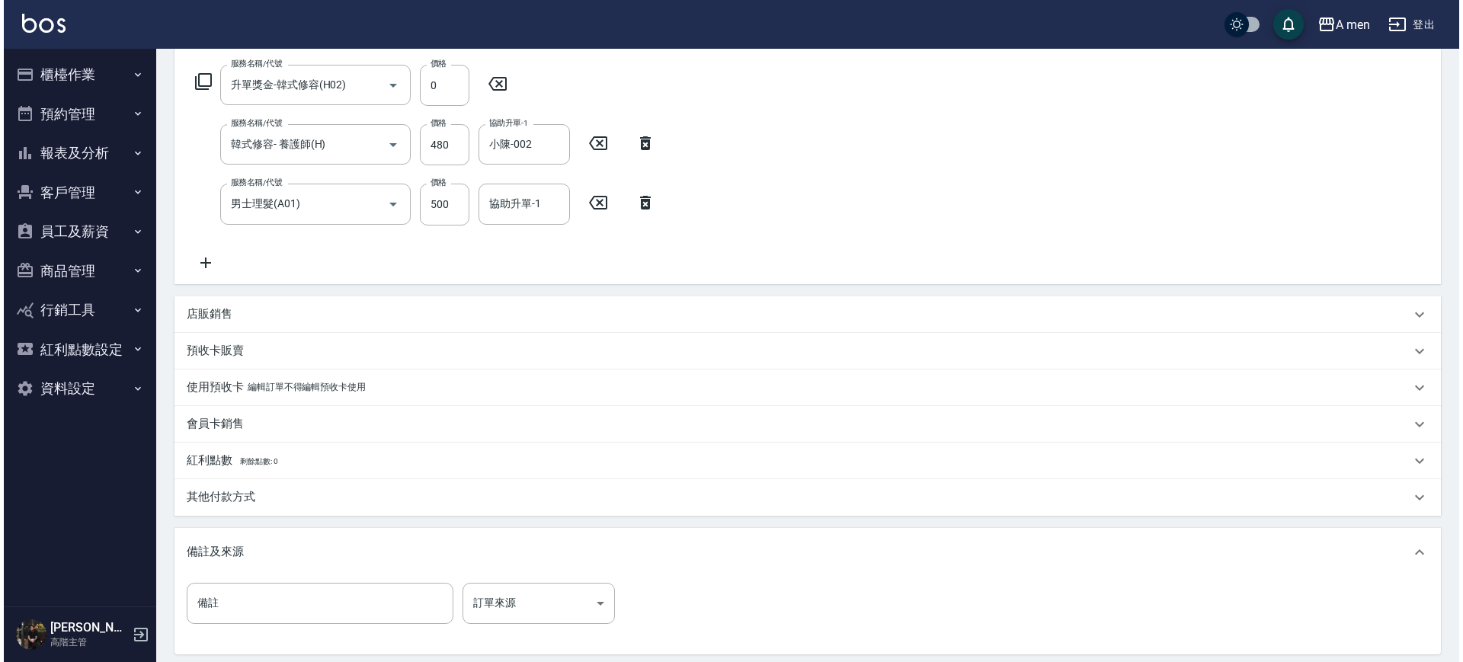
scroll to position [397, 0]
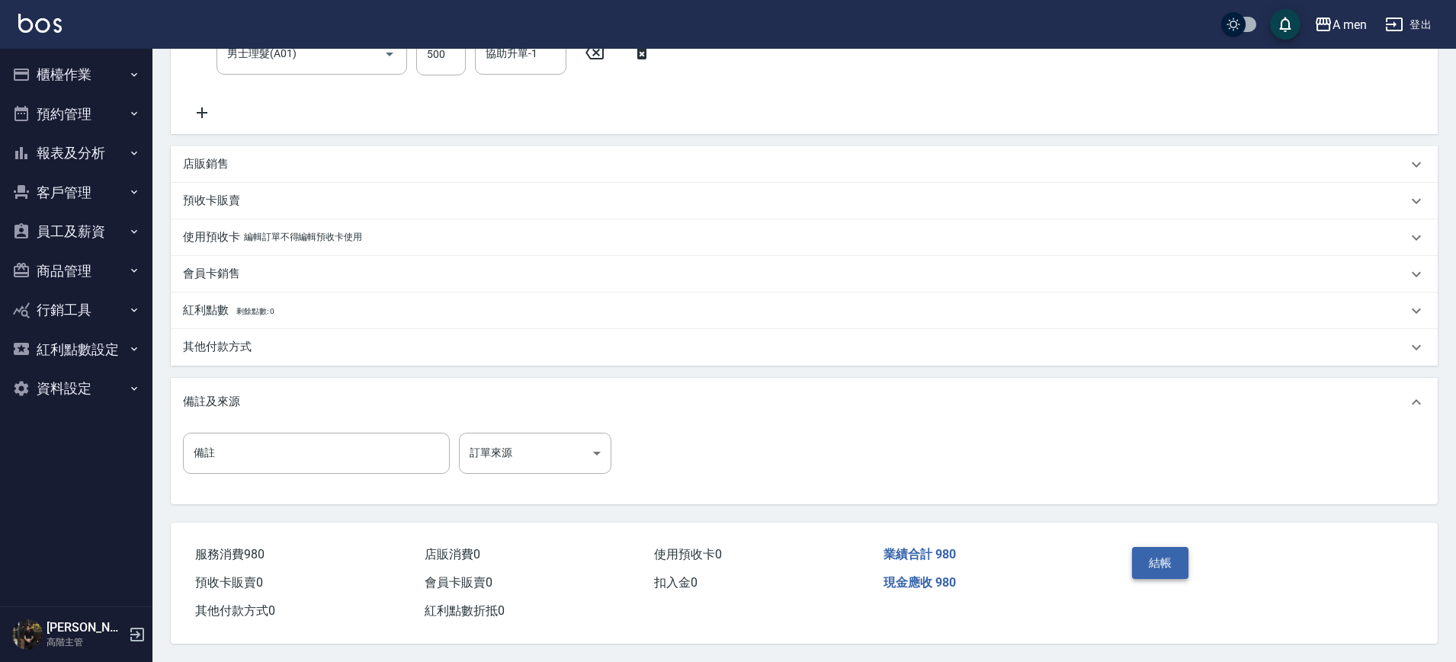
click at [1152, 563] on button "結帳" at bounding box center [1160, 563] width 57 height 32
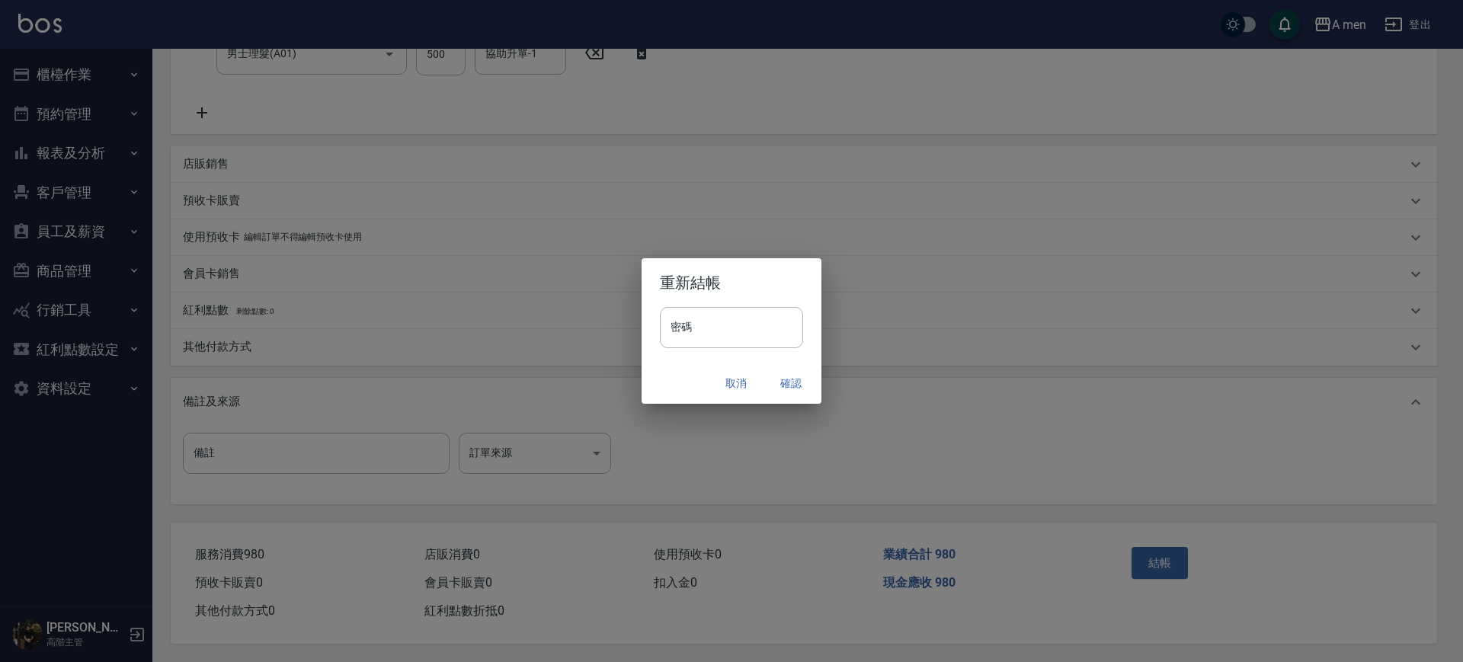
click at [789, 393] on button "確認" at bounding box center [791, 384] width 49 height 28
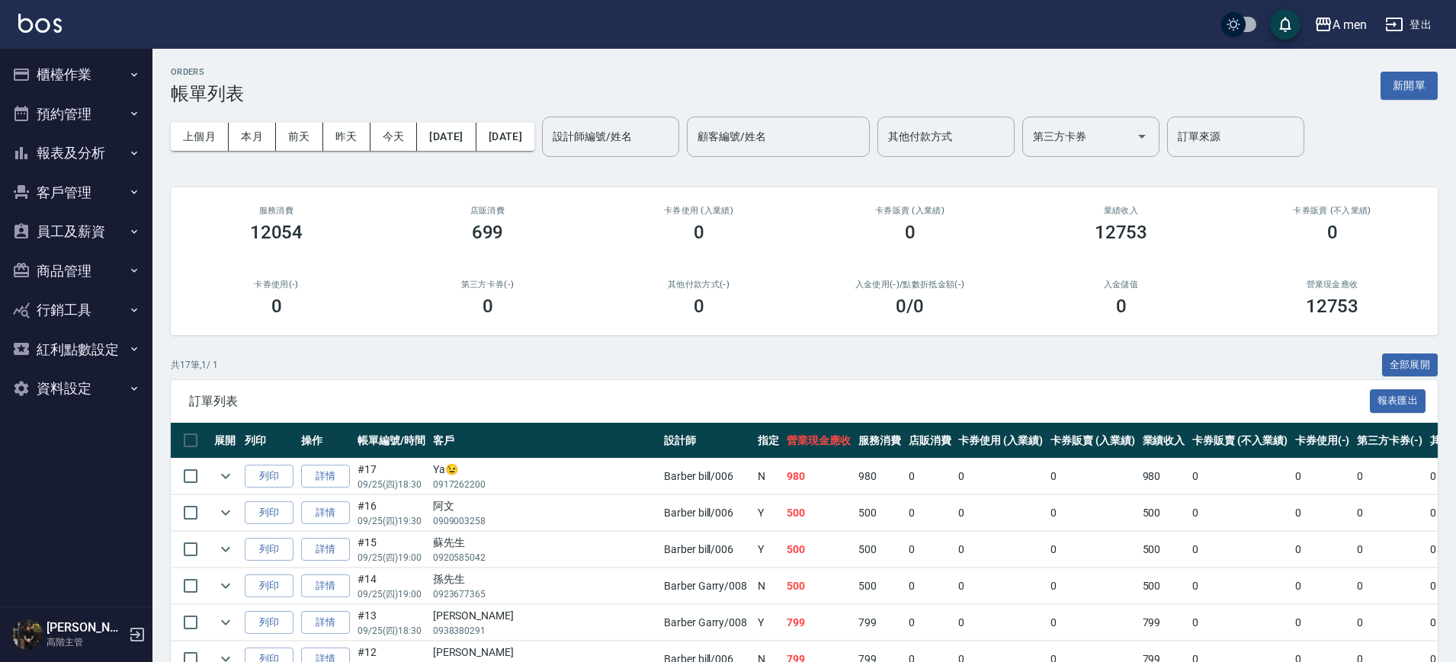
click at [896, 306] on h3 "0 /0" at bounding box center [910, 306] width 28 height 21
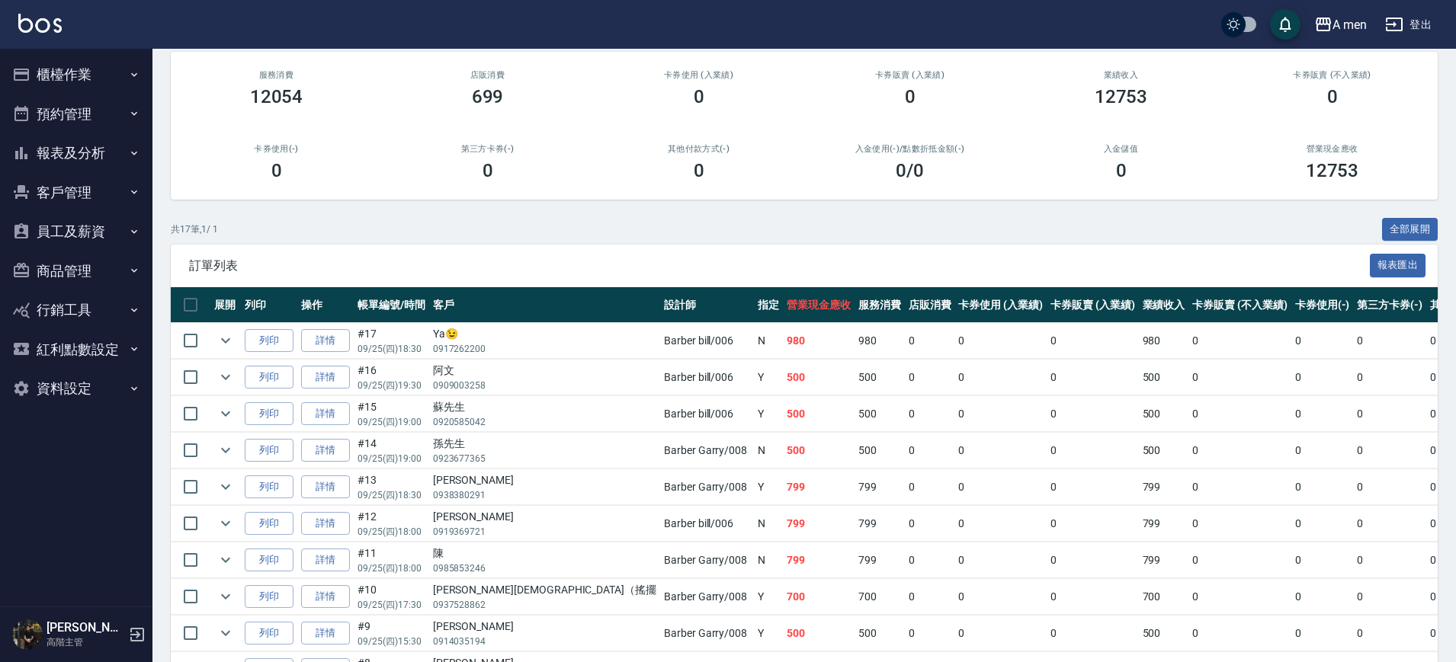
scroll to position [111, 0]
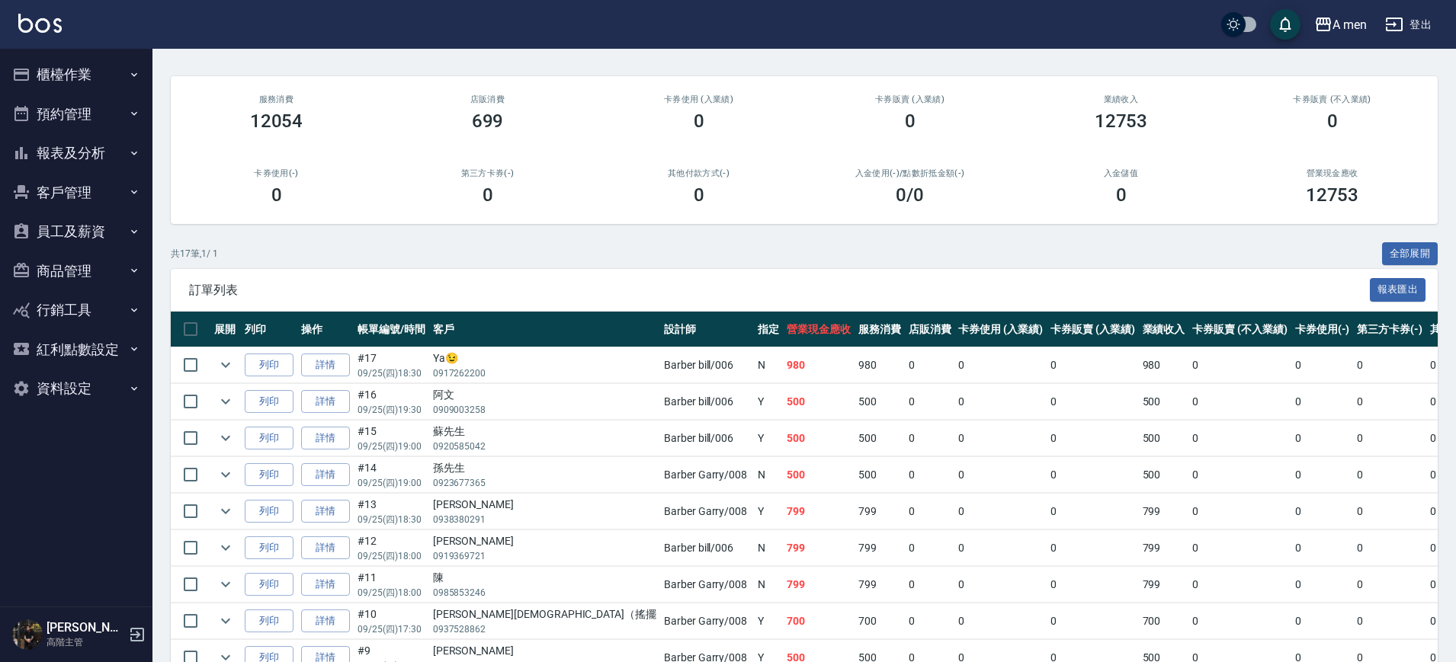
click at [88, 117] on button "預約管理" at bounding box center [76, 115] width 140 height 40
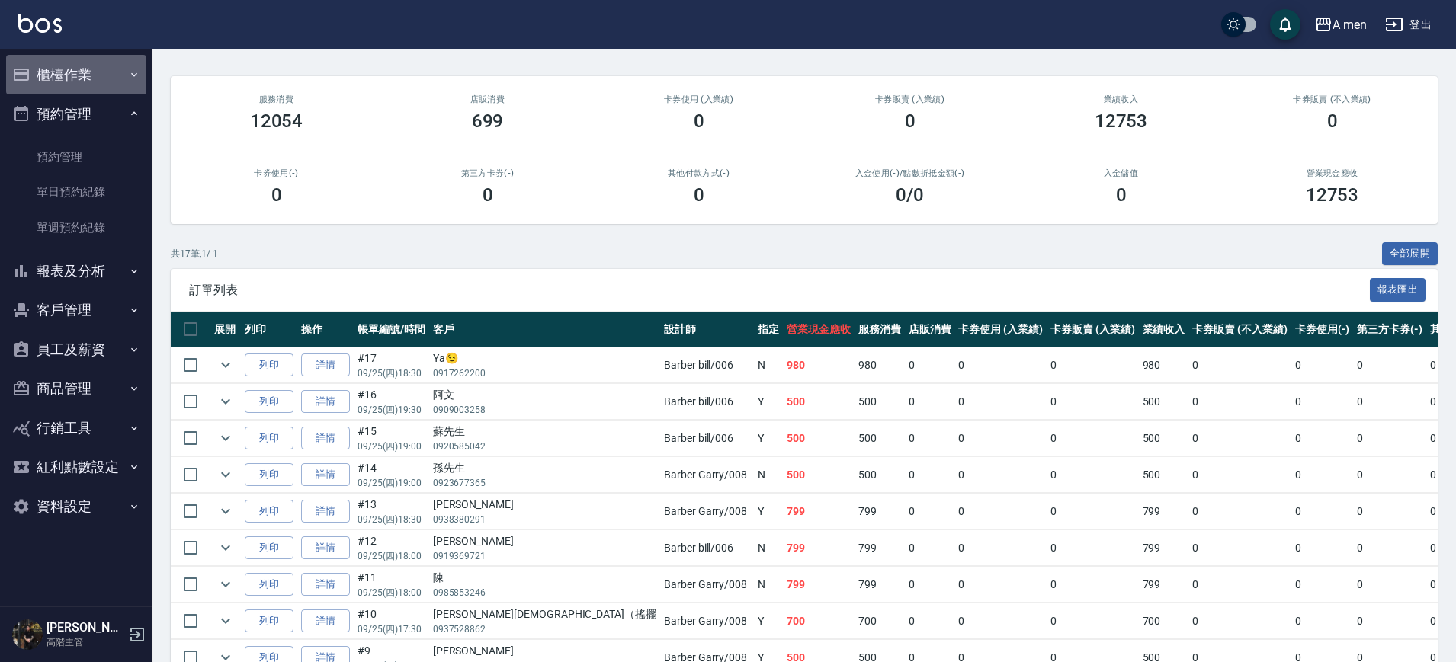
click at [114, 63] on button "櫃檯作業" at bounding box center [76, 75] width 140 height 40
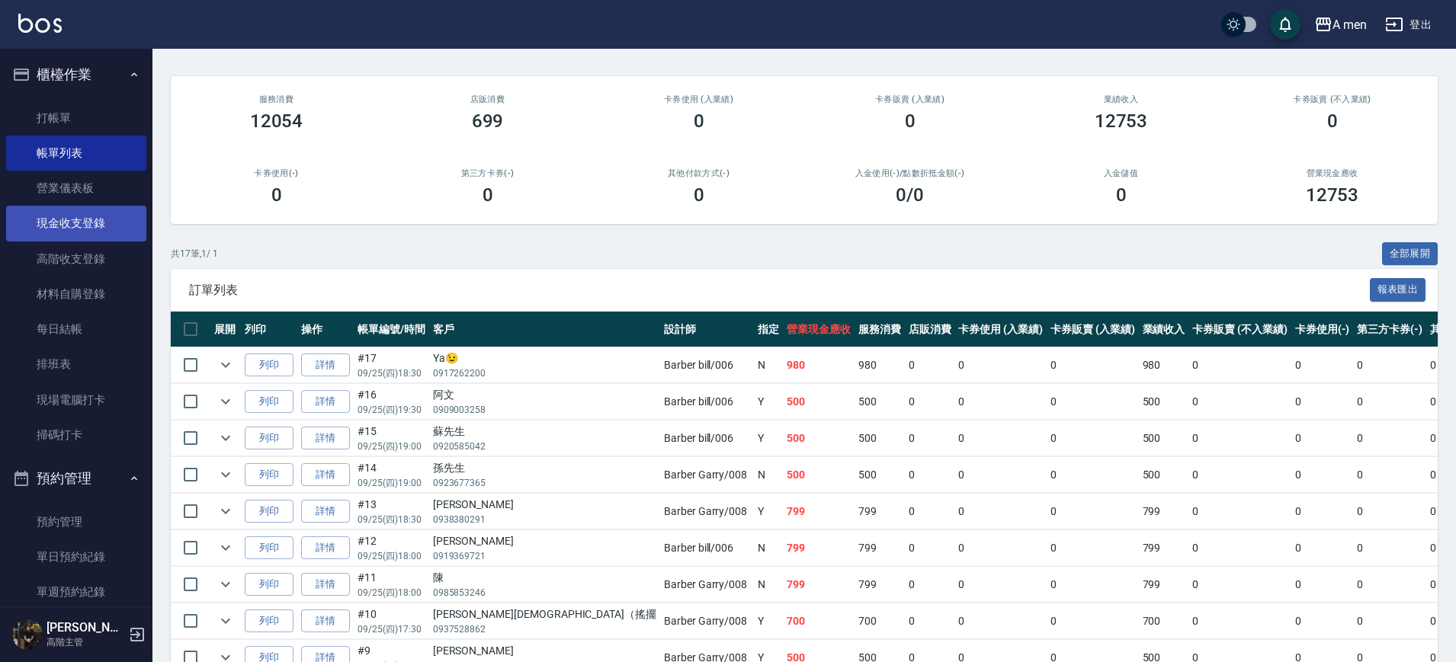
click at [102, 217] on link "現金收支登錄" at bounding box center [76, 223] width 140 height 35
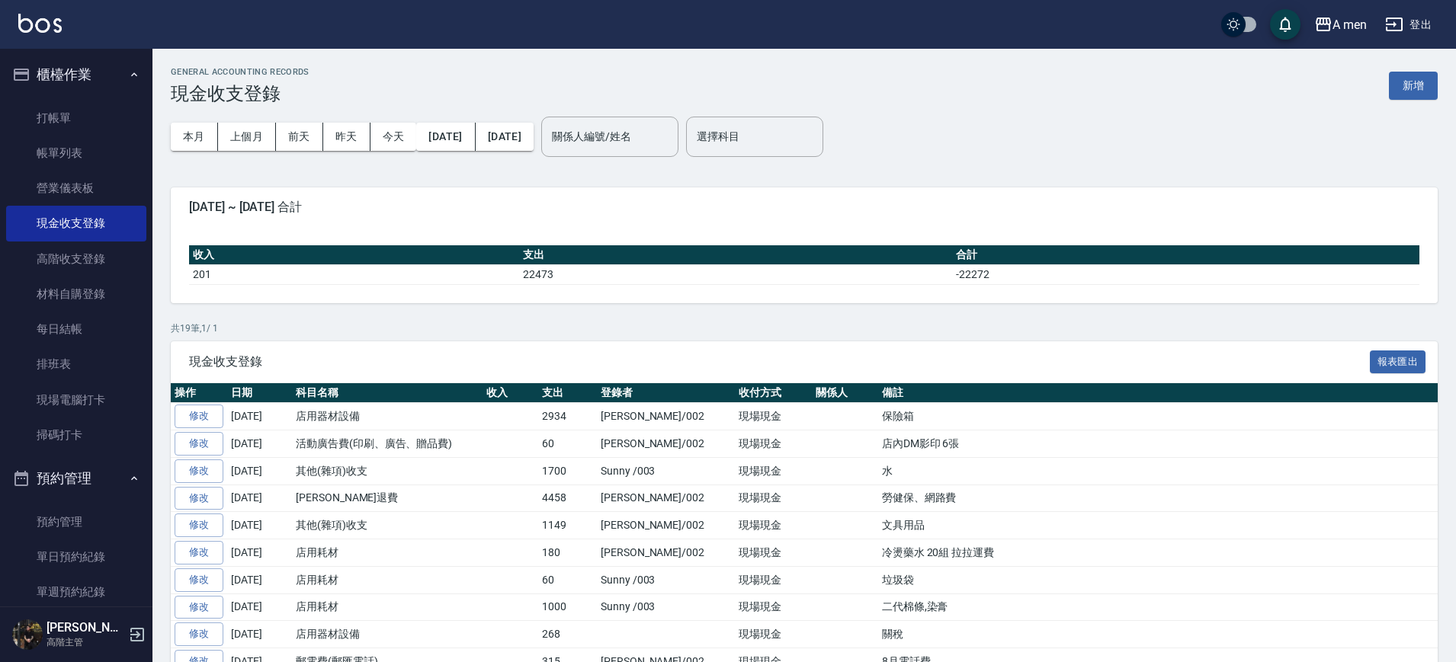
click at [581, 310] on div "GENERAL ACCOUNTING RECORDS 現金收支登錄 新增 本月 上個月 前天 昨天 今天 2025/09/01 2025/09/25 關係人編…" at bounding box center [803, 515] width 1303 height 932
click at [85, 148] on link "帳單列表" at bounding box center [76, 153] width 140 height 35
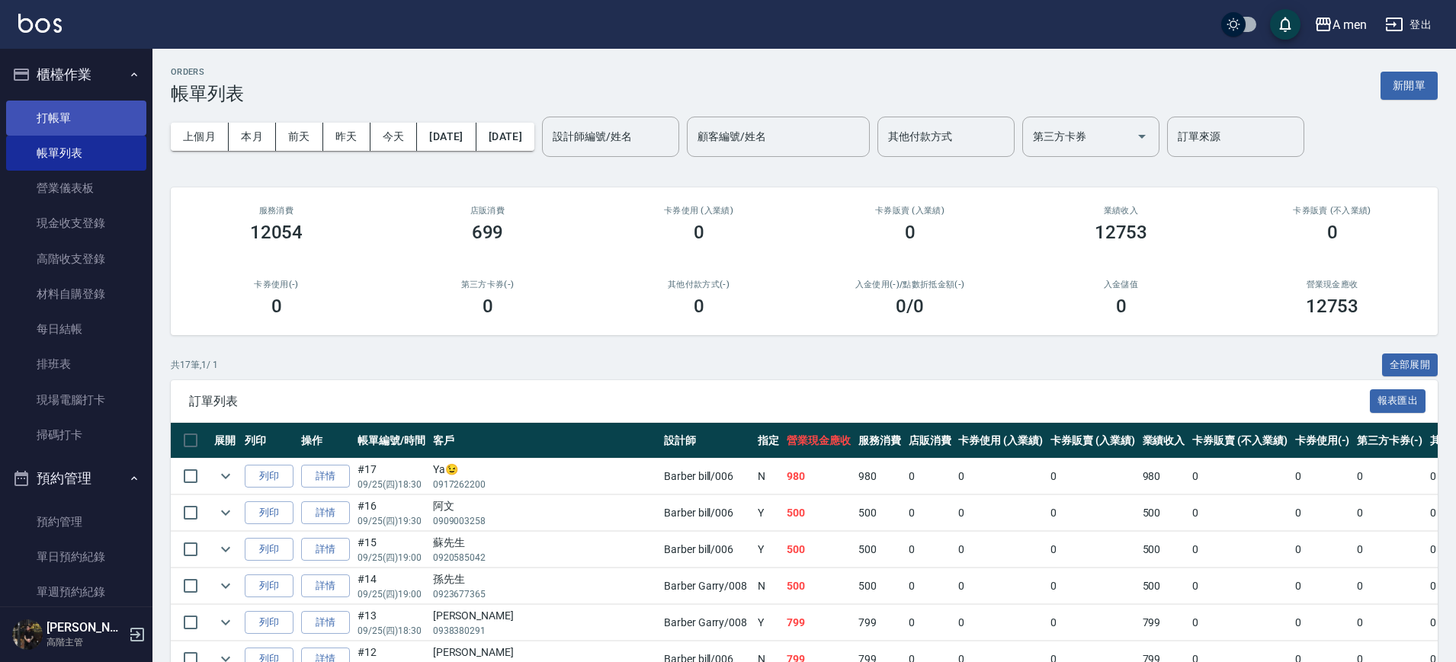
drag, startPoint x: 98, startPoint y: 127, endPoint x: 117, endPoint y: 127, distance: 18.3
click at [98, 127] on link "打帳單" at bounding box center [76, 118] width 140 height 35
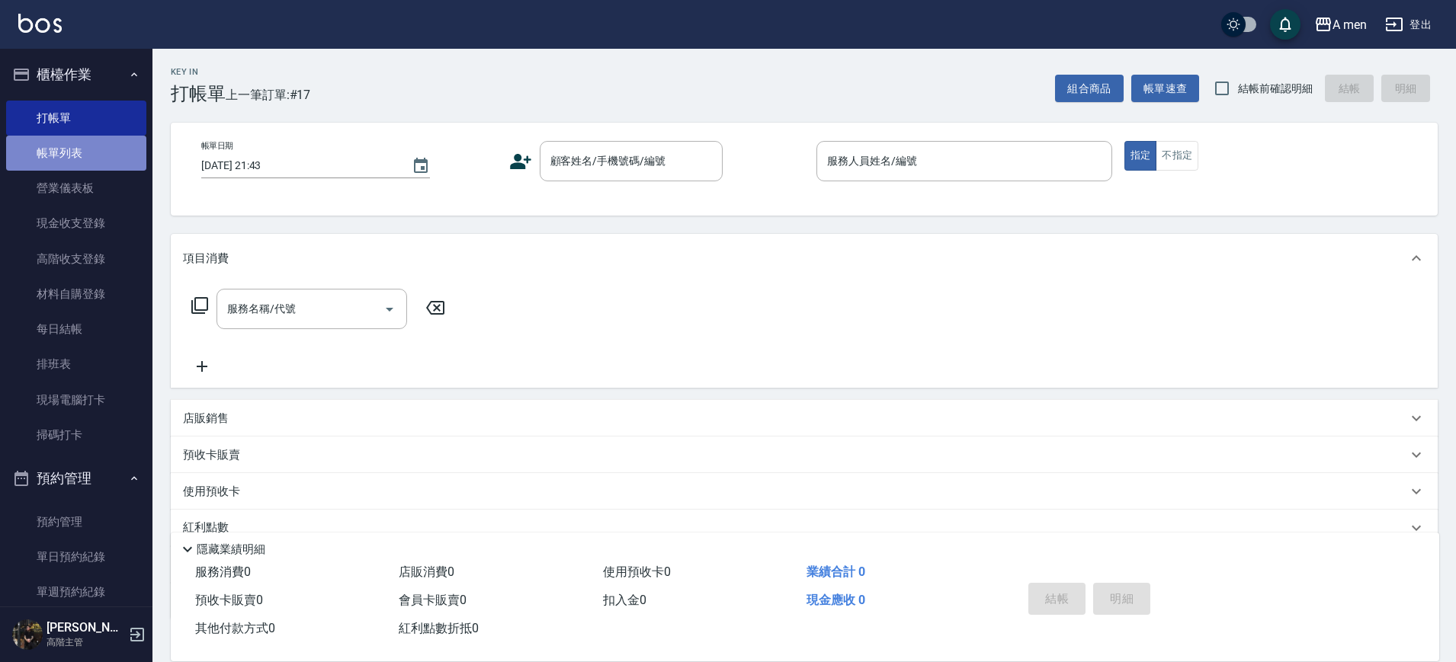
click at [101, 163] on link "帳單列表" at bounding box center [76, 153] width 140 height 35
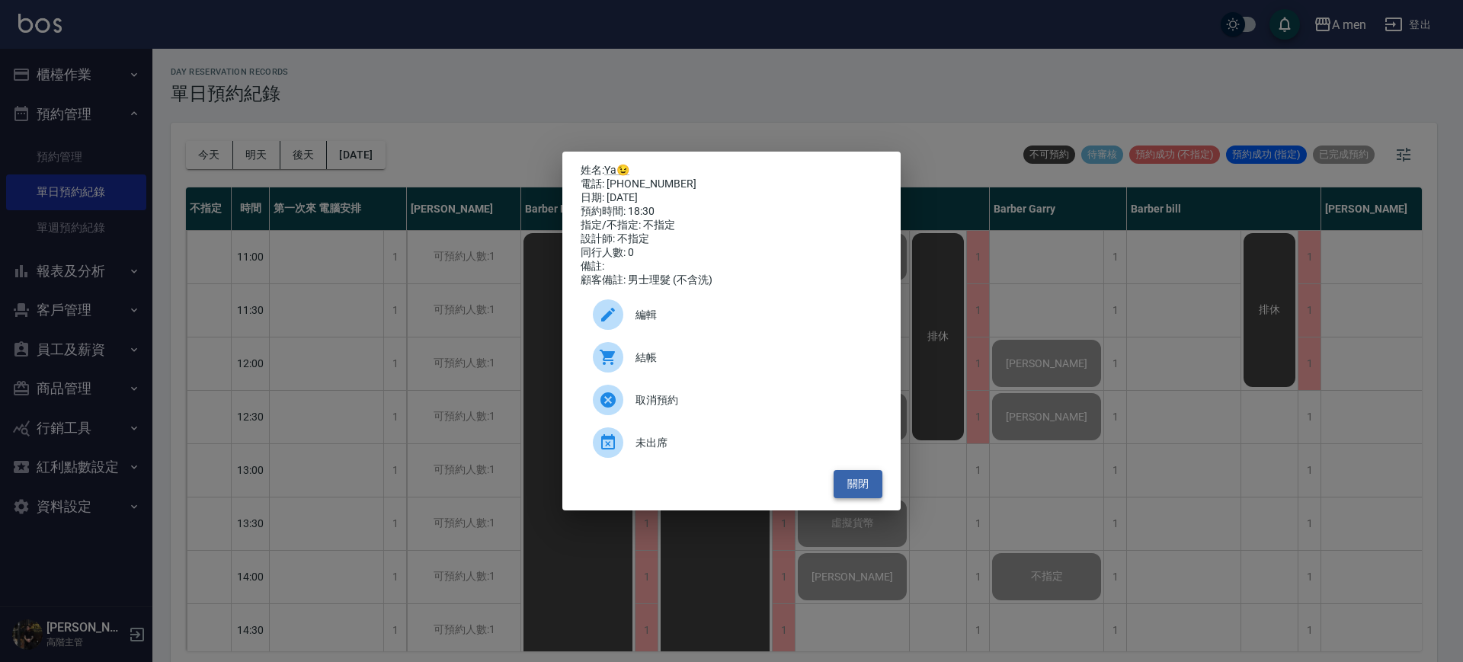
click at [860, 495] on button "關閉" at bounding box center [858, 484] width 49 height 28
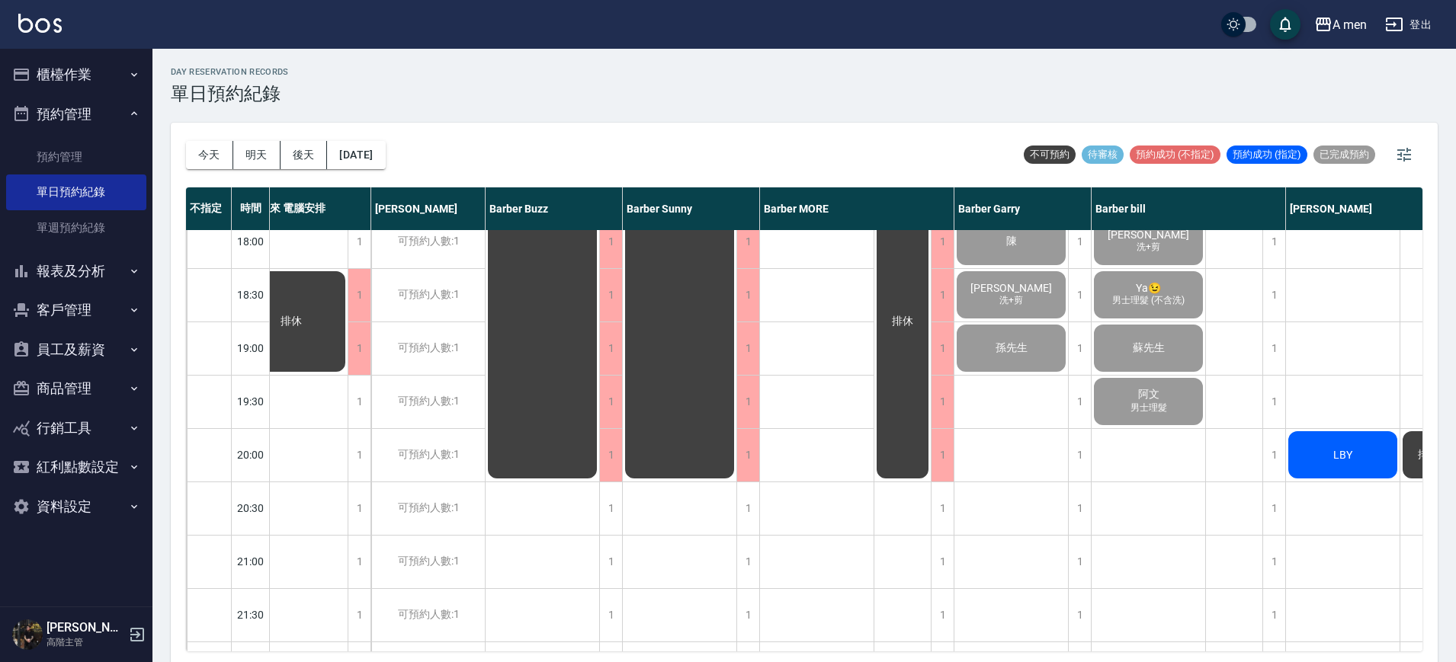
click at [1348, 462] on div "LBY" at bounding box center [1343, 455] width 114 height 52
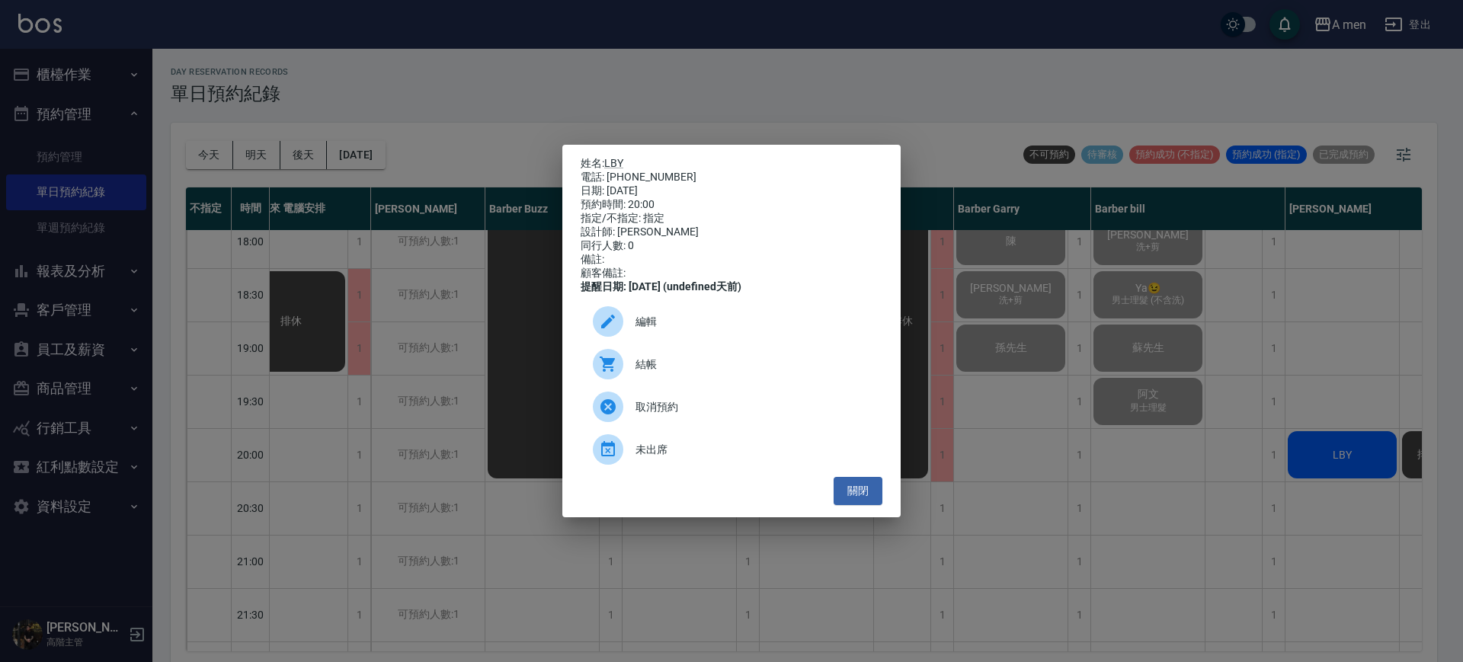
click at [675, 373] on span "結帳" at bounding box center [753, 365] width 235 height 16
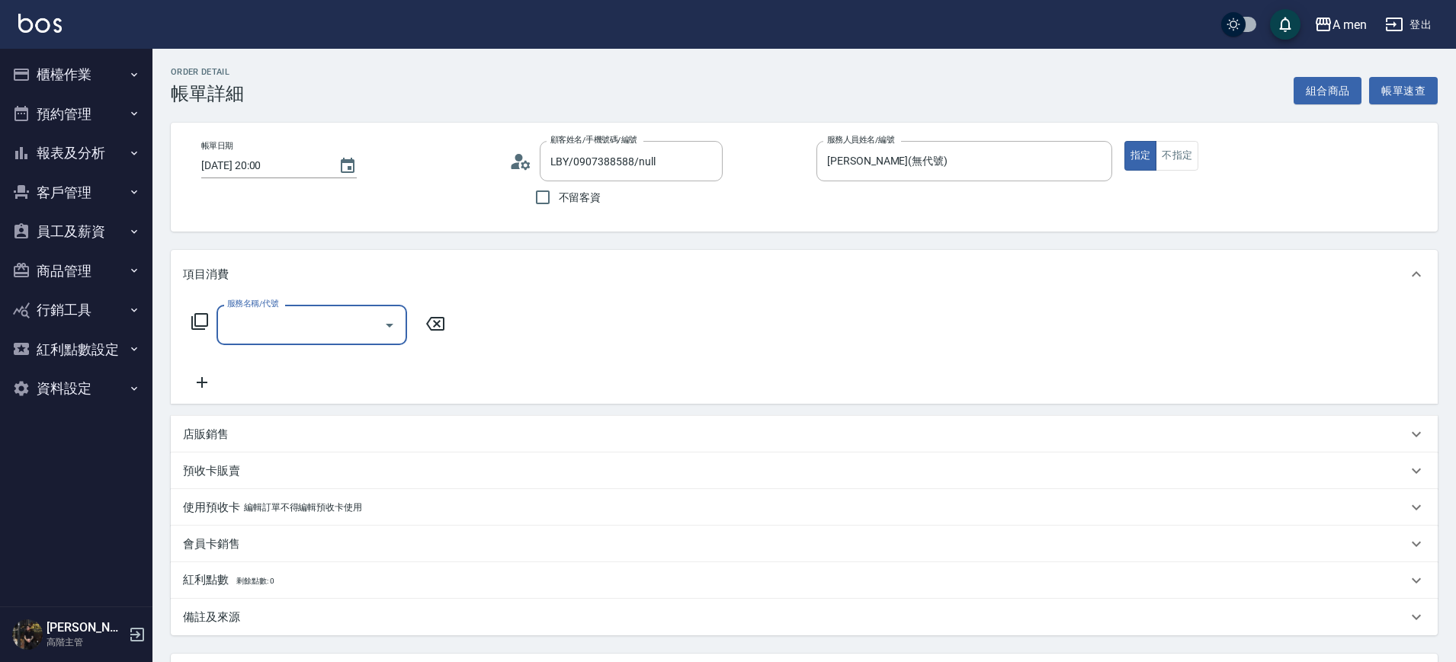
click at [356, 334] on input "服務名稱/代號" at bounding box center [300, 325] width 154 height 27
click at [1335, 89] on button "組合商品" at bounding box center [1327, 91] width 69 height 28
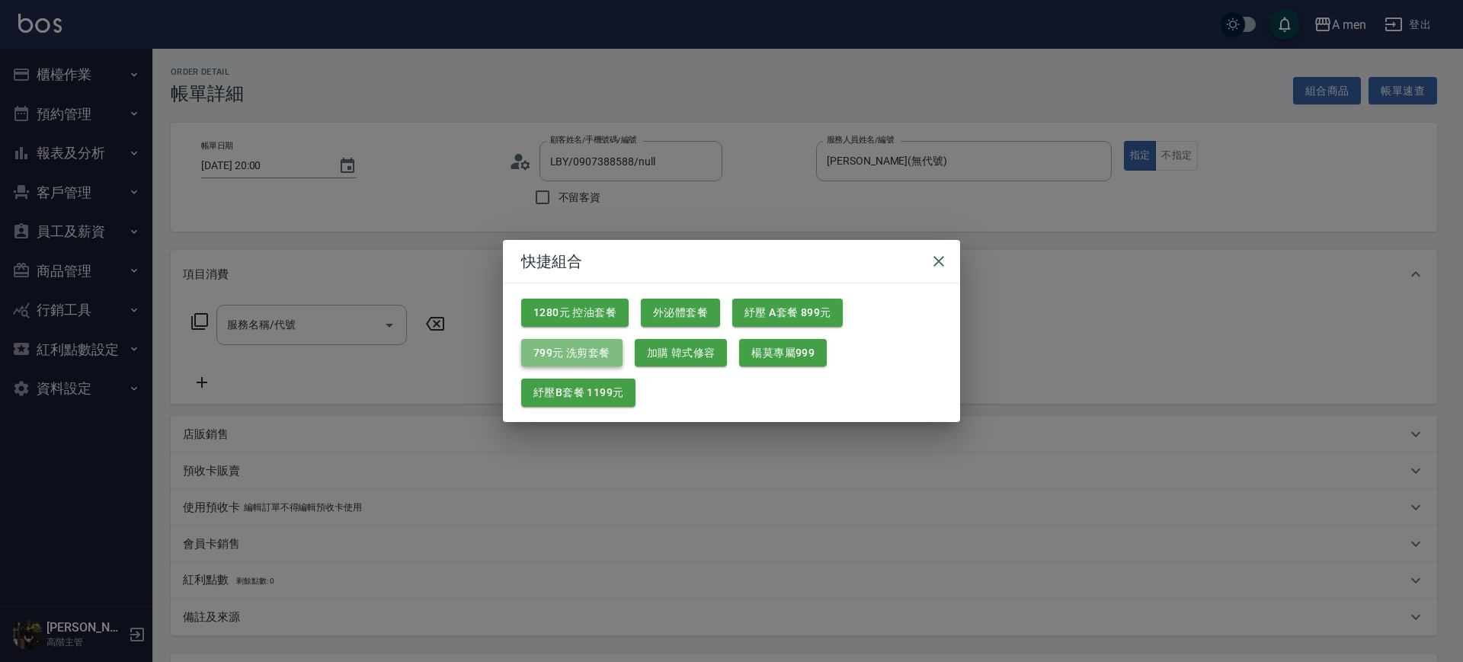
click at [602, 351] on button "799元 洗剪套餐" at bounding box center [571, 353] width 101 height 28
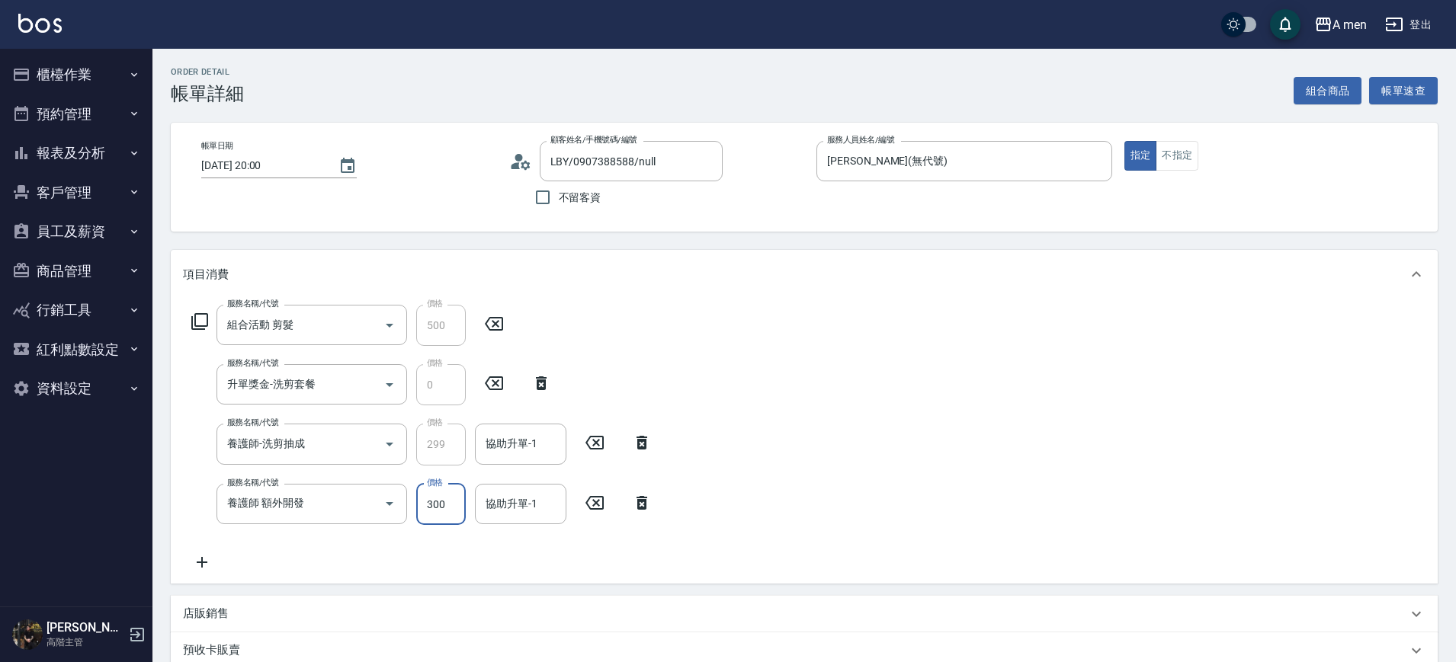
click at [444, 514] on input "300" at bounding box center [441, 504] width 50 height 41
click at [636, 508] on icon at bounding box center [642, 503] width 38 height 18
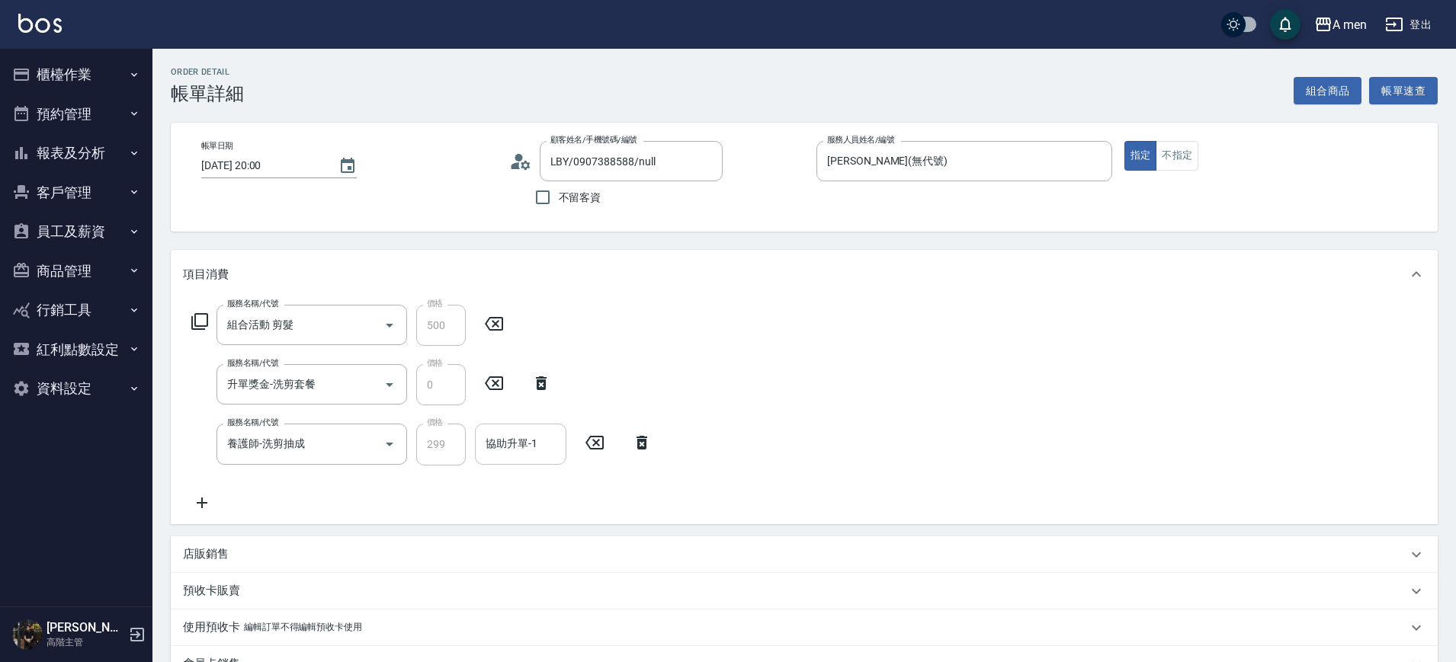
click at [501, 450] on div "協助升單-1 協助升單-1" at bounding box center [520, 444] width 91 height 40
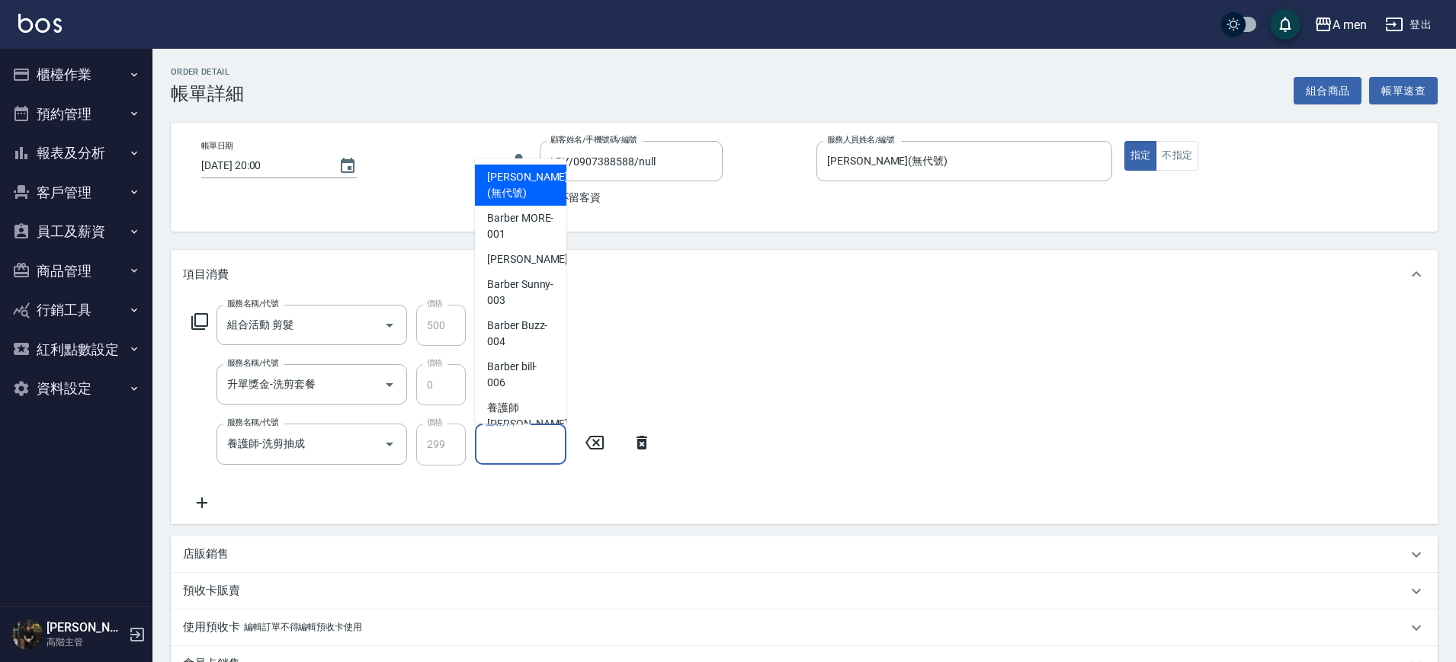
click at [518, 185] on span "Danny (無代號)" at bounding box center [527, 185] width 81 height 32
type input "Danny(無代號)"
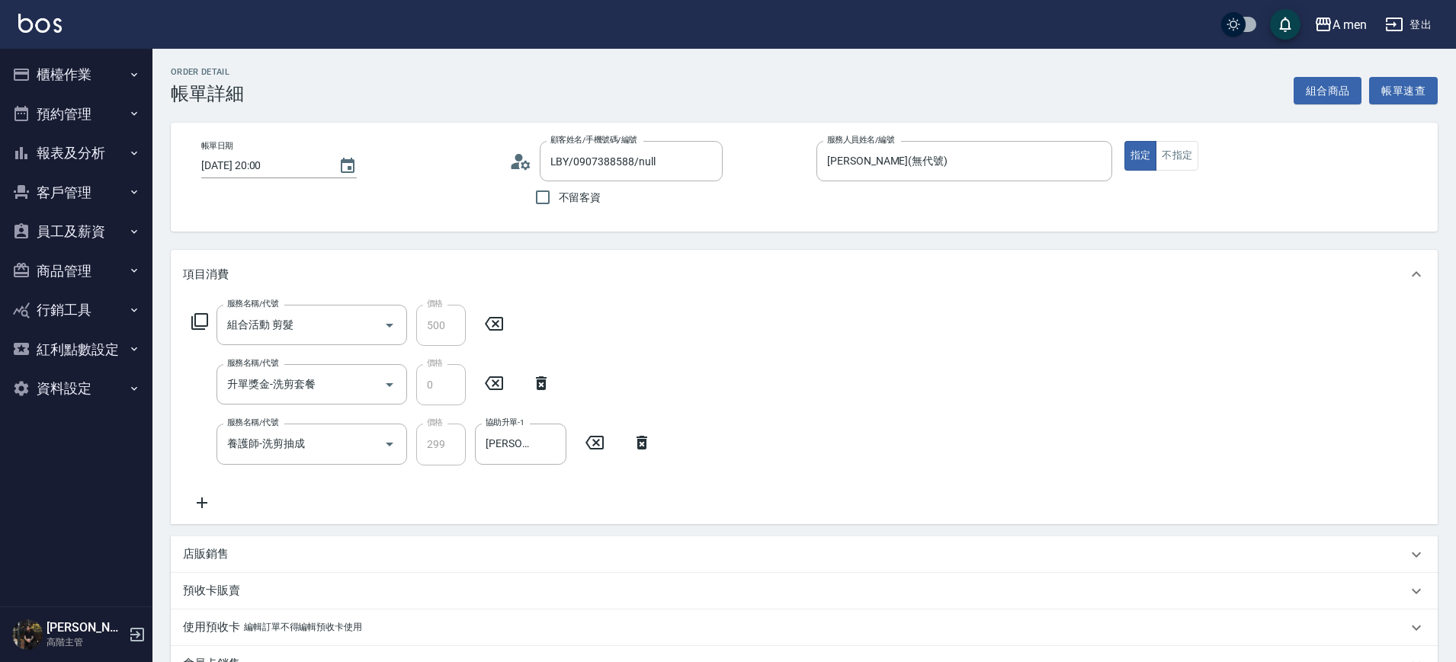
click at [815, 333] on div "服務名稱/代號 組合活動 剪髮 服務名稱/代號 價格 500 價格 服務名稱/代號 升單獎金-洗剪套餐 服務名稱/代號 價格 0 價格 服務名稱/代號 養護師…" at bounding box center [804, 411] width 1267 height 225
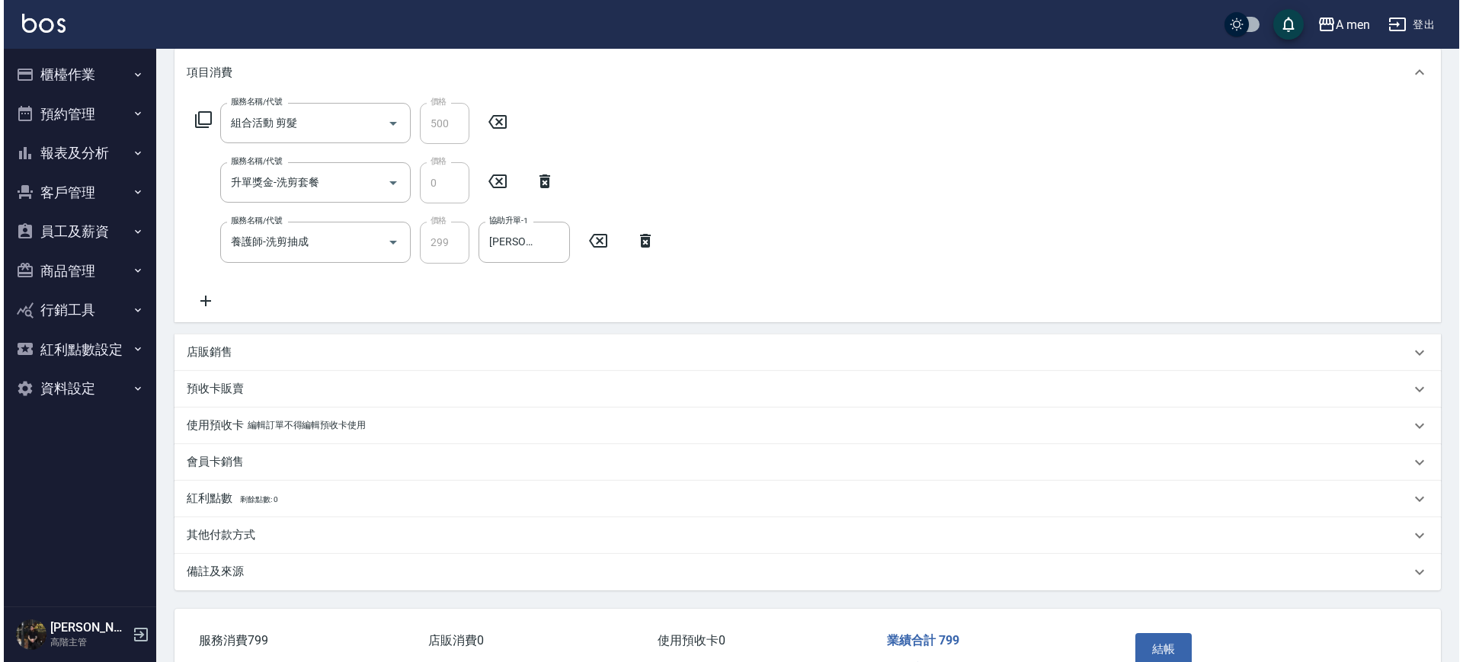
scroll to position [295, 0]
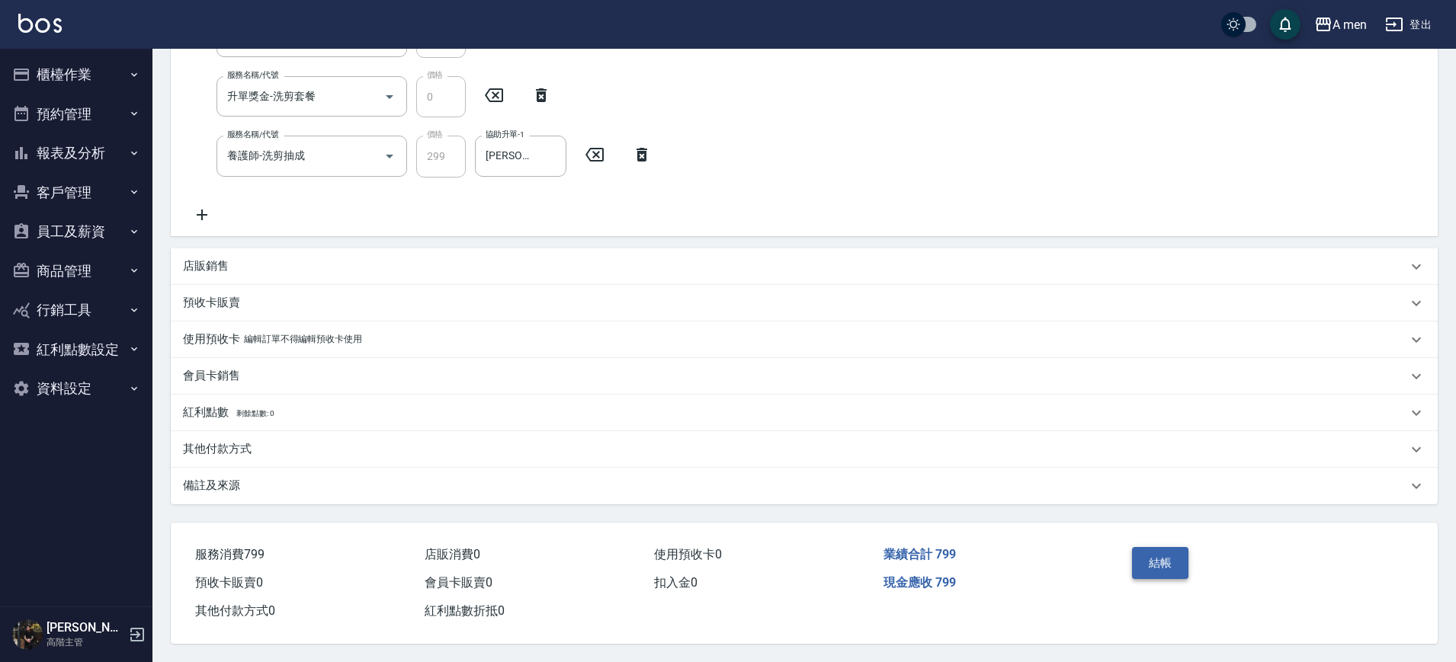
click at [1168, 567] on button "結帳" at bounding box center [1160, 563] width 57 height 32
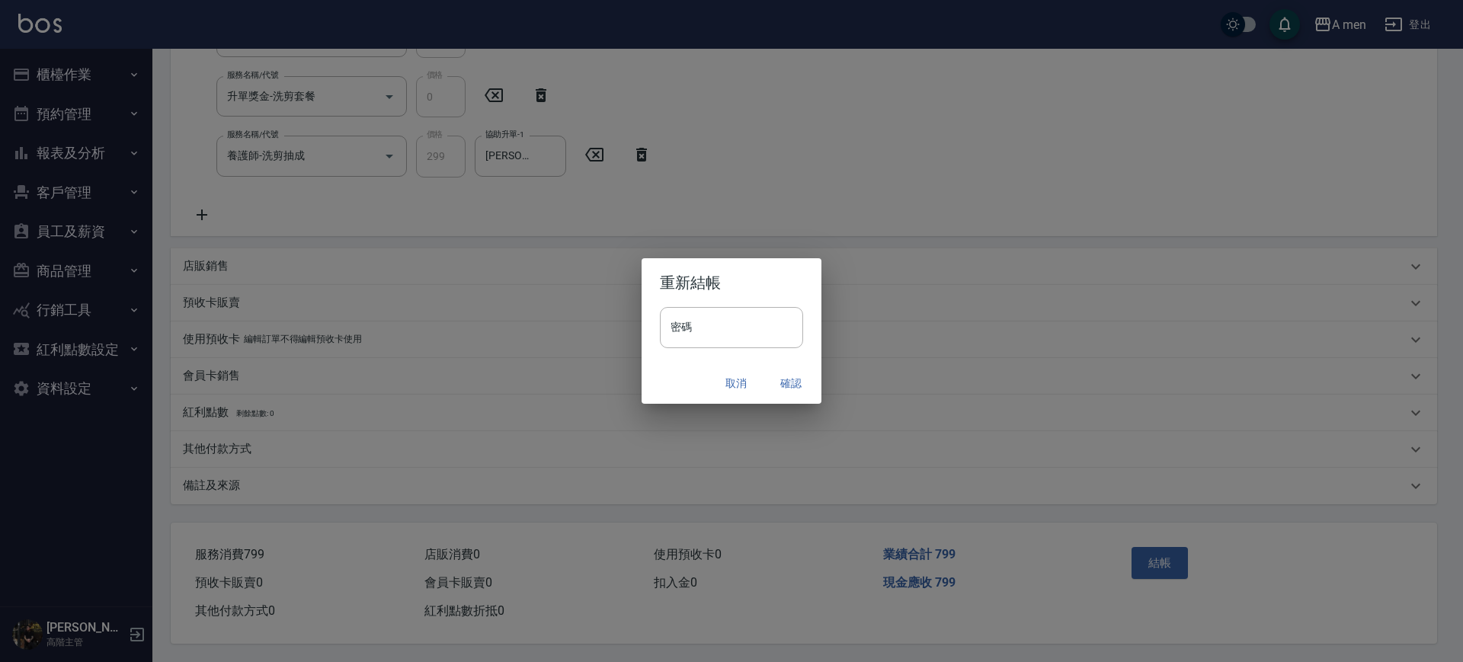
click at [789, 389] on button "確認" at bounding box center [791, 384] width 49 height 28
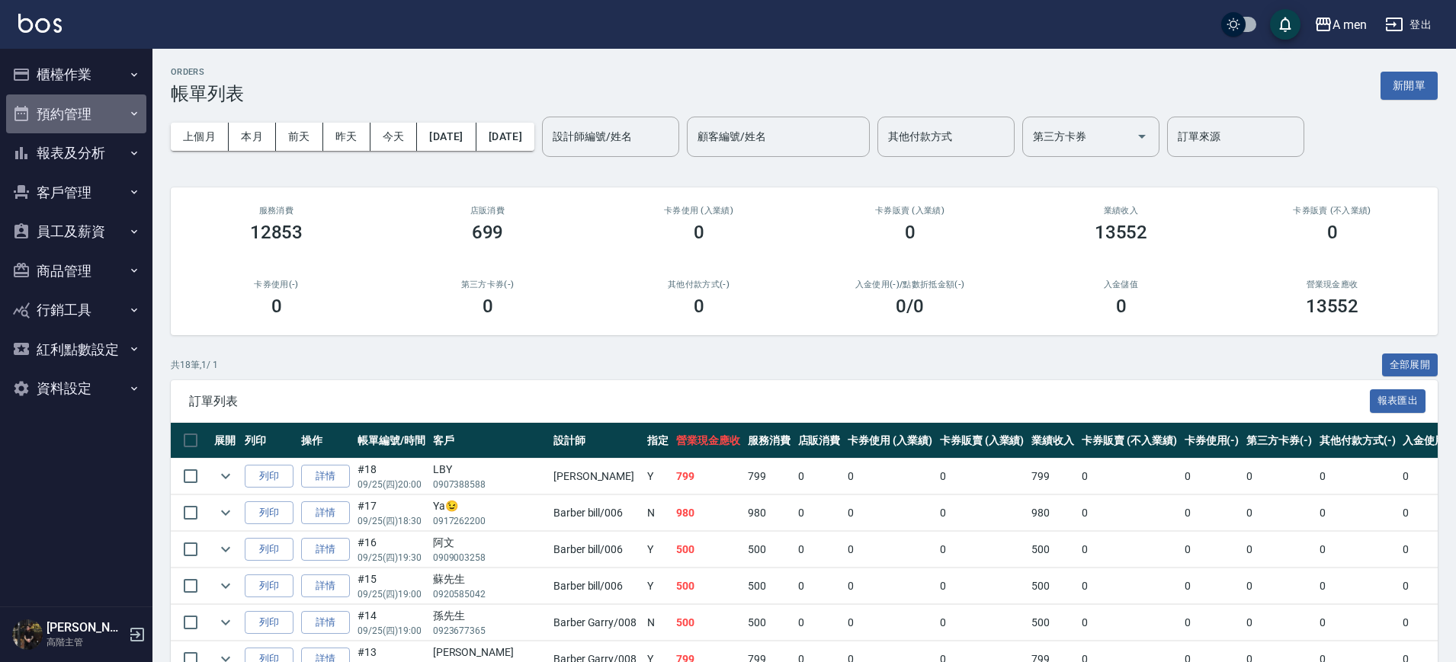
click at [125, 105] on button "預約管理" at bounding box center [76, 115] width 140 height 40
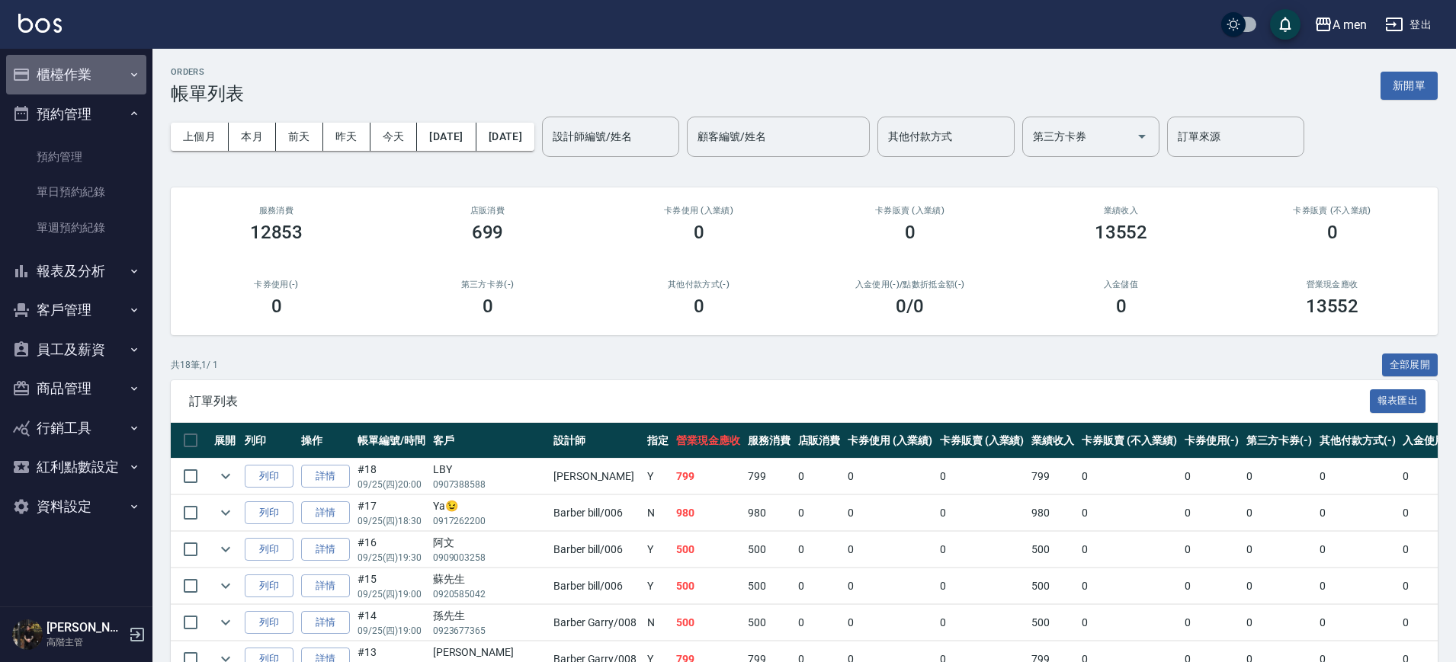
click at [44, 68] on button "櫃檯作業" at bounding box center [76, 75] width 140 height 40
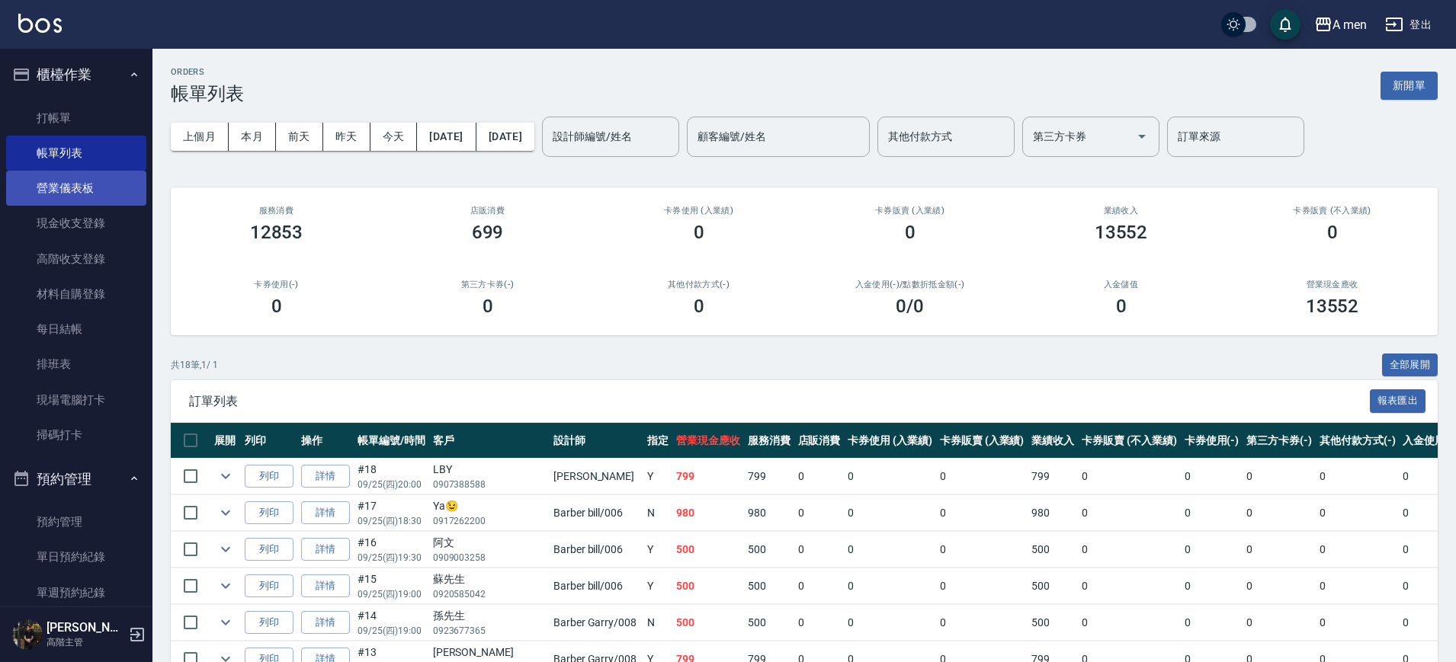
drag, startPoint x: 107, startPoint y: 169, endPoint x: 98, endPoint y: 178, distance: 12.9
click at [107, 169] on link "帳單列表" at bounding box center [76, 153] width 140 height 35
click at [98, 178] on link "營業儀表板" at bounding box center [76, 188] width 140 height 35
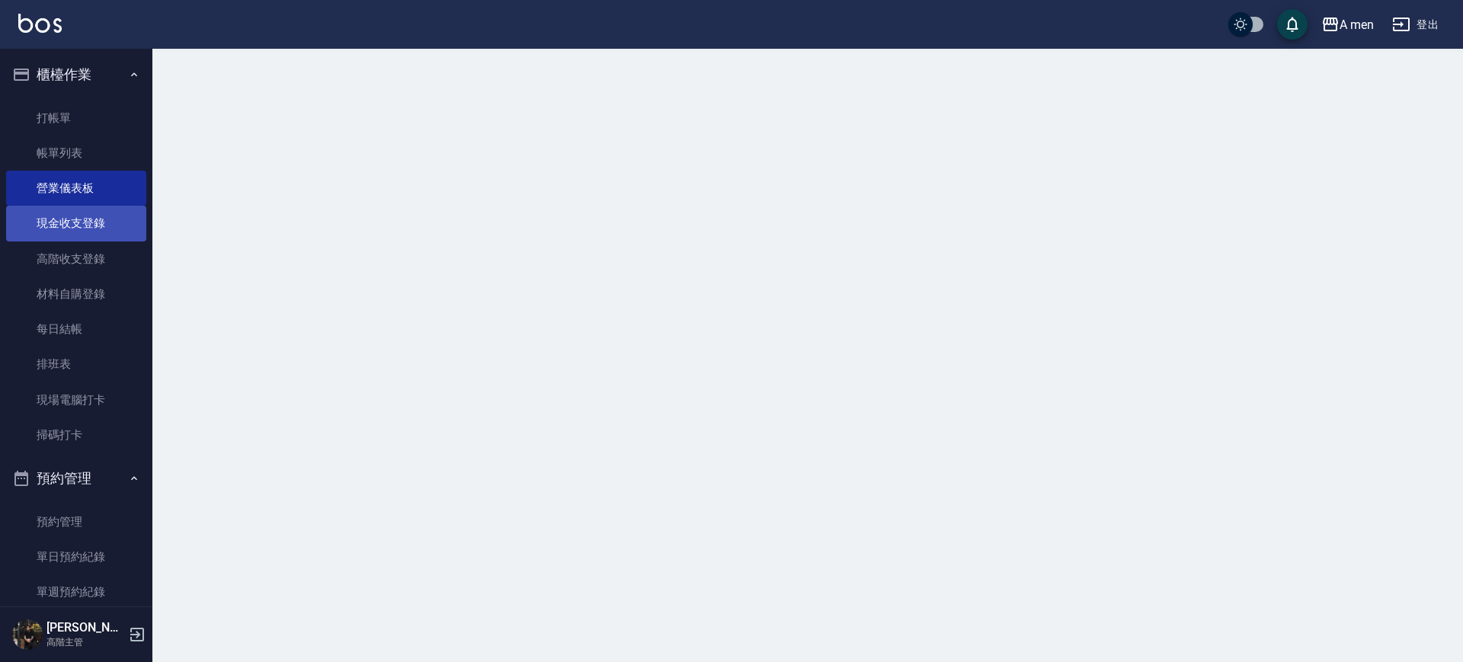
click at [98, 215] on link "現金收支登錄" at bounding box center [76, 223] width 140 height 35
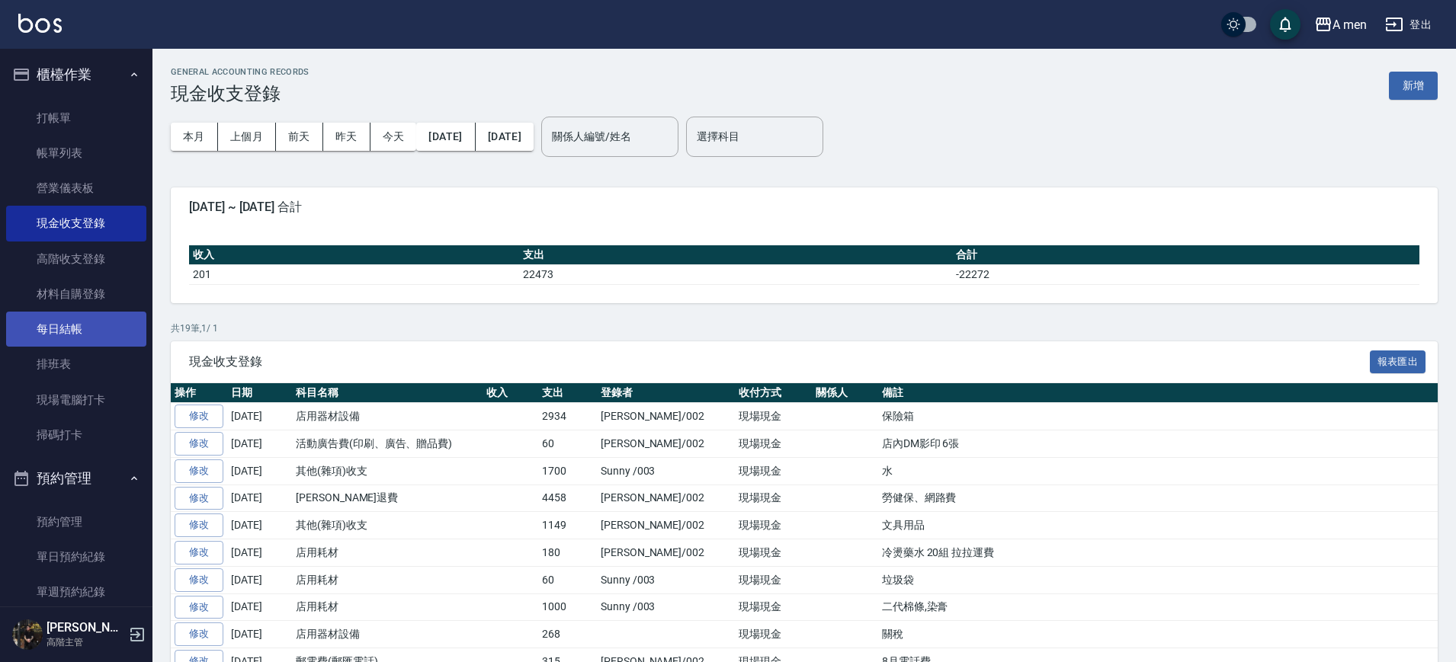
click at [115, 325] on link "每日結帳" at bounding box center [76, 329] width 140 height 35
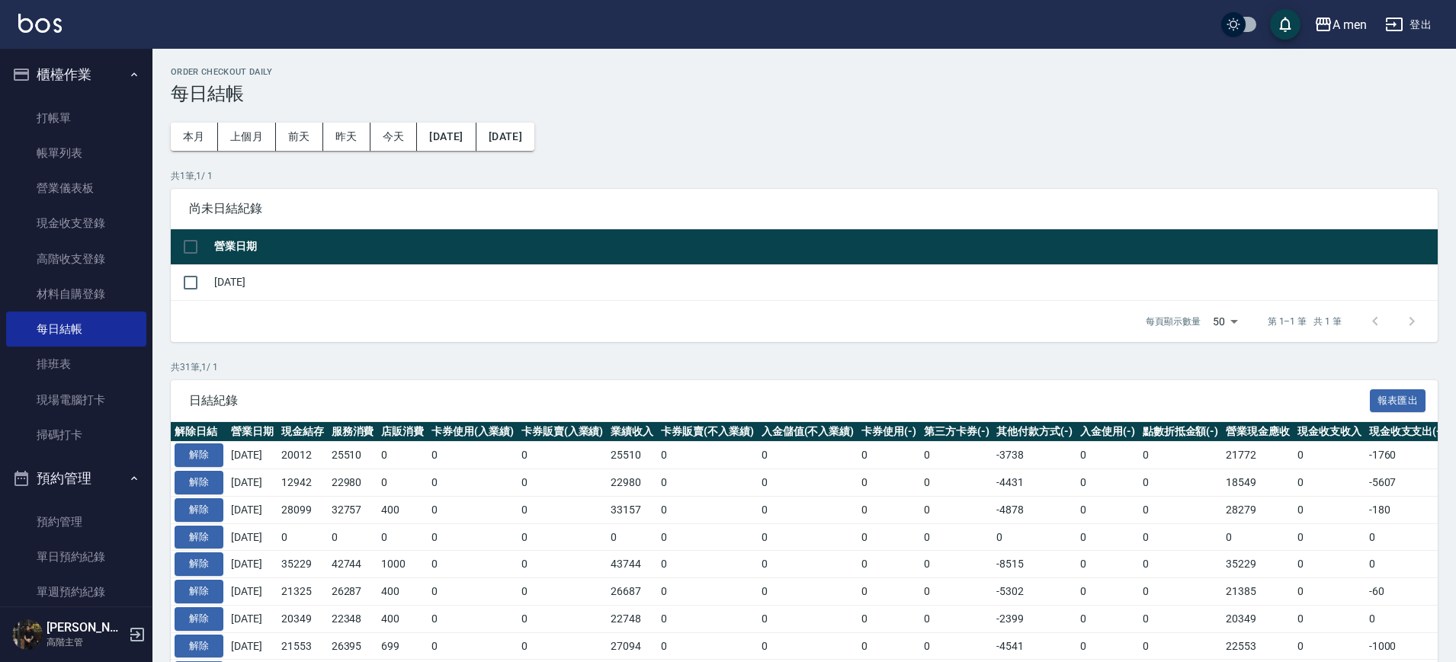
click at [233, 292] on td "[DATE]" at bounding box center [823, 282] width 1227 height 36
click at [191, 287] on input "checkbox" at bounding box center [191, 283] width 32 height 32
checkbox input "true"
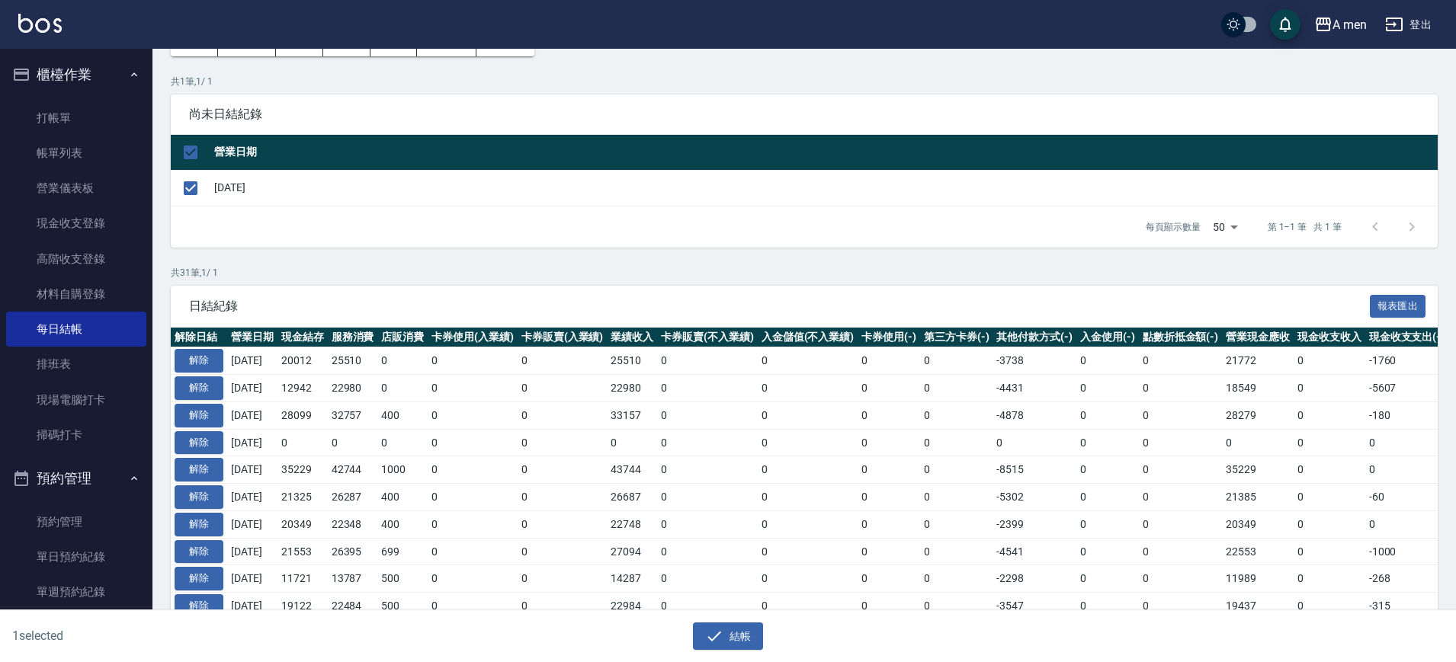
scroll to position [95, 0]
click at [752, 634] on button "結帳" at bounding box center [728, 637] width 71 height 28
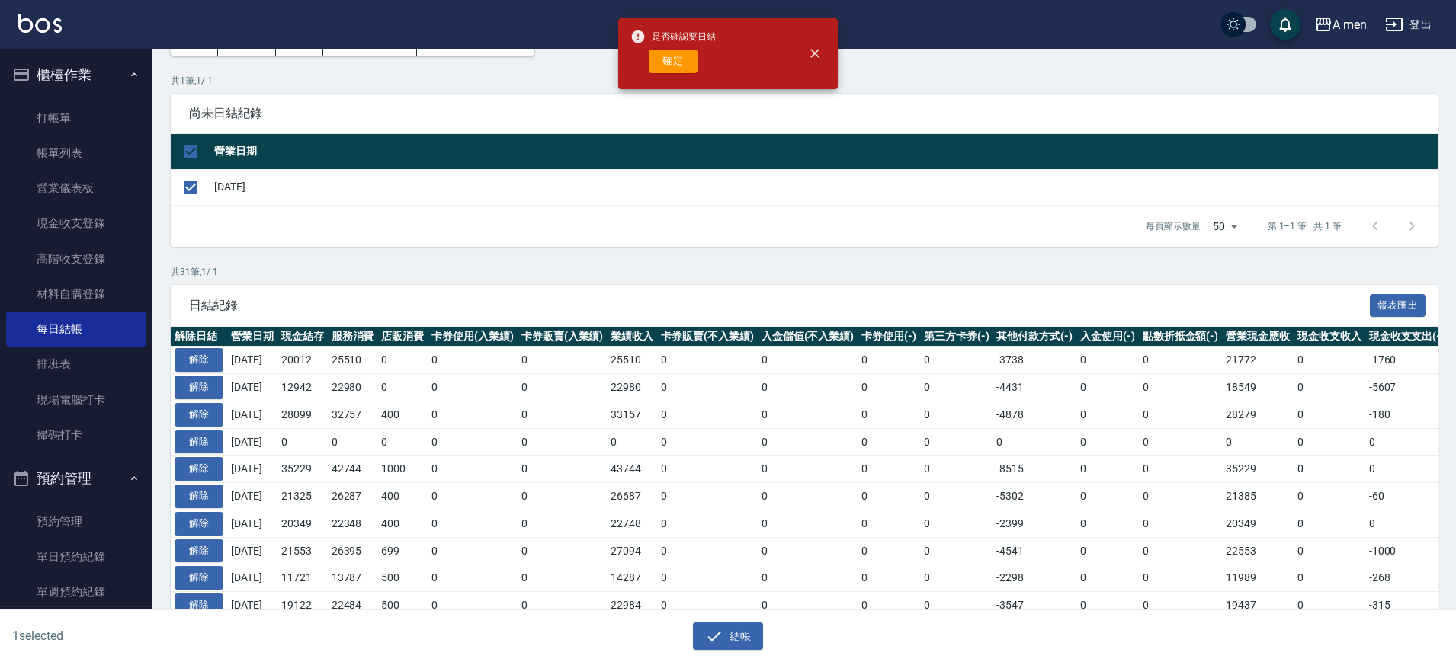
click at [672, 75] on div "是否確認要日結 確定" at bounding box center [672, 54] width 85 height 62
click at [665, 58] on button "確定" at bounding box center [673, 62] width 49 height 24
checkbox input "false"
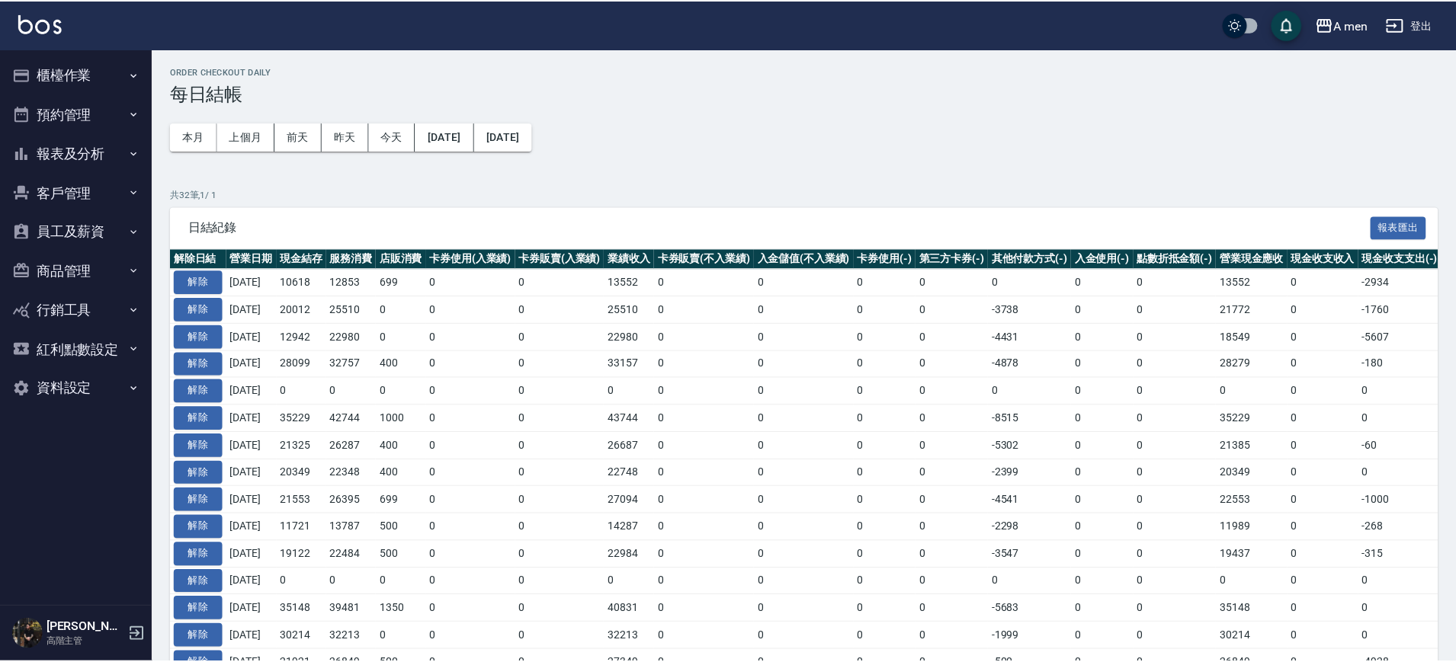
scroll to position [96, 0]
